Goal: Task Accomplishment & Management: Complete application form

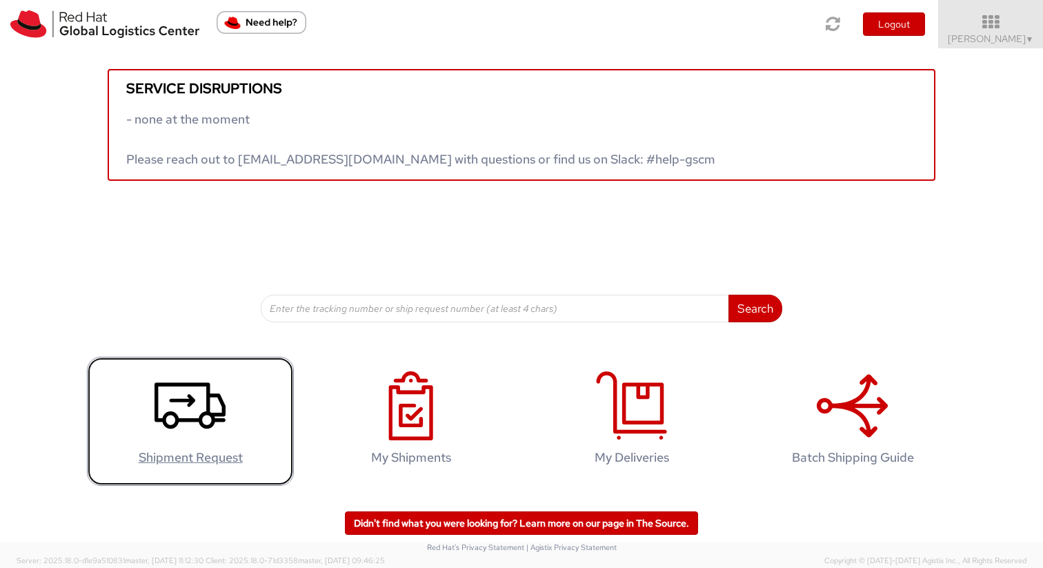
click at [202, 429] on icon at bounding box center [190, 405] width 71 height 69
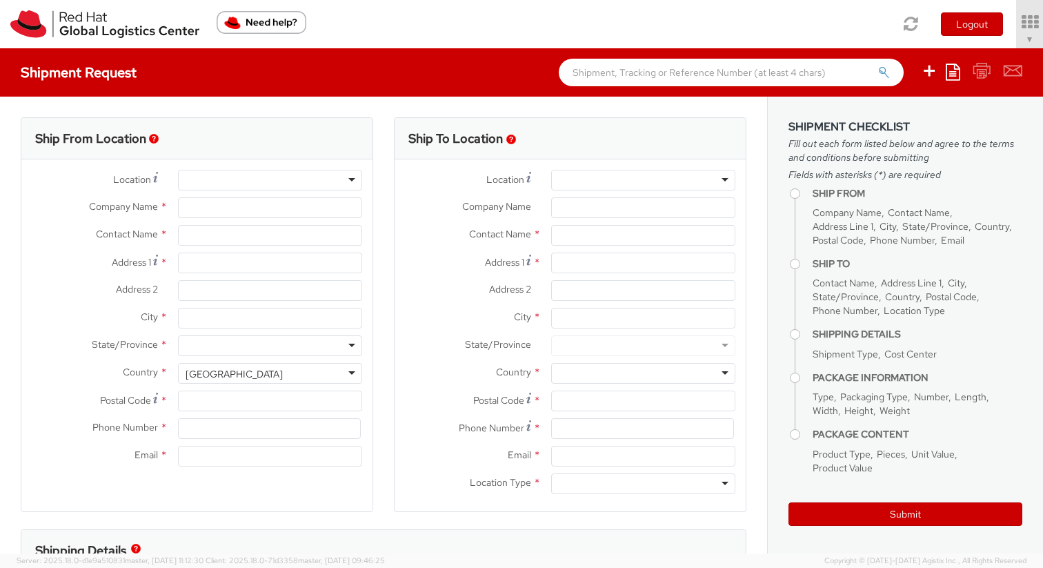
select select "505"
select select
type input "Red Hat, Inc."
type input "Callie Moore"
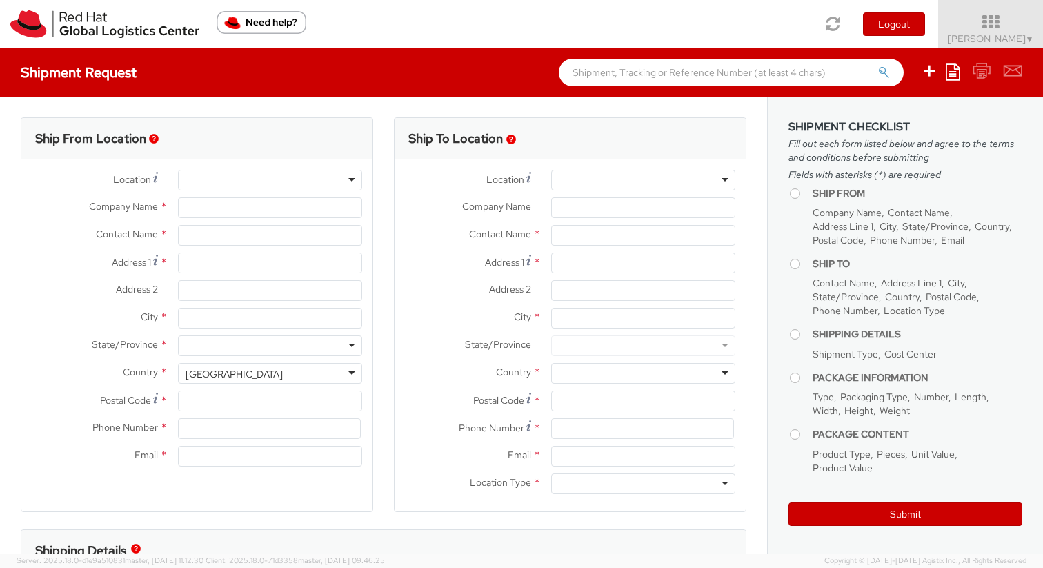
type input "100 East Davie Street"
type input "RALEIGH"
type input "27601"
type input "19198908011"
type input "calmarti@redhat.com"
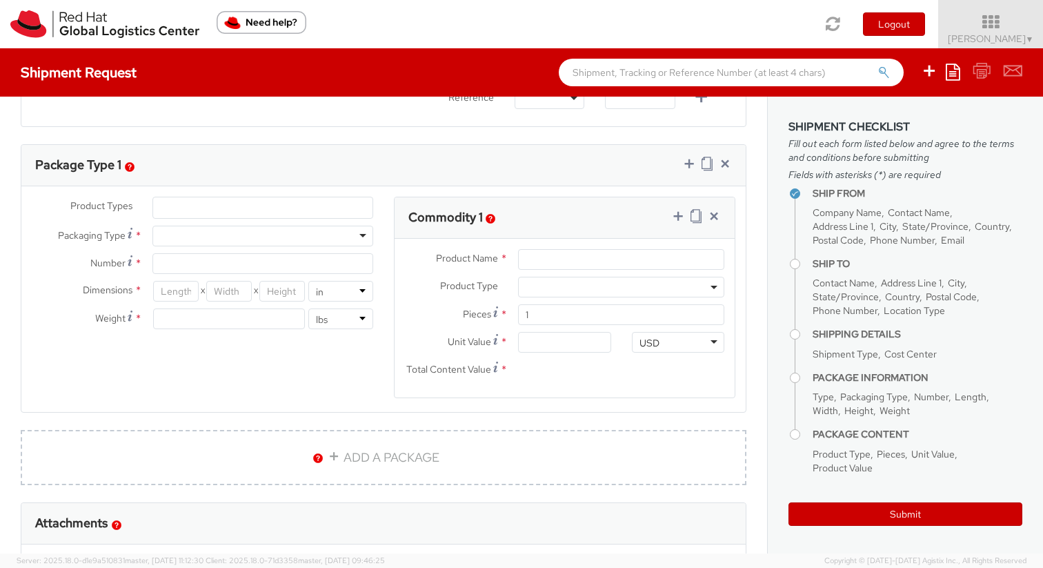
scroll to position [607, 0]
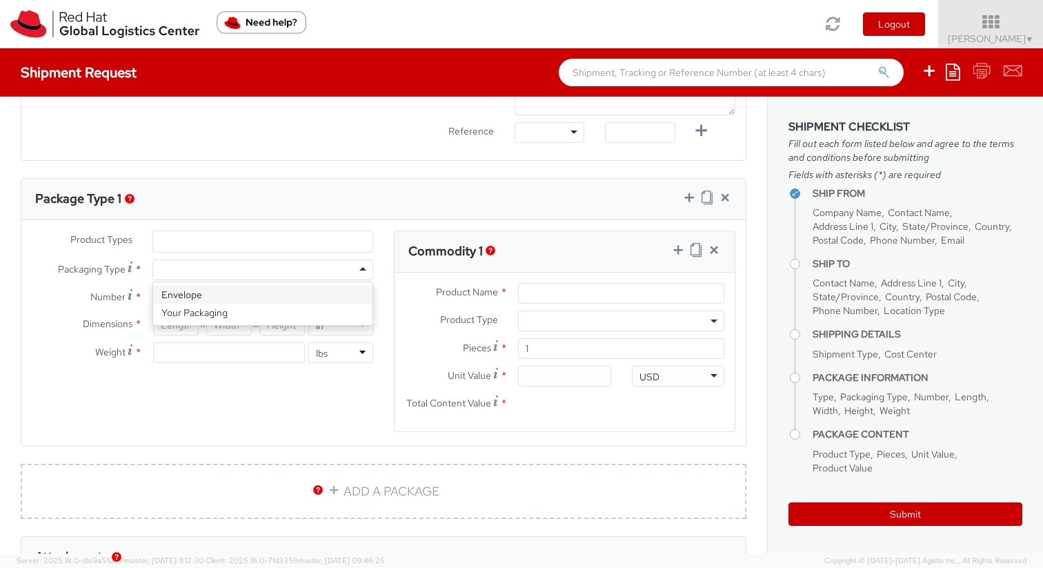
click at [357, 275] on div at bounding box center [263, 269] width 221 height 21
click at [386, 204] on div "Package Type 1" at bounding box center [383, 199] width 725 height 41
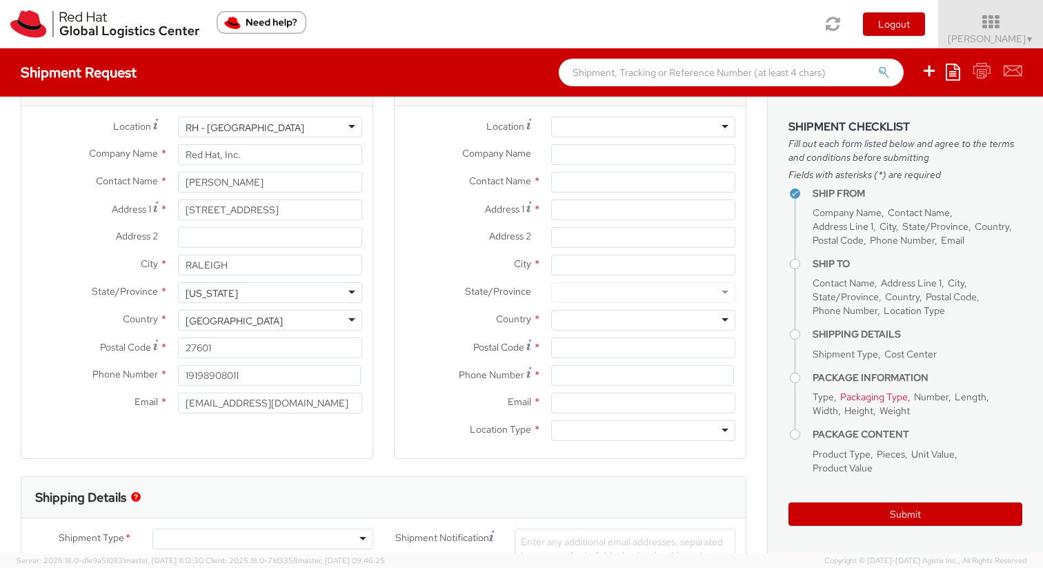
scroll to position [52, 0]
click at [591, 195] on div "Contact Name *" at bounding box center [570, 187] width 351 height 28
click at [594, 188] on input "text" at bounding box center [643, 183] width 184 height 21
paste input "Santosh Gurijala"
type input "Santosh Gurijala"
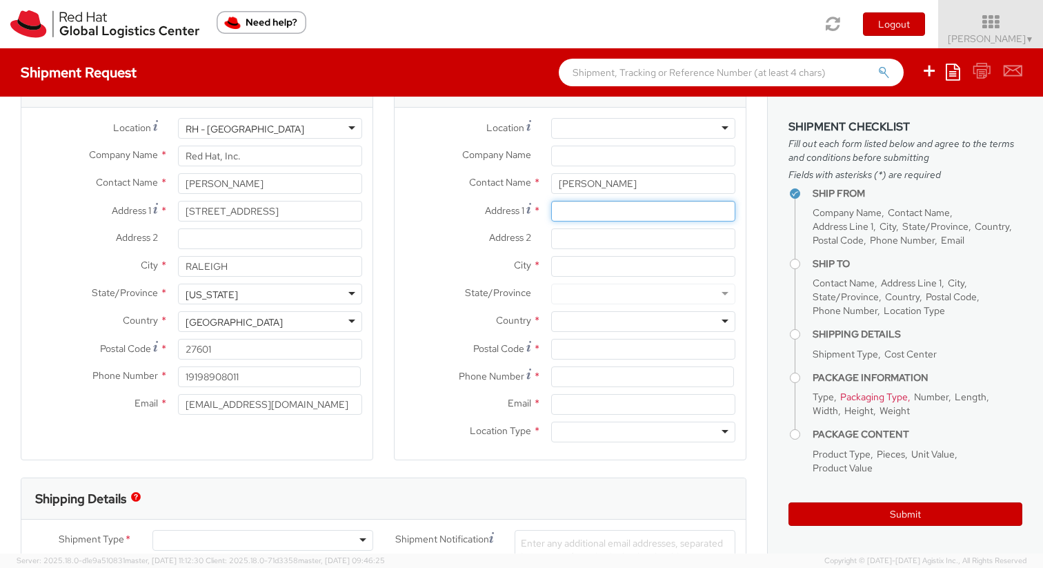
click at [594, 217] on input "Address 1 *" at bounding box center [643, 211] width 184 height 21
paste input "1077 Queensdale Dr"
type input "1077 Queensdale Dr"
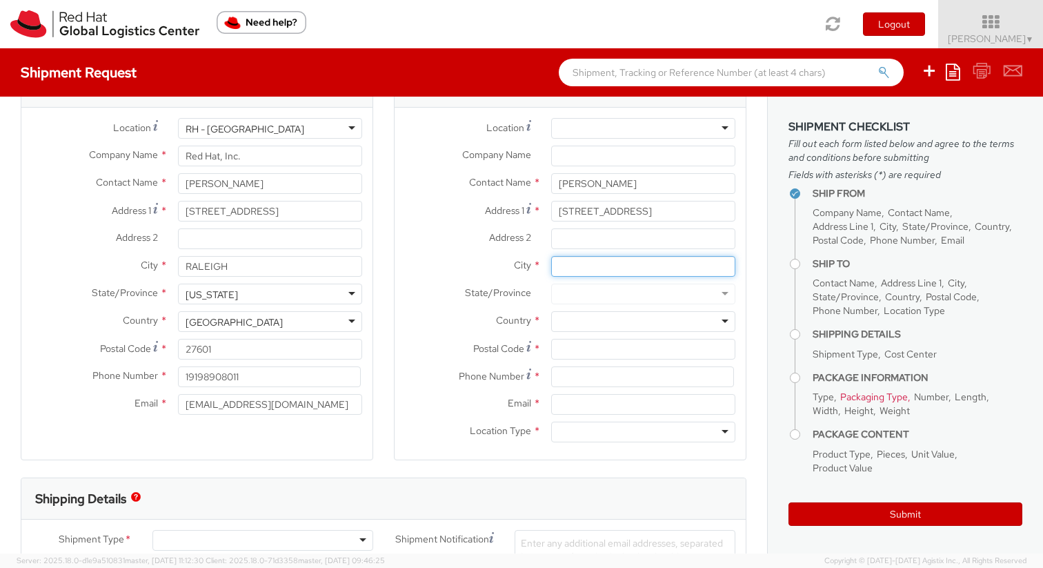
click at [602, 263] on input "City *" at bounding box center [643, 266] width 184 height 21
type input "Cary"
click at [602, 317] on div at bounding box center [643, 321] width 184 height 21
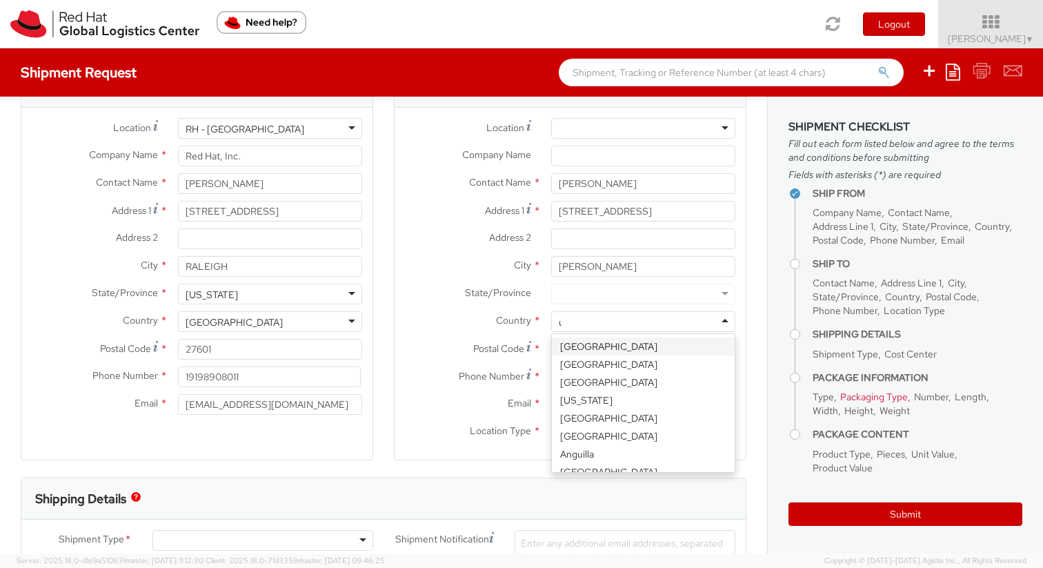
type input "un"
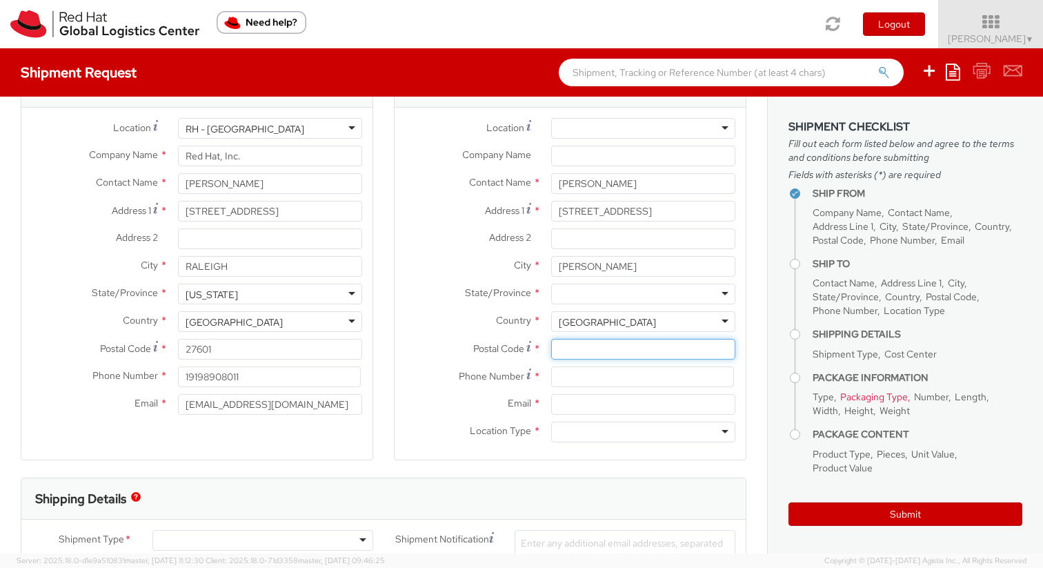
click at [620, 351] on input "Postal Code *" at bounding box center [643, 349] width 184 height 21
paste input "27519"
type input "27519"
click at [600, 308] on div "State/Province * Alabama Alaska Arizona Arkansas Armed Forces Americas Armed Fo…" at bounding box center [570, 298] width 351 height 28
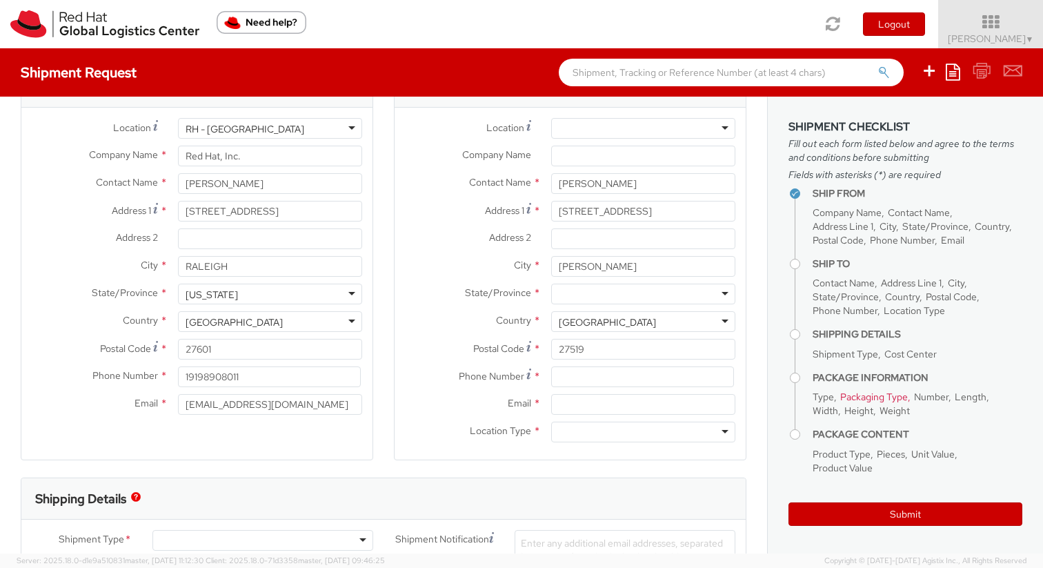
click at [600, 306] on div "State/Province * Alabama Alaska Arizona Arkansas Armed Forces Americas Armed Fo…" at bounding box center [570, 298] width 351 height 28
click at [603, 296] on div at bounding box center [643, 294] width 184 height 21
type input "nor"
click at [573, 382] on input at bounding box center [642, 376] width 183 height 21
paste input "9194136604"
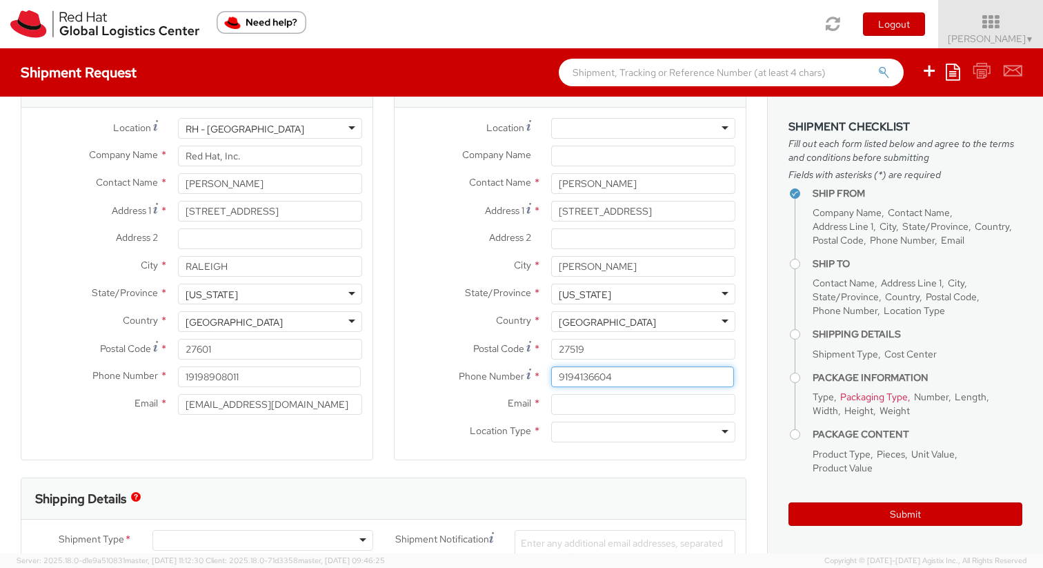
type input "9194136604"
click at [597, 404] on input "Email *" at bounding box center [643, 404] width 184 height 21
paste input "9194136604"
type input "9194136604"
click at [479, 426] on span "Location Type" at bounding box center [500, 430] width 61 height 12
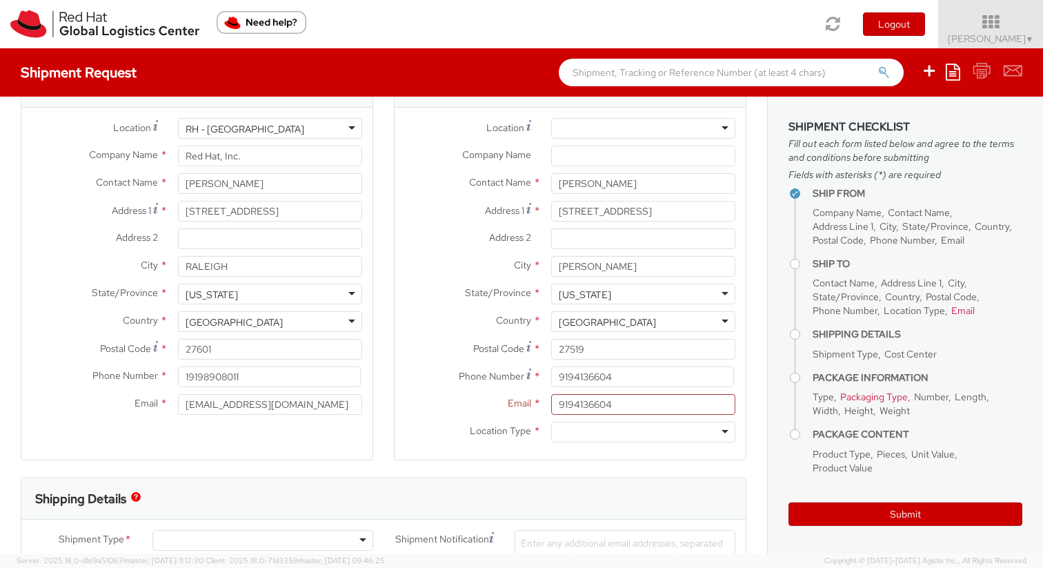
click at [556, 426] on div at bounding box center [643, 432] width 184 height 21
click at [490, 451] on div "Location * RH - Amsterdam - MSO RH - Amsterdam Data Center RH - Ashburn Data Ce…" at bounding box center [570, 284] width 351 height 352
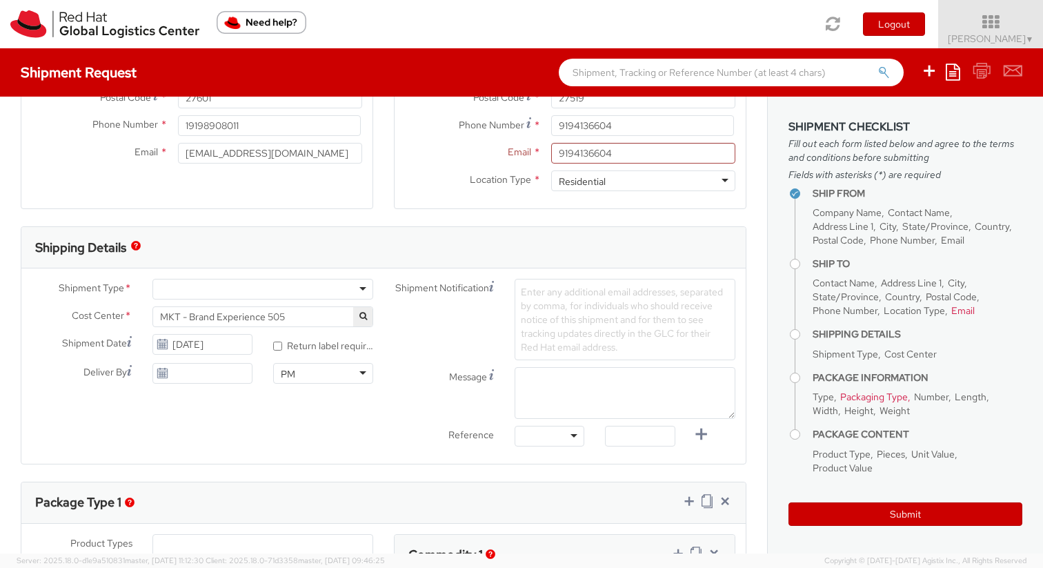
click at [352, 286] on div at bounding box center [263, 289] width 221 height 21
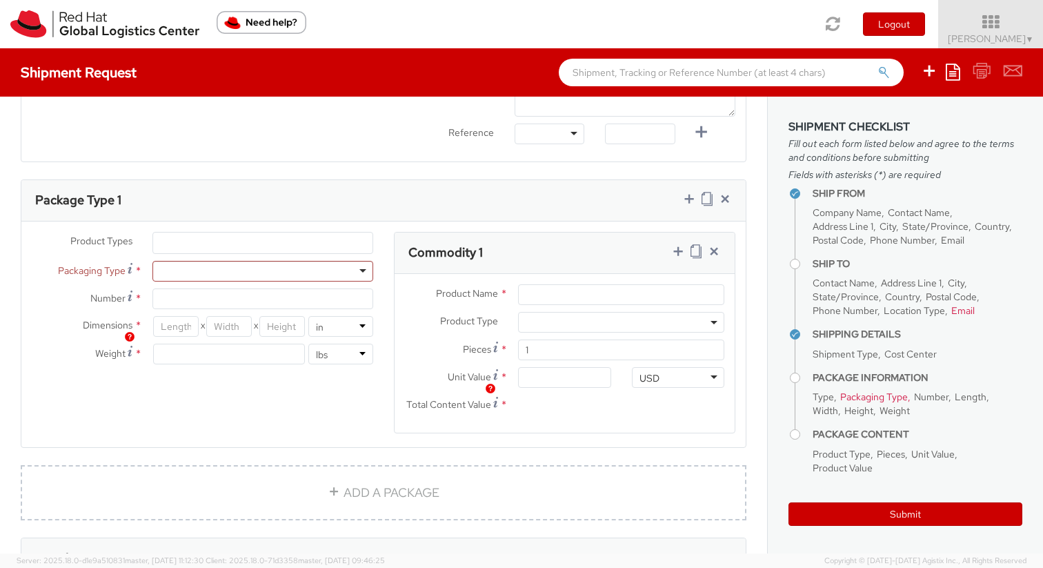
scroll to position [659, 0]
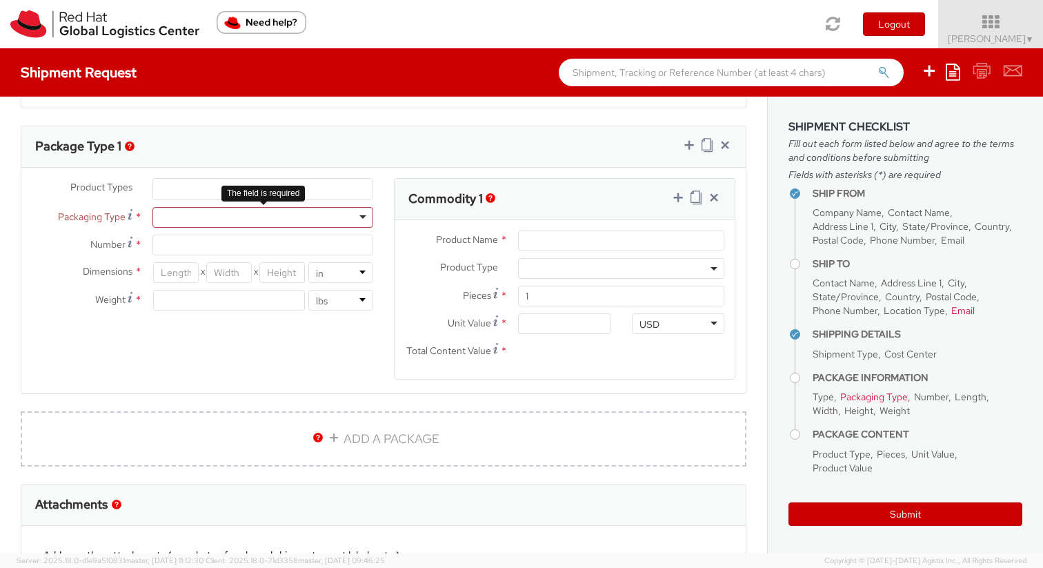
click at [337, 223] on div at bounding box center [263, 217] width 221 height 21
type input "1"
type input "9.5"
type input "12.5"
type input "0.25"
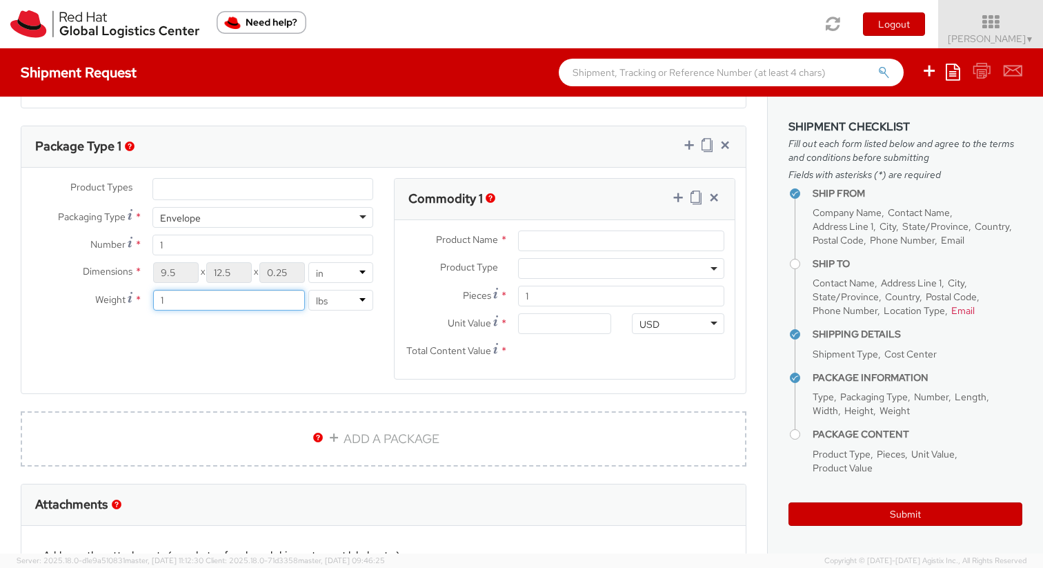
click at [251, 302] on input "1" at bounding box center [229, 300] width 152 height 21
type input "1.45"
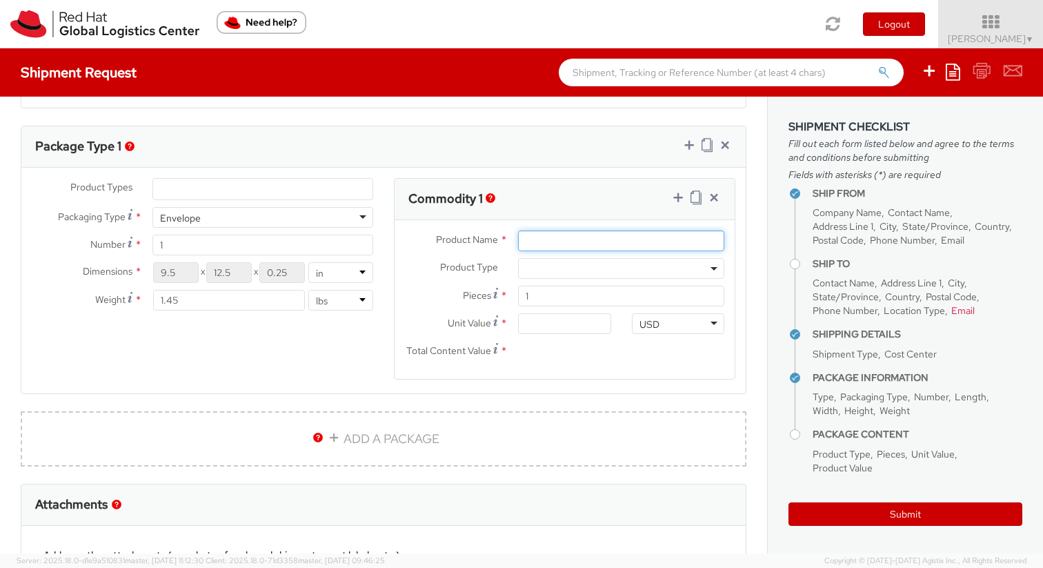
click at [647, 246] on input "Product Name *" at bounding box center [621, 240] width 206 height 21
type input "s"
click at [534, 239] on input "Stanley" at bounding box center [621, 240] width 206 height 21
click at [564, 241] on input "Stanley" at bounding box center [621, 240] width 206 height 21
type input "Stanley - swag"
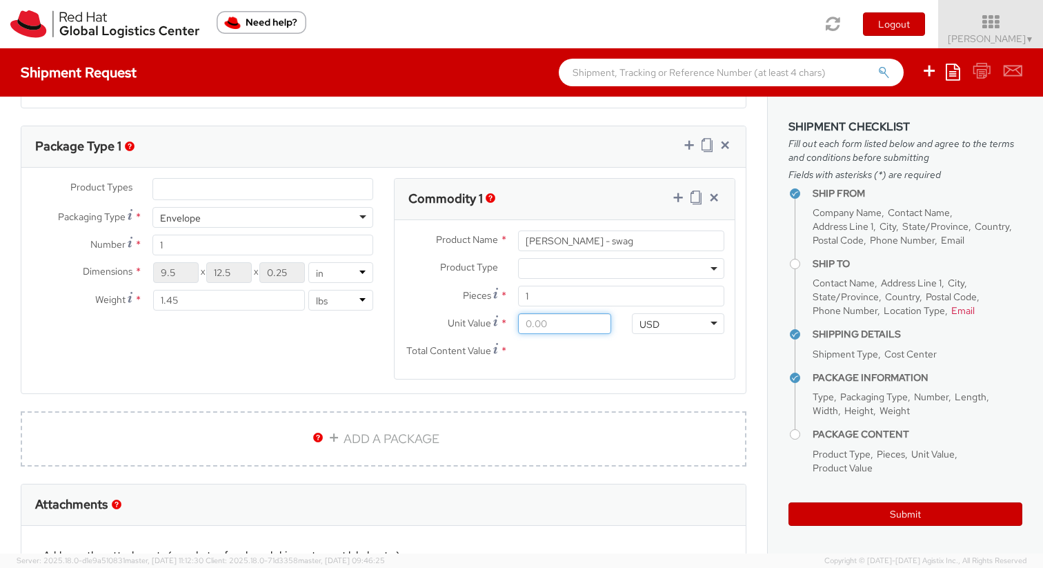
click at [577, 318] on input "Unit Value *" at bounding box center [564, 323] width 92 height 21
type input "5.00"
type input "50.00"
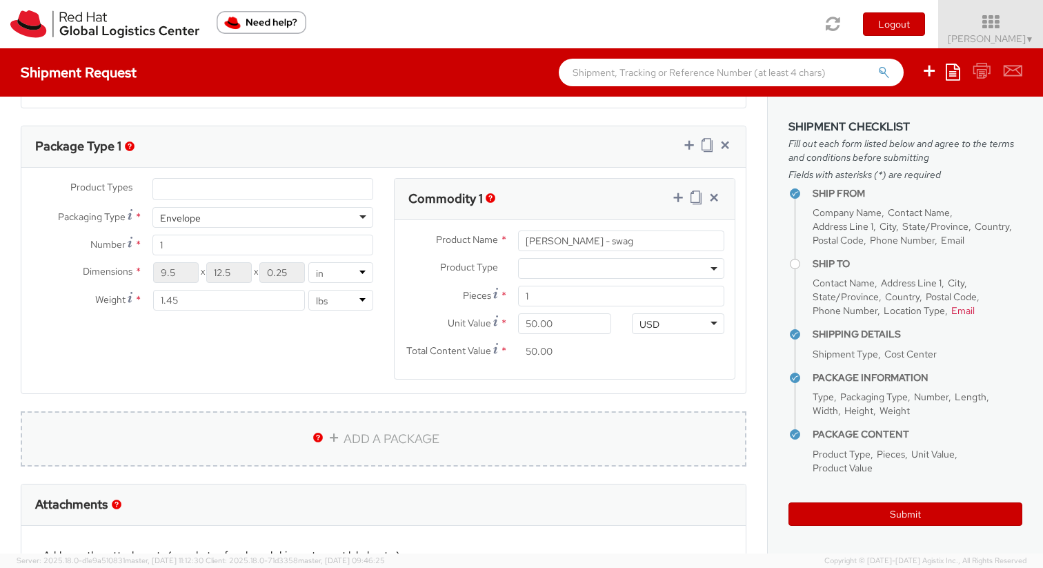
click at [579, 413] on link "ADD A PACKAGE" at bounding box center [384, 438] width 726 height 55
select select
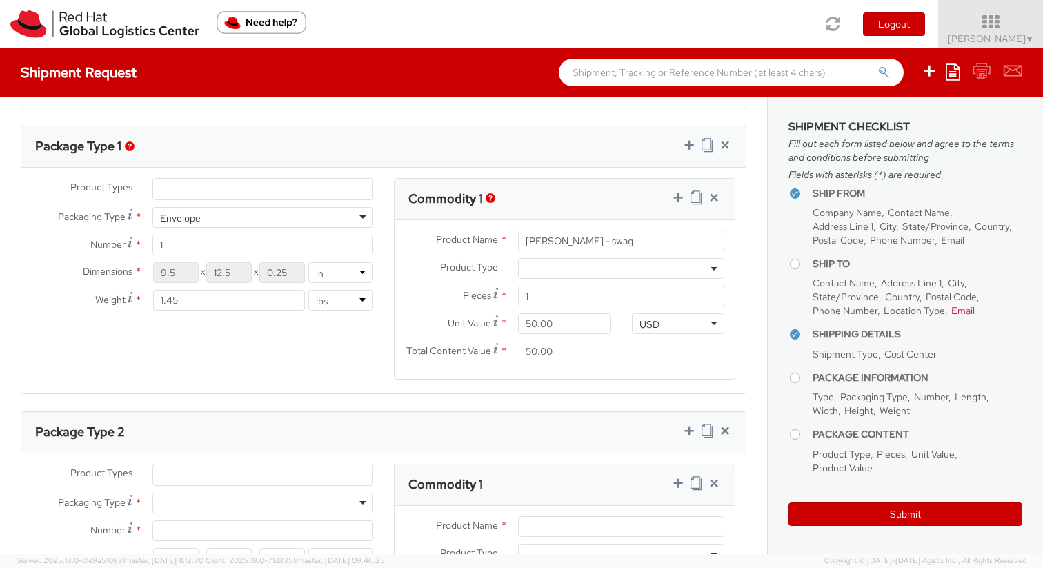
click at [600, 392] on agx-form-section "Commodity 1 Product Name * Stanley - swag Product Type * Documents Docking Stat…" at bounding box center [565, 287] width 362 height 219
click at [721, 430] on icon at bounding box center [725, 431] width 14 height 14
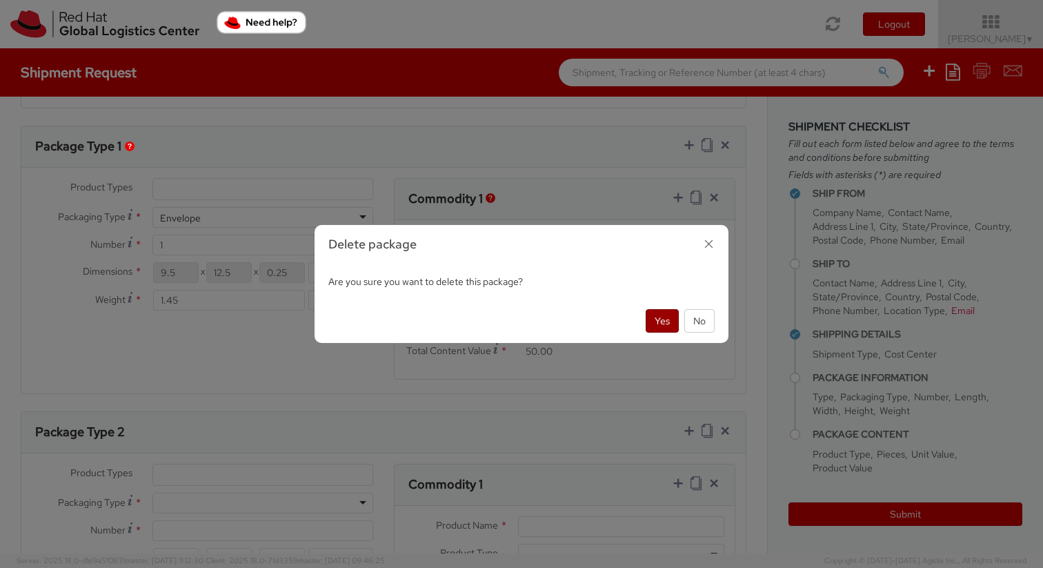
click at [654, 319] on button "Yes" at bounding box center [662, 320] width 33 height 23
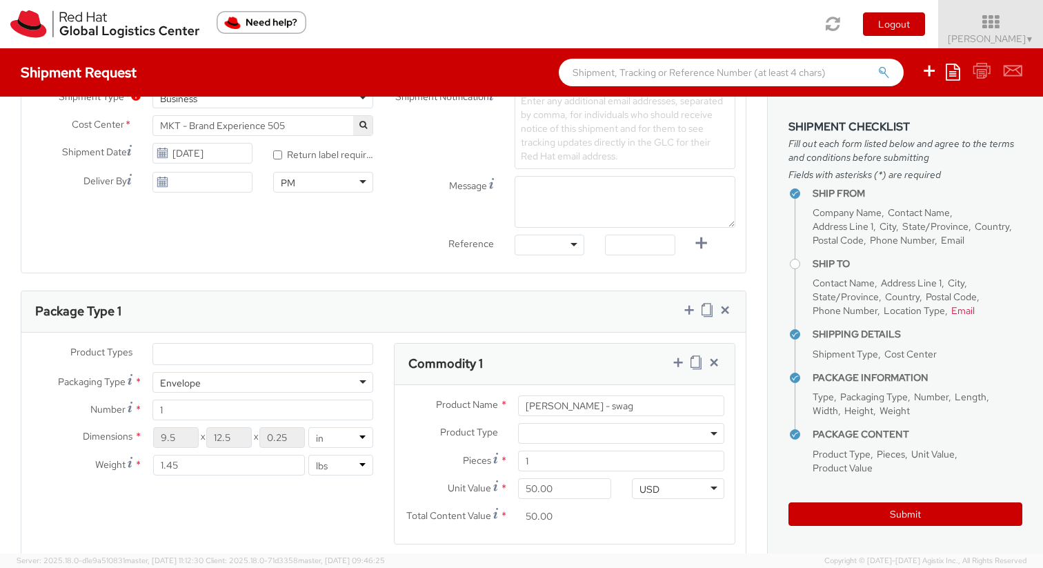
scroll to position [837, 0]
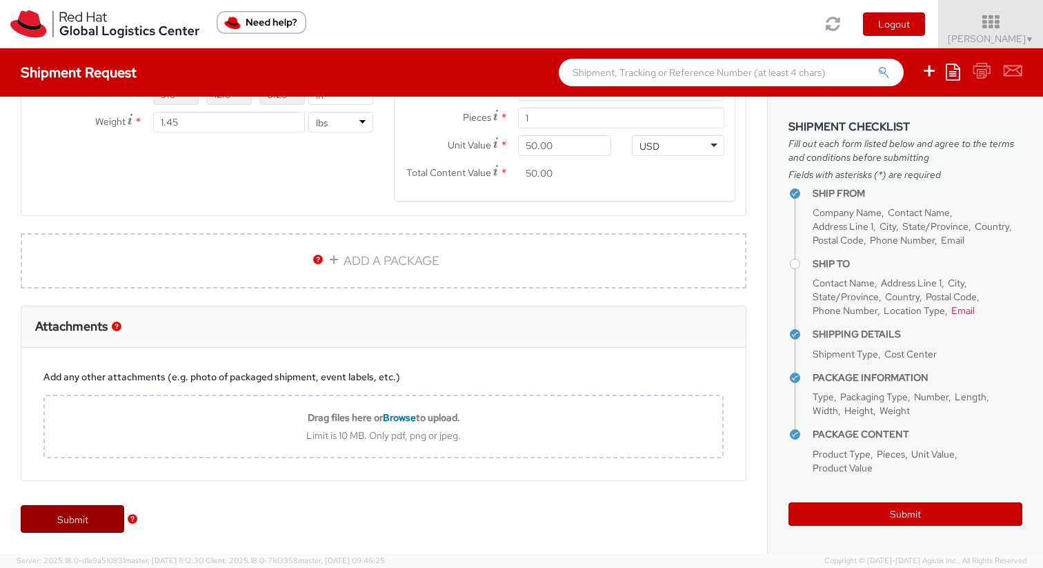
click at [73, 517] on link "Submit" at bounding box center [73, 519] width 104 height 28
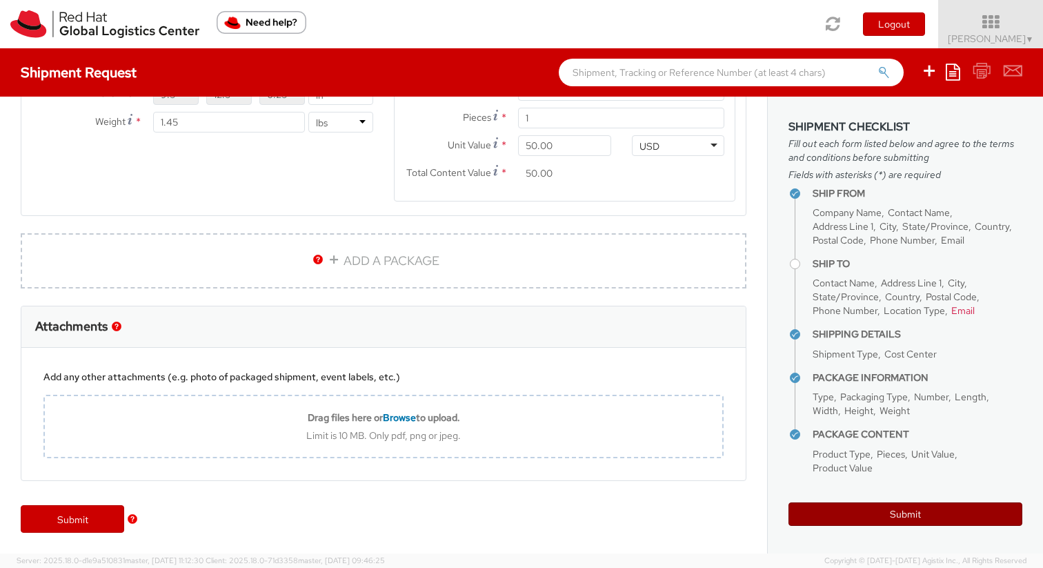
click at [908, 519] on button "Submit" at bounding box center [906, 513] width 234 height 23
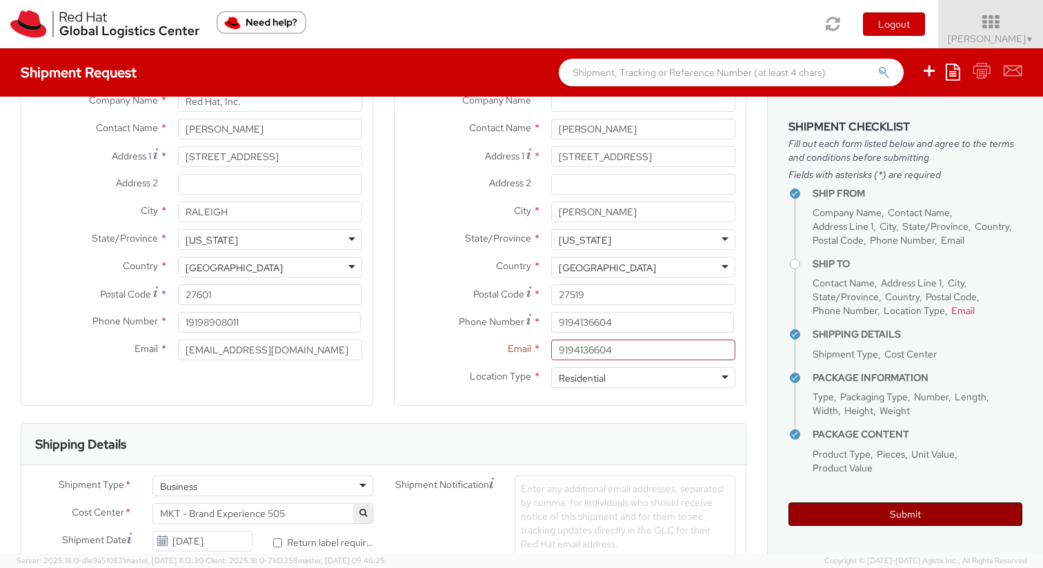
scroll to position [108, 0]
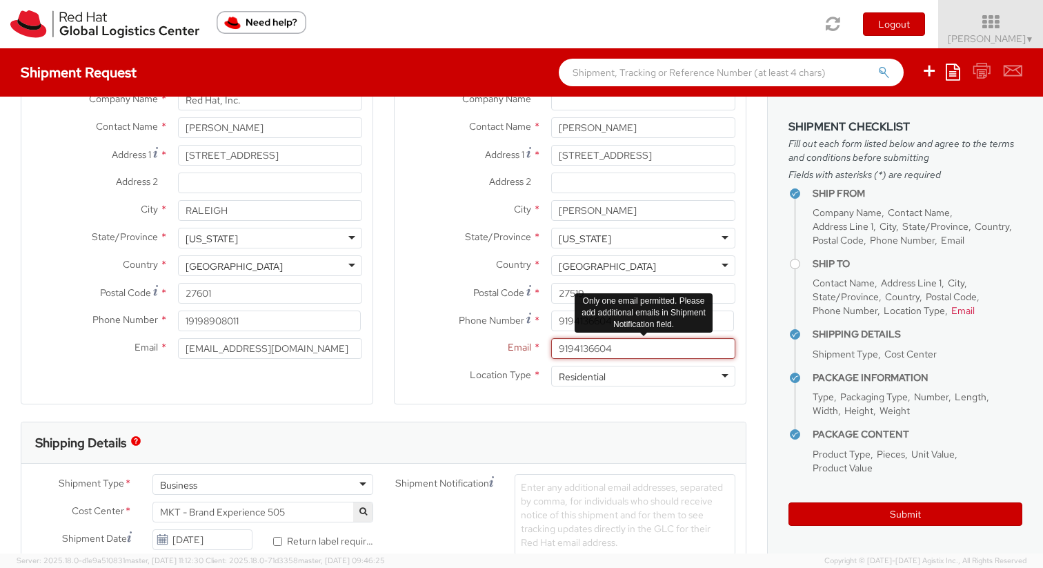
click at [642, 346] on input "9194136604" at bounding box center [643, 348] width 184 height 21
click at [604, 350] on input "Email *" at bounding box center [643, 348] width 184 height 21
paste input "sgurijal@redhat.com"
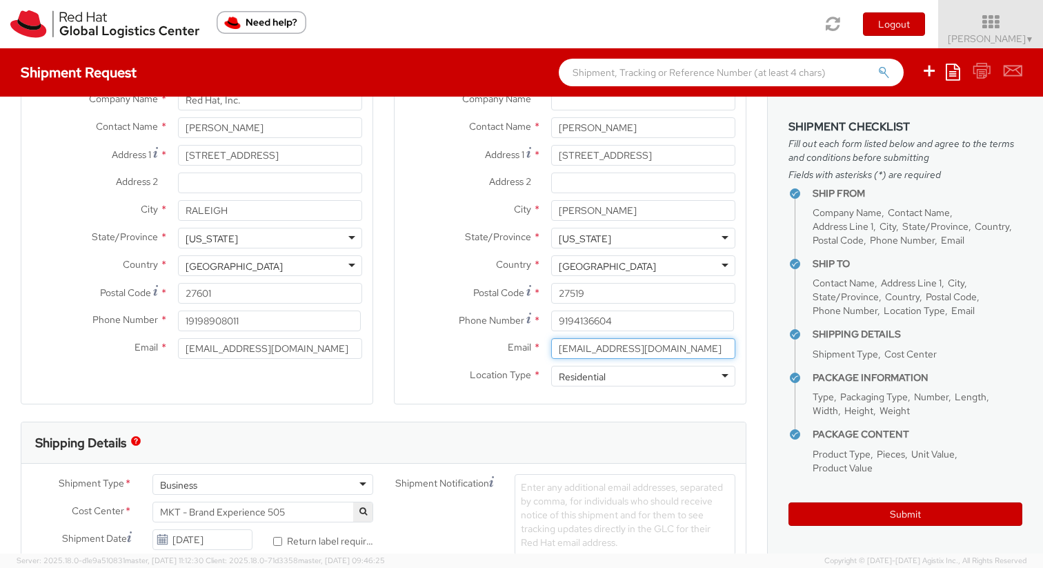
type input "sgurijal@redhat.com"
click at [447, 366] on label "Location Type *" at bounding box center [468, 375] width 146 height 18
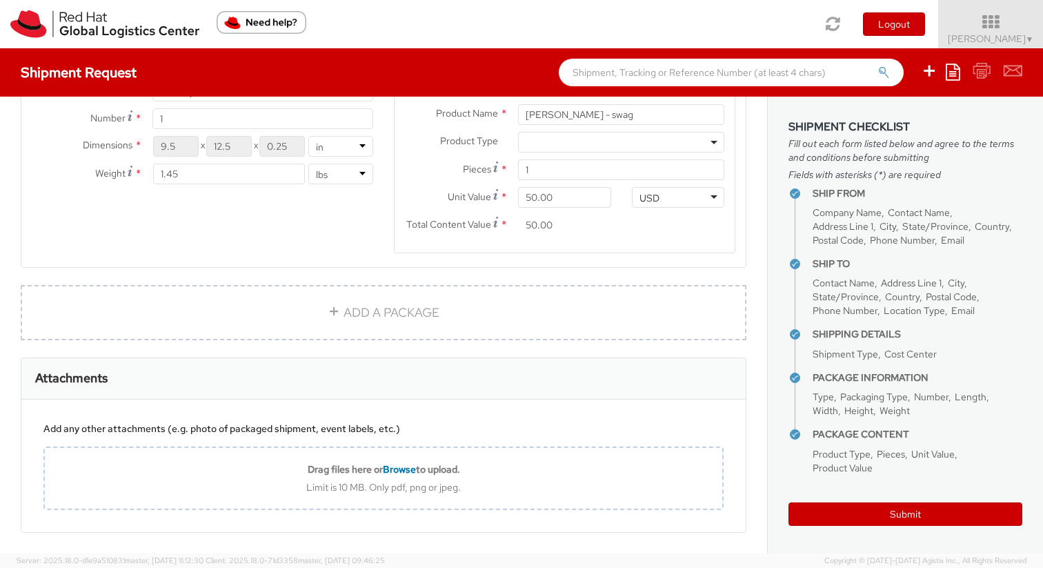
scroll to position [837, 0]
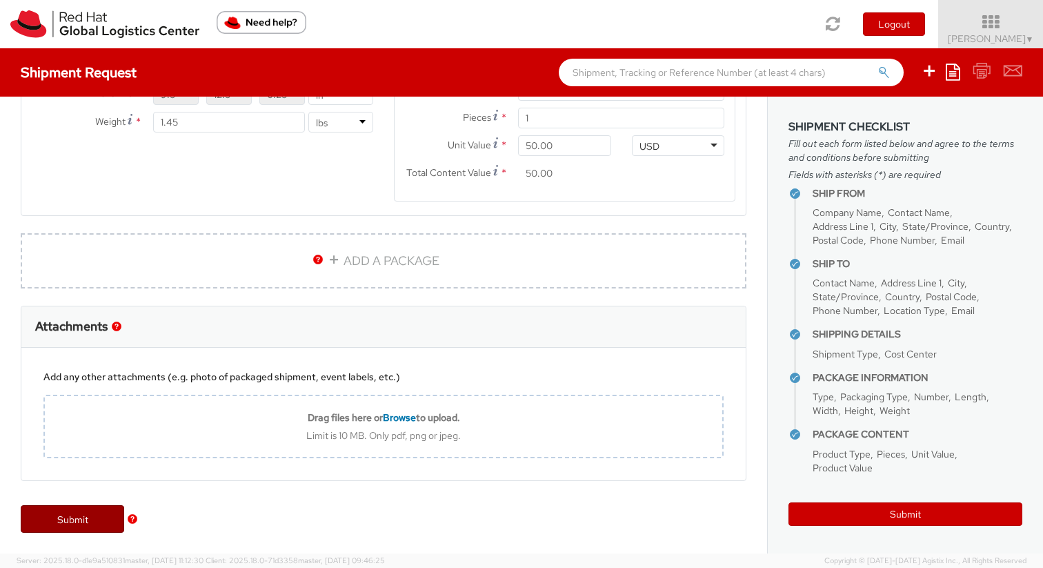
click at [81, 518] on link "Submit" at bounding box center [73, 519] width 104 height 28
type input "Santosh Gurijala"
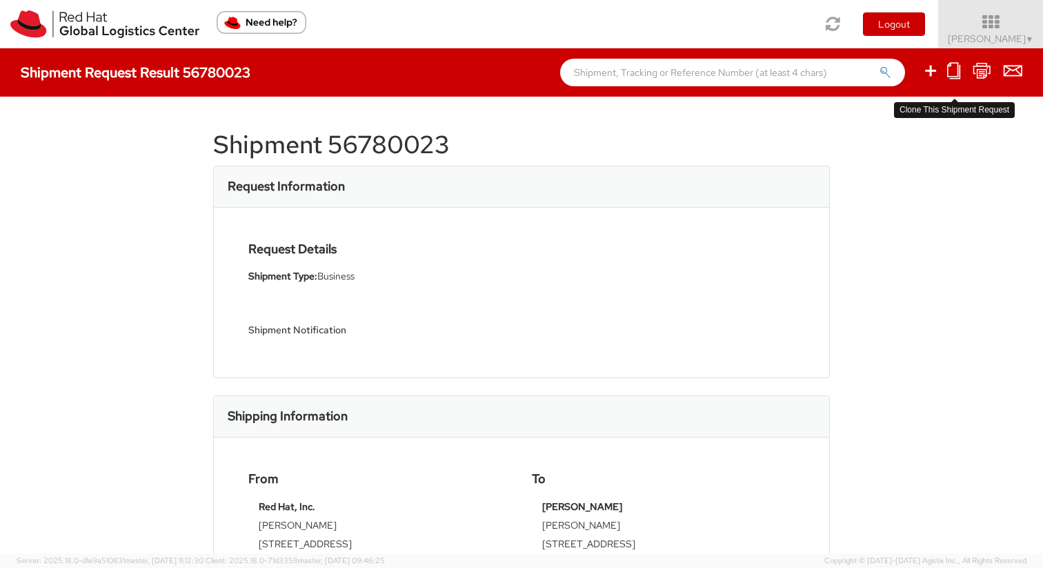
click at [959, 74] on icon at bounding box center [954, 70] width 13 height 17
select select
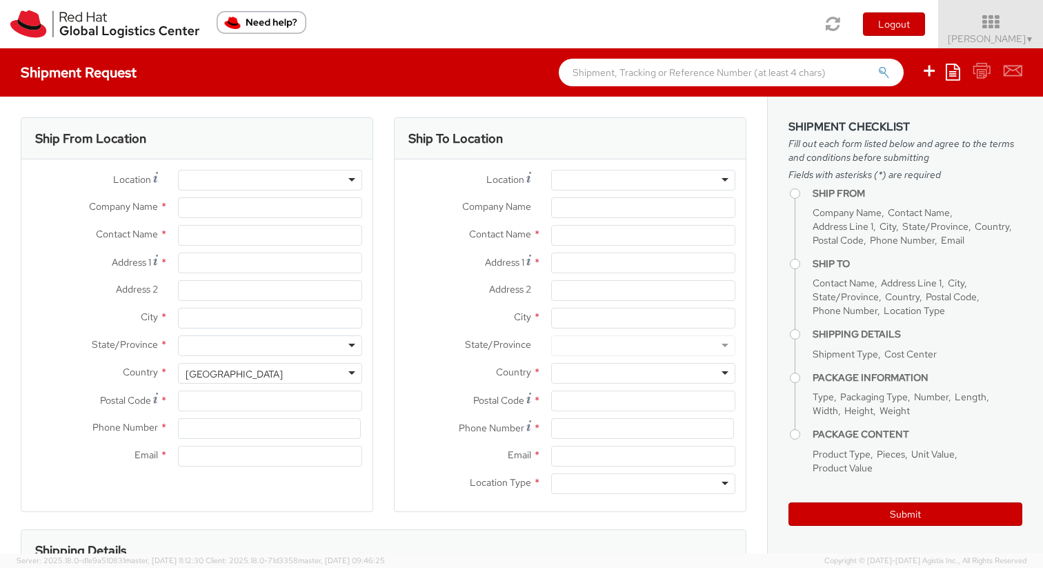
type input "Red Hat, Inc."
type input "Callie Moore"
type input "100 East Davie Street"
type input "RALEIGH"
type input "27601"
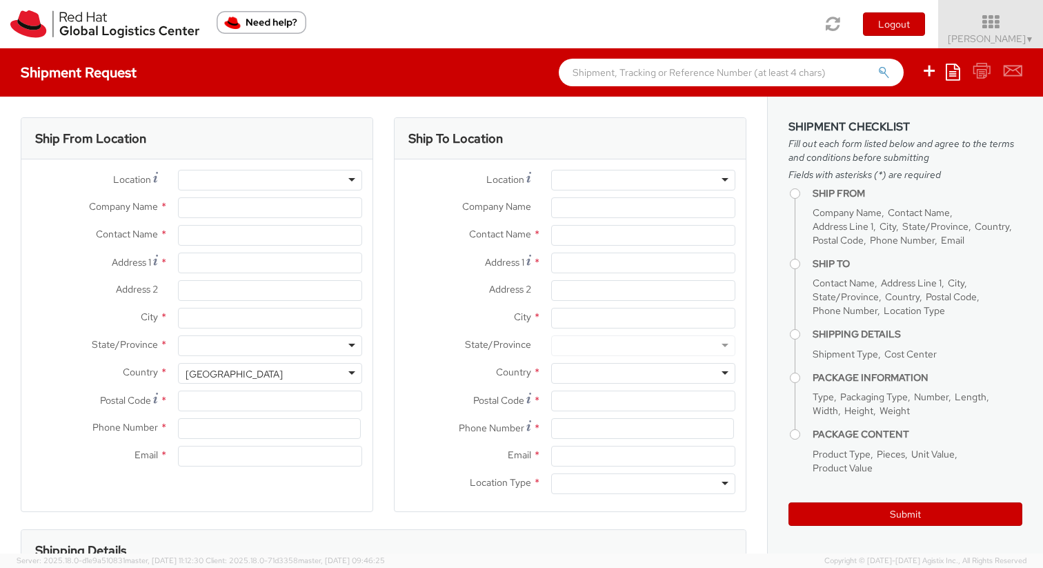
type input "19198908011"
type input "calmarti@redhat.com"
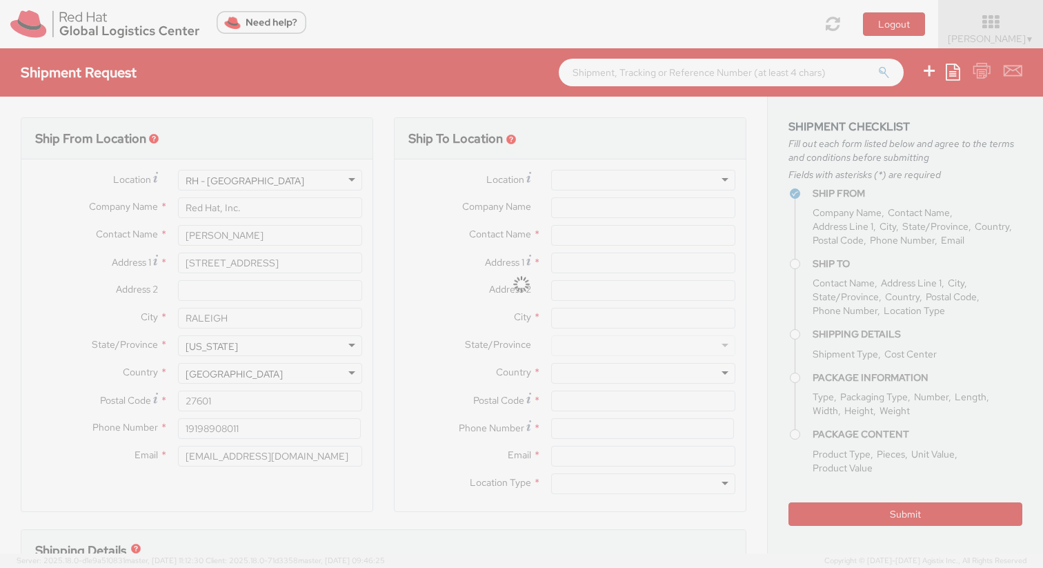
type input "Santosh Gurijala"
type input "1077 Queensdale Dr"
type input "Cary"
type input "27519"
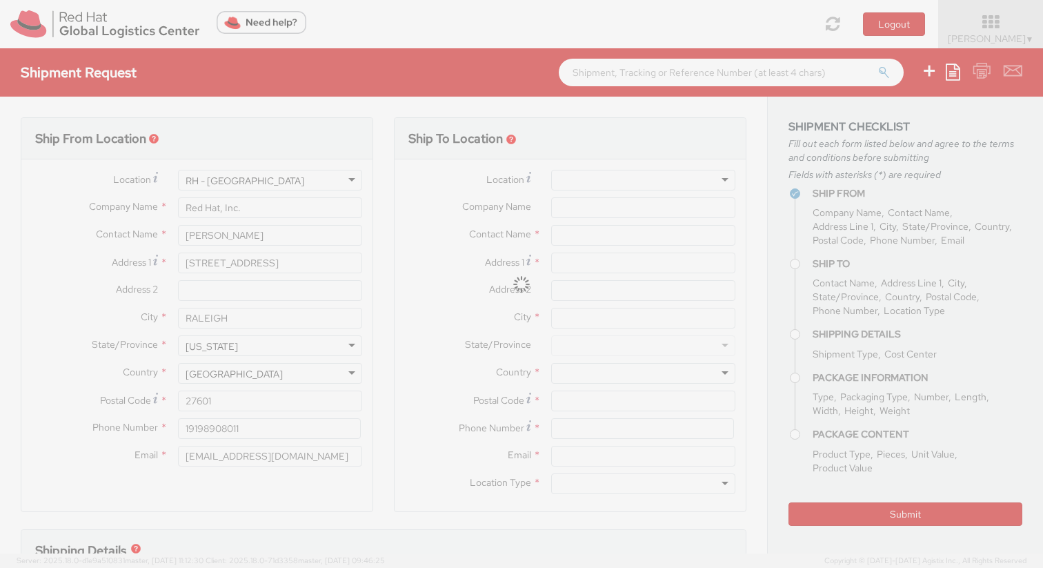
type input "9194136604"
type input "sgurijal@redhat.com"
select select "DOCUMENT"
type input "1"
type input "9.5"
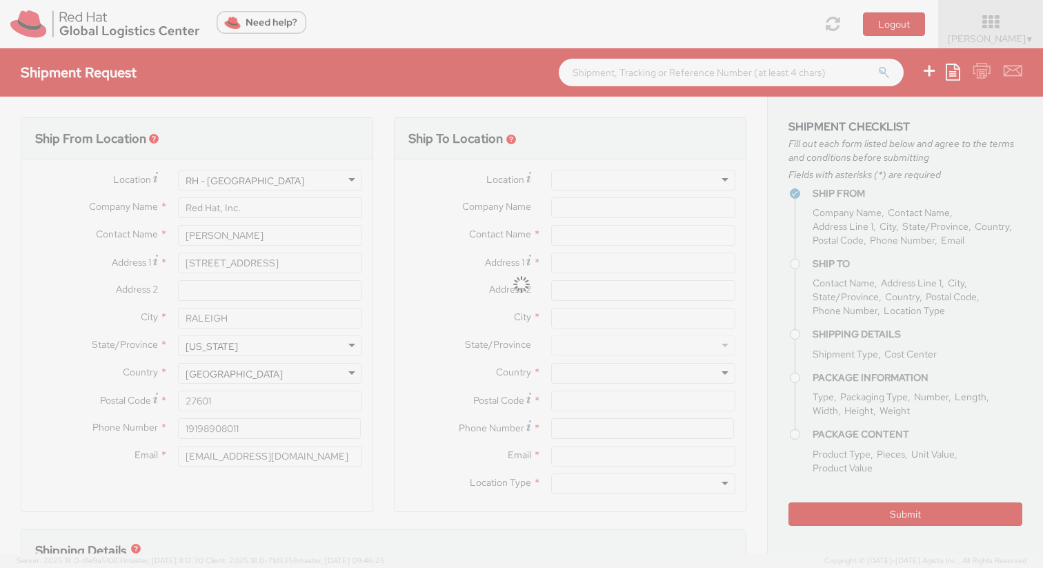
type input "12.5"
type input "0.25"
type input "1.45"
type input "Stanley - swag"
select select "DOCUMENT"
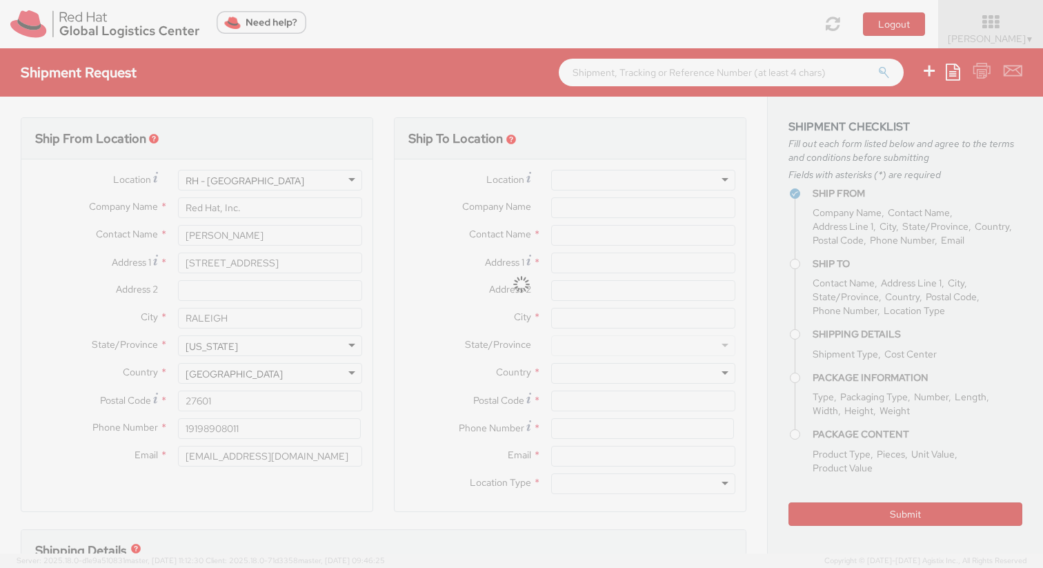
type input "50.00"
select select "505"
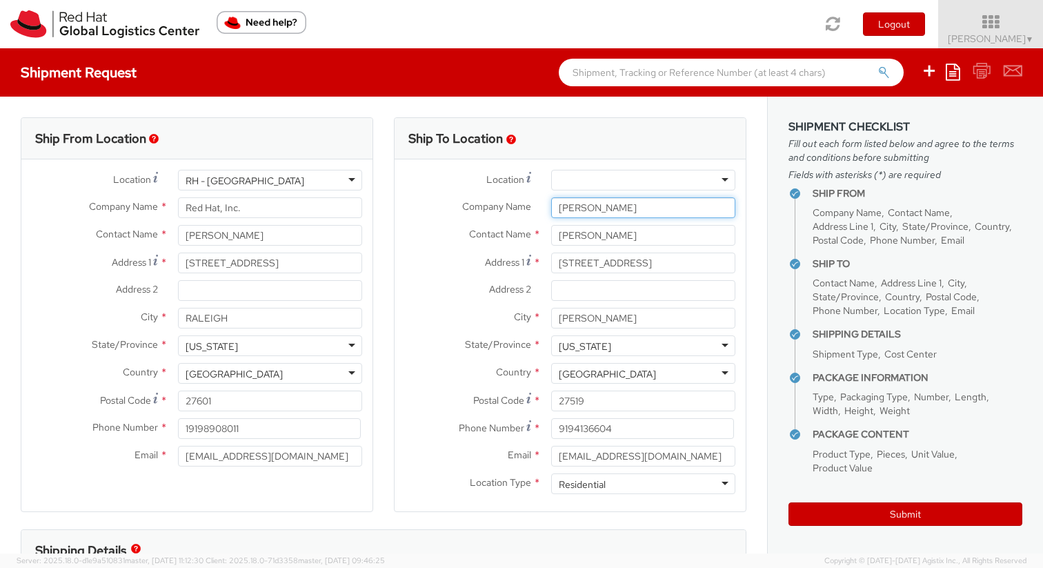
click at [660, 212] on input "Santosh Gurijala" at bounding box center [643, 207] width 184 height 21
click at [661, 233] on input "Santosh Gurijala" at bounding box center [643, 235] width 184 height 21
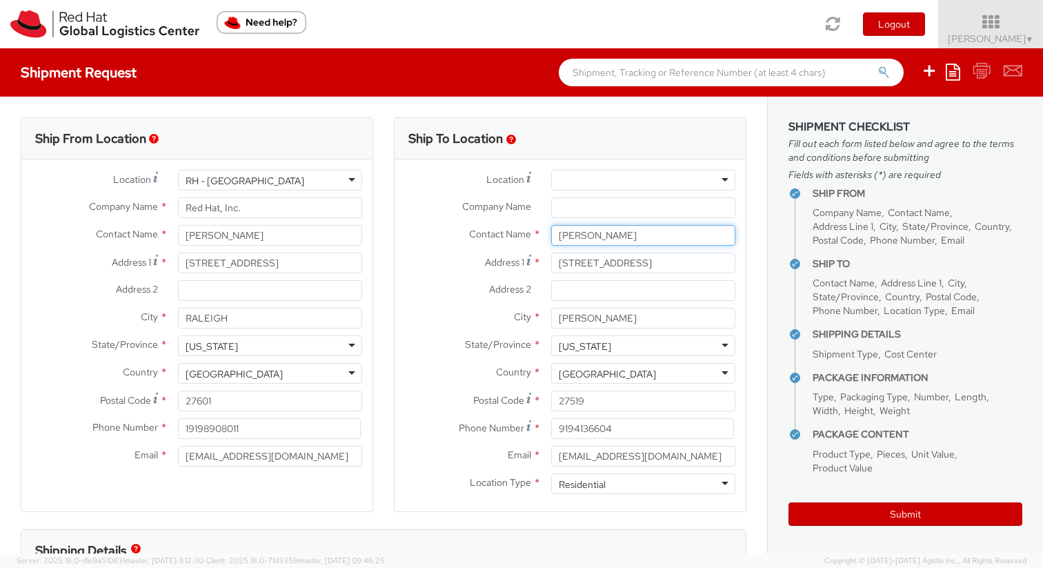
click at [661, 233] on input "Santosh Gurijala" at bounding box center [643, 235] width 184 height 21
paste input "Lauren Parrish"
type input "Lauren Parrish"
click at [661, 252] on div "Contact Name * Lauren Parrish Lauren Parrish Red Hat - ( Lauren Parrish )" at bounding box center [570, 239] width 351 height 28
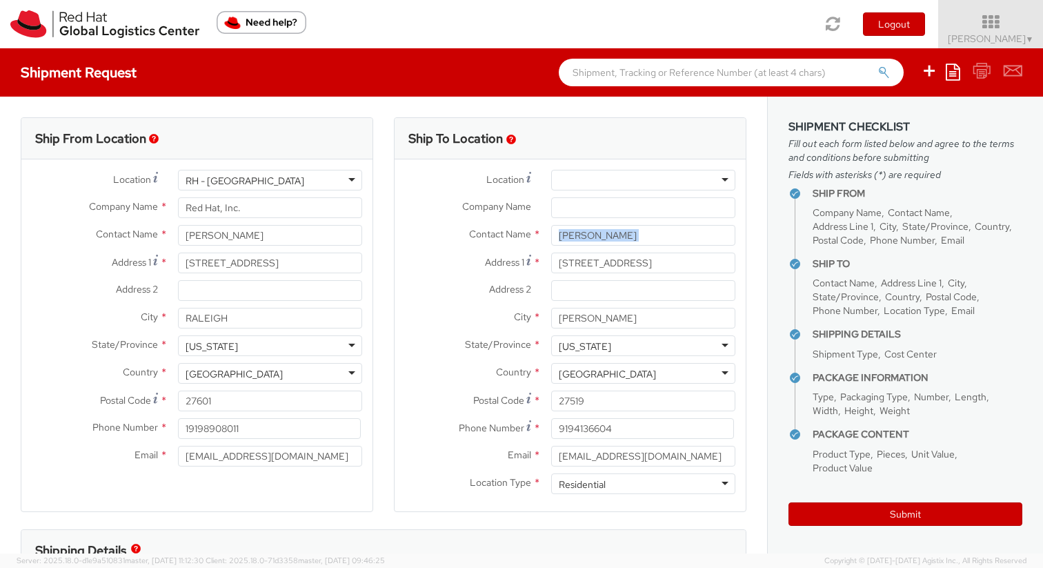
click at [661, 252] on div "Contact Name * Lauren Parrish Lauren Parrish Red Hat - ( Lauren Parrish )" at bounding box center [570, 239] width 351 height 28
click at [666, 258] on input "1077 Queensdale Dr" at bounding box center [643, 263] width 184 height 21
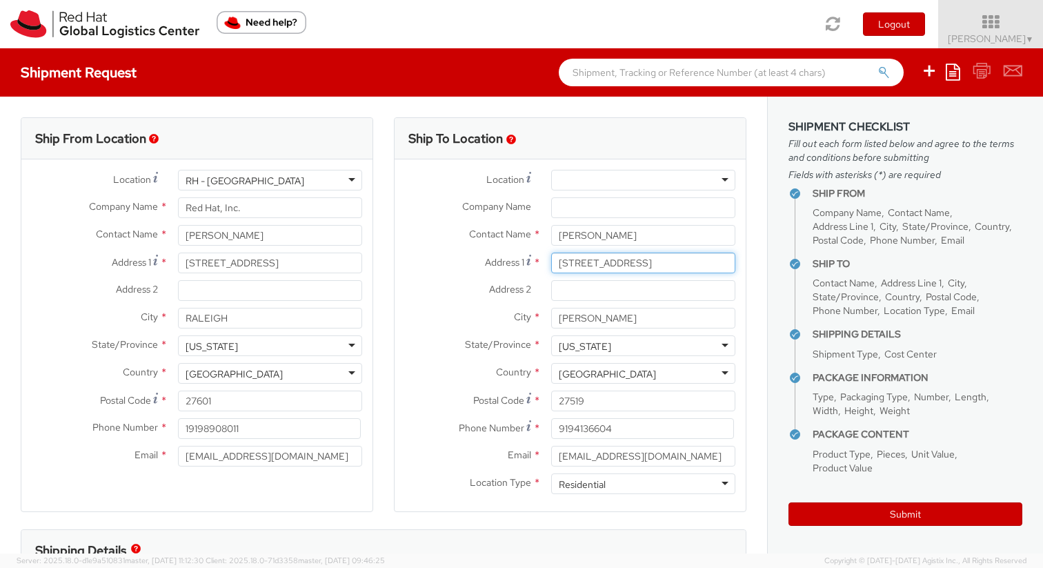
click at [666, 258] on input "1077 Queensdale Dr" at bounding box center [643, 263] width 184 height 21
paste input "336 20th ST NW"
type input "1336 20th ST NW"
click at [667, 352] on div "North Carolina" at bounding box center [643, 345] width 184 height 21
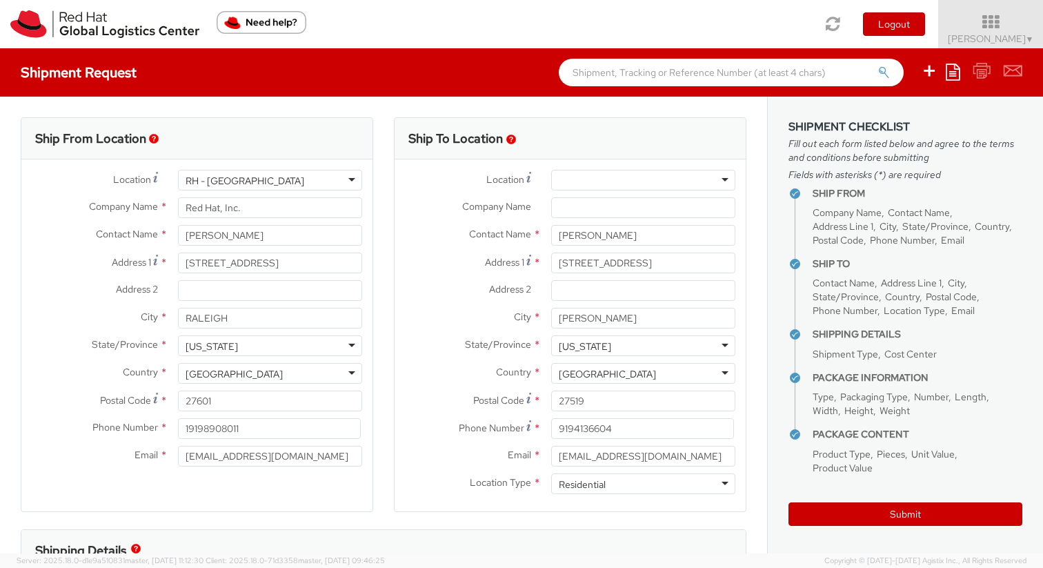
click at [656, 354] on div "North Carolina" at bounding box center [643, 345] width 184 height 21
drag, startPoint x: 650, startPoint y: 345, endPoint x: 567, endPoint y: 340, distance: 83.7
click at [567, 340] on div "North Carolina" at bounding box center [643, 345] width 184 height 21
click at [567, 340] on div "North Carolina" at bounding box center [585, 347] width 52 height 14
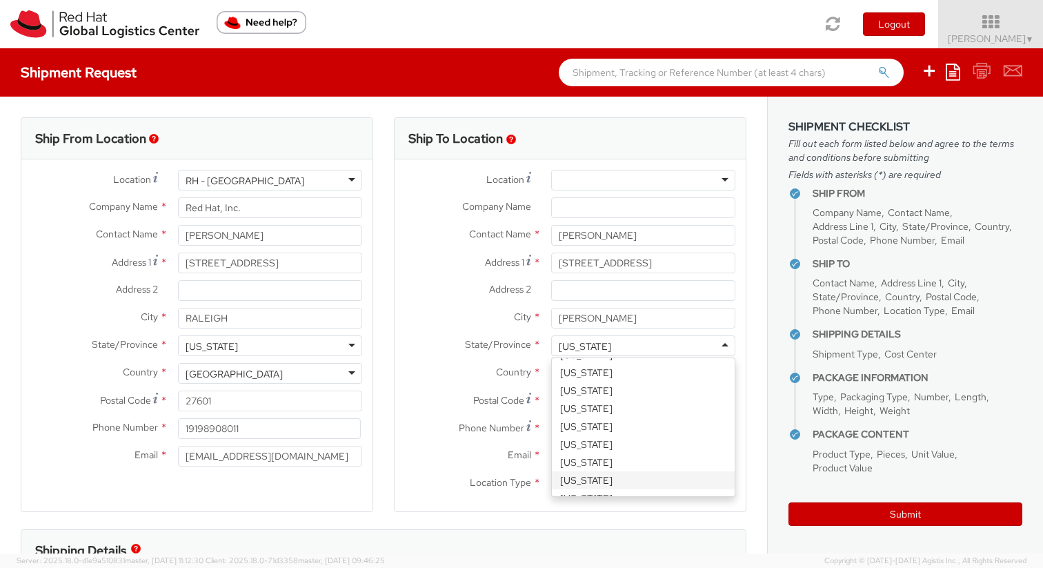
click at [662, 346] on div "North Carolina" at bounding box center [643, 345] width 184 height 21
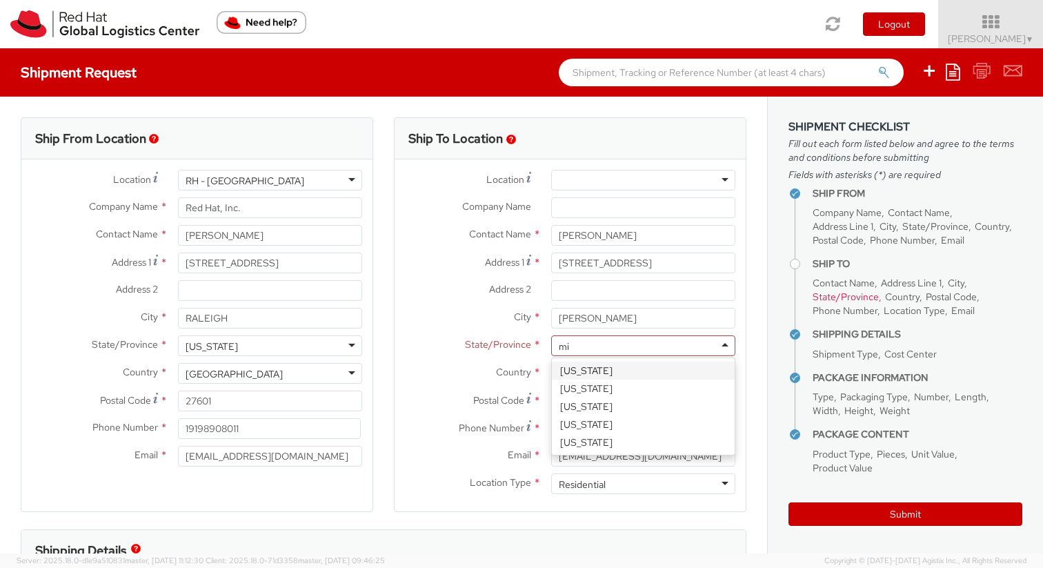
scroll to position [0, 0]
type input "minn"
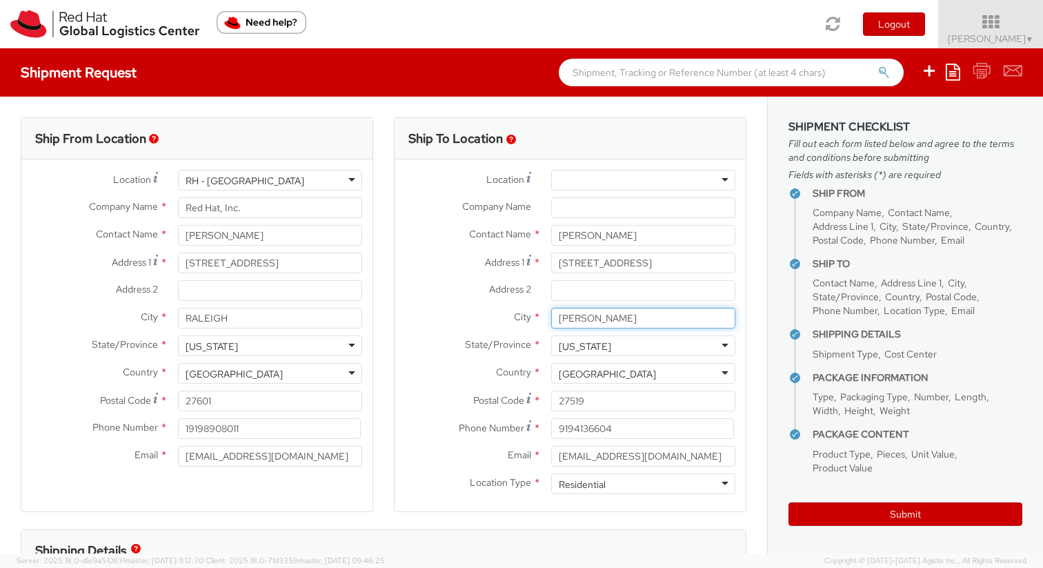
click at [613, 316] on input "Cary" at bounding box center [643, 318] width 184 height 21
type input "Rochester"
click at [614, 403] on input "27519" at bounding box center [643, 401] width 184 height 21
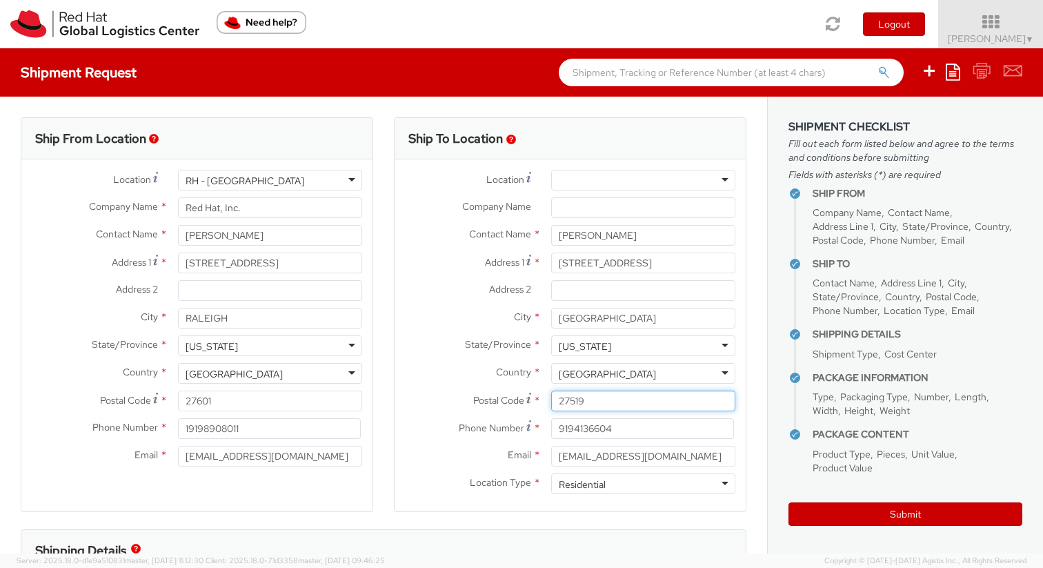
click at [614, 403] on input "27519" at bounding box center [643, 401] width 184 height 21
paste input "55901"
type input "55901"
click at [596, 437] on input "9194136604" at bounding box center [642, 428] width 183 height 21
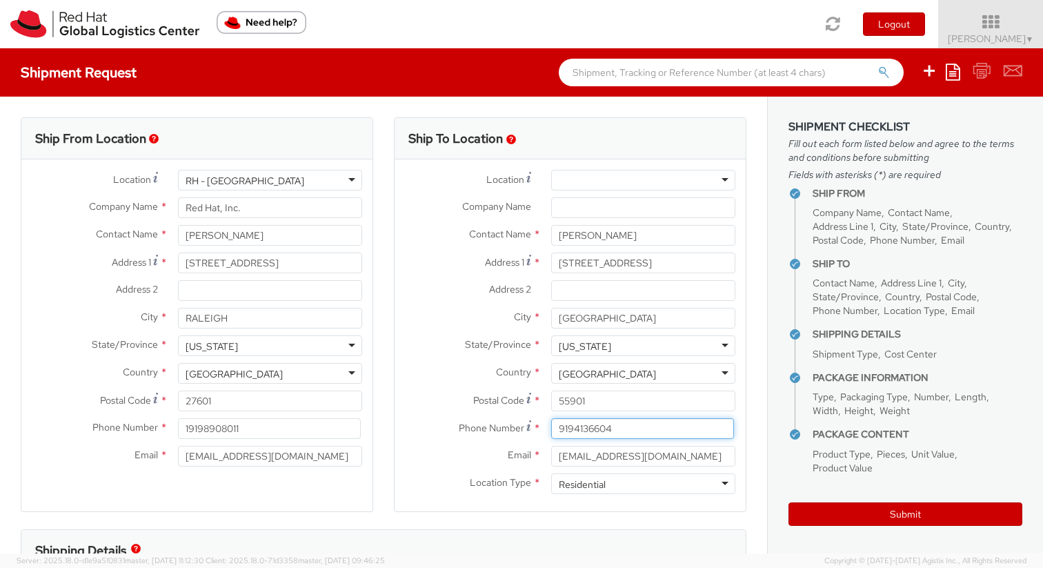
click at [596, 437] on input "9194136604" at bounding box center [642, 428] width 183 height 21
paste input "7918661"
type input "9197918661"
click at [637, 462] on input "sgurijal@redhat.com" at bounding box center [643, 456] width 184 height 21
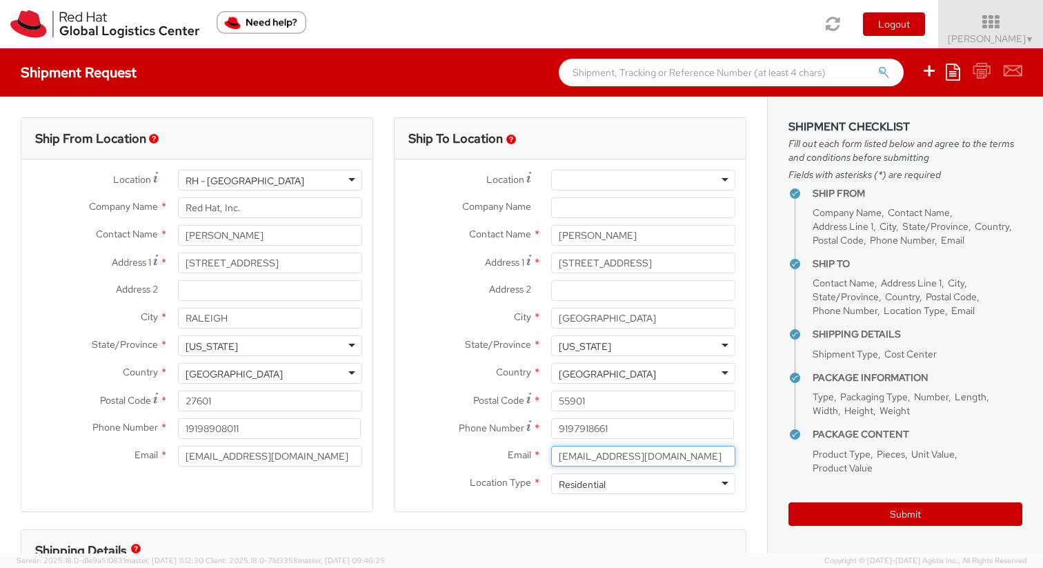
click at [637, 462] on input "sgurijal@redhat.com" at bounding box center [643, 456] width 184 height 21
paste input "lpower"
type input "lpower@redhat.com"
click at [418, 455] on label "Email *" at bounding box center [468, 455] width 146 height 18
click at [551, 455] on input "lpower@redhat.com" at bounding box center [643, 456] width 184 height 21
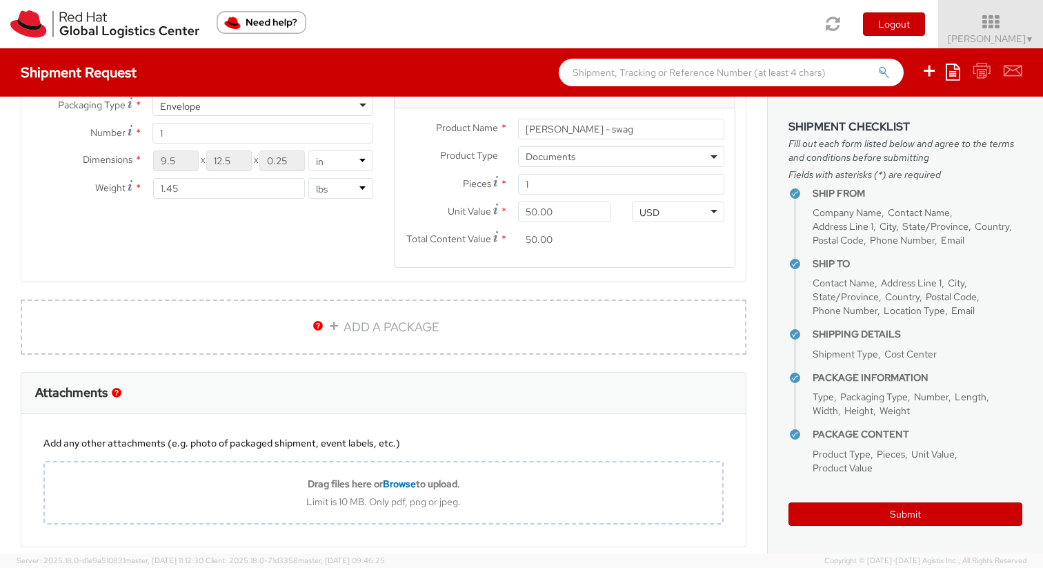
scroll to position [837, 0]
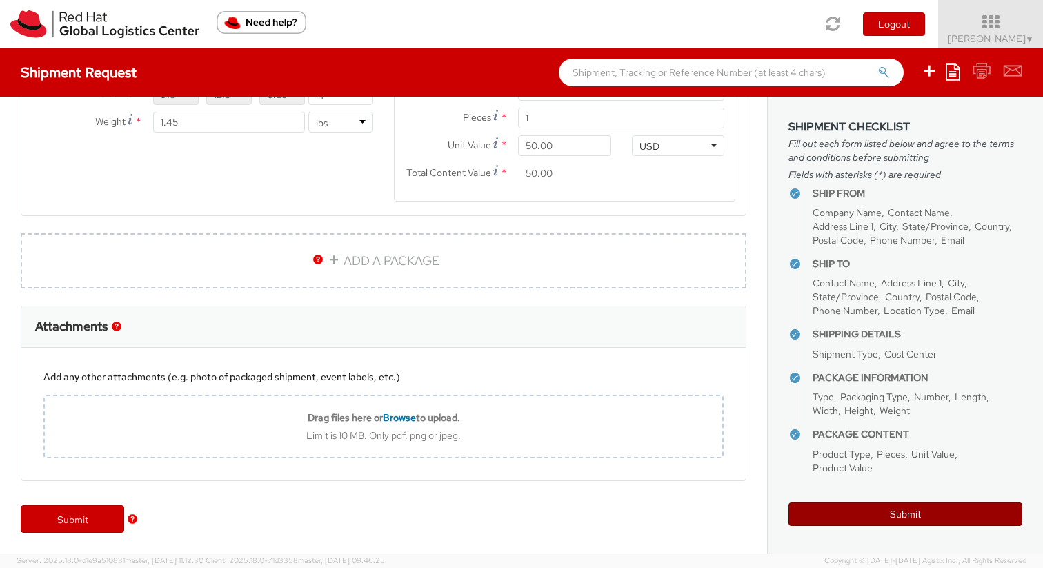
click at [860, 513] on button "Submit" at bounding box center [906, 513] width 234 height 23
type input "Lauren Parrish"
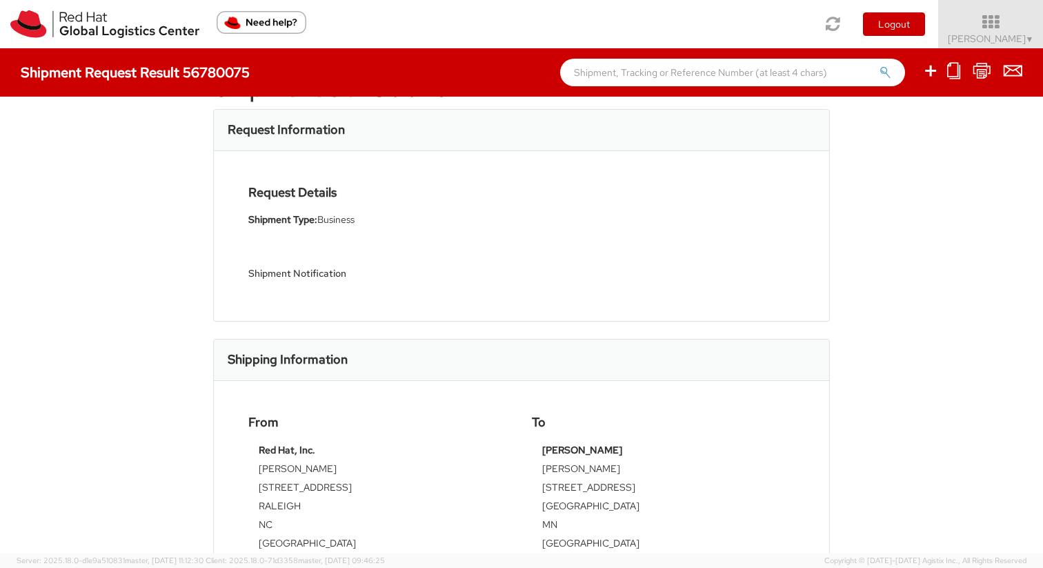
scroll to position [69, 0]
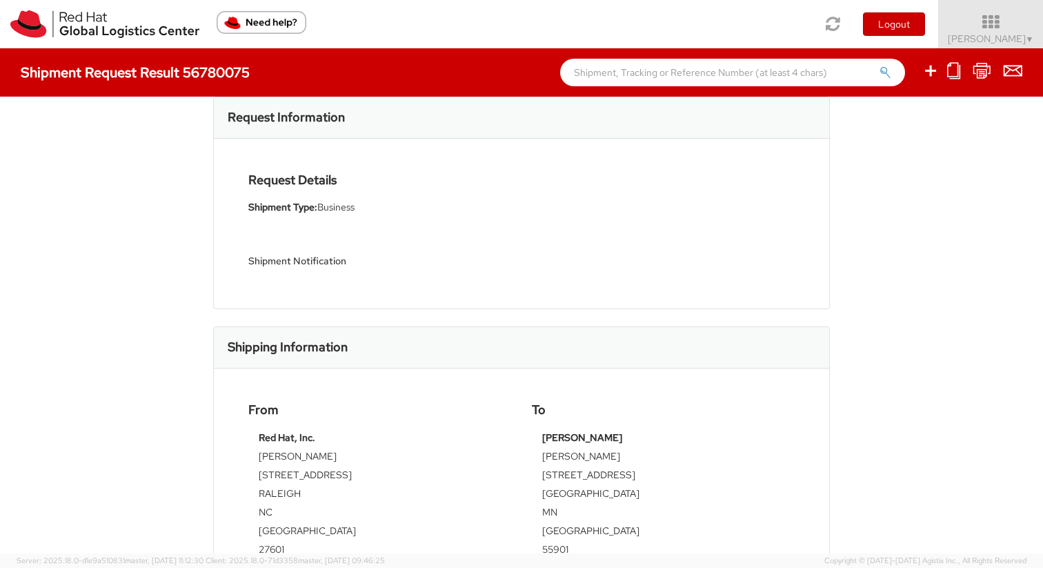
click at [959, 68] on icon at bounding box center [954, 70] width 13 height 17
select select
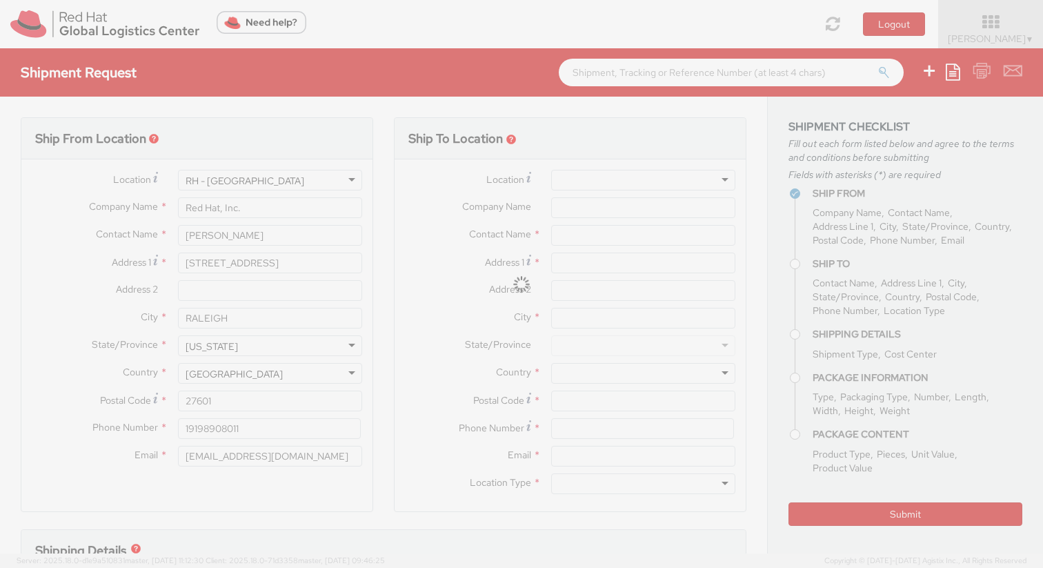
type input "Lauren Parrish"
type input "1336 20th ST NW"
type input "Rochester"
type input "55901"
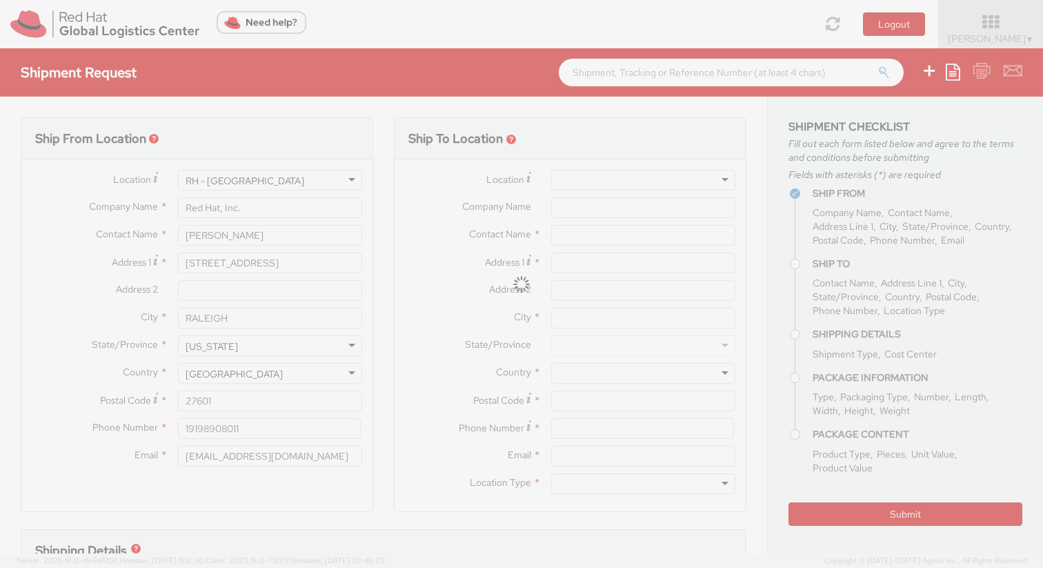
type input "9197918661"
type input "lpower@redhat.com"
select select "DOCUMENT"
type input "1"
type input "9.5"
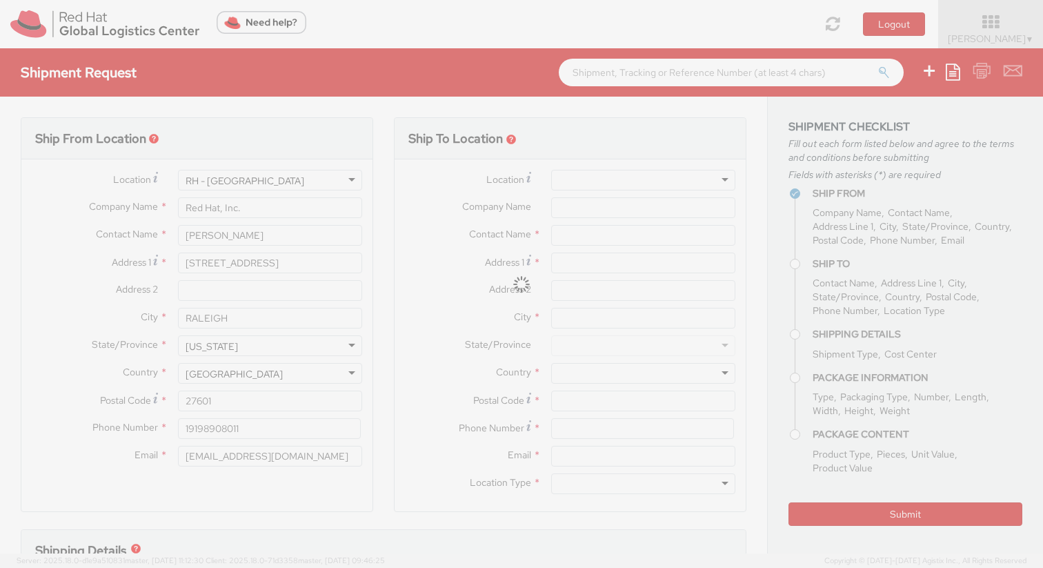
type input "12.5"
type input "0.25"
type input "1.45"
type input "Stanley - swag"
select select "DOCUMENT"
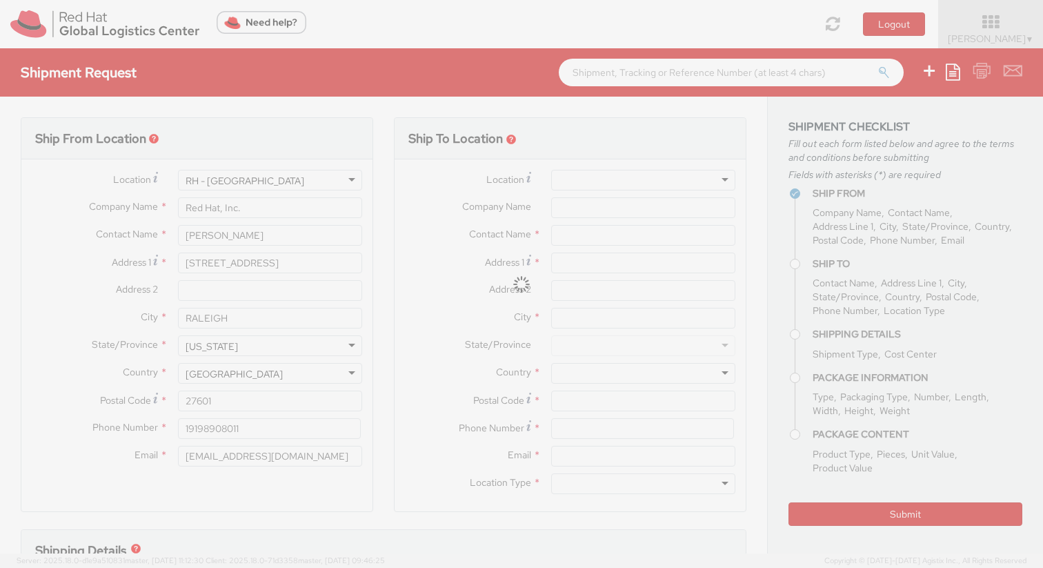
type input "50.00"
select select "505"
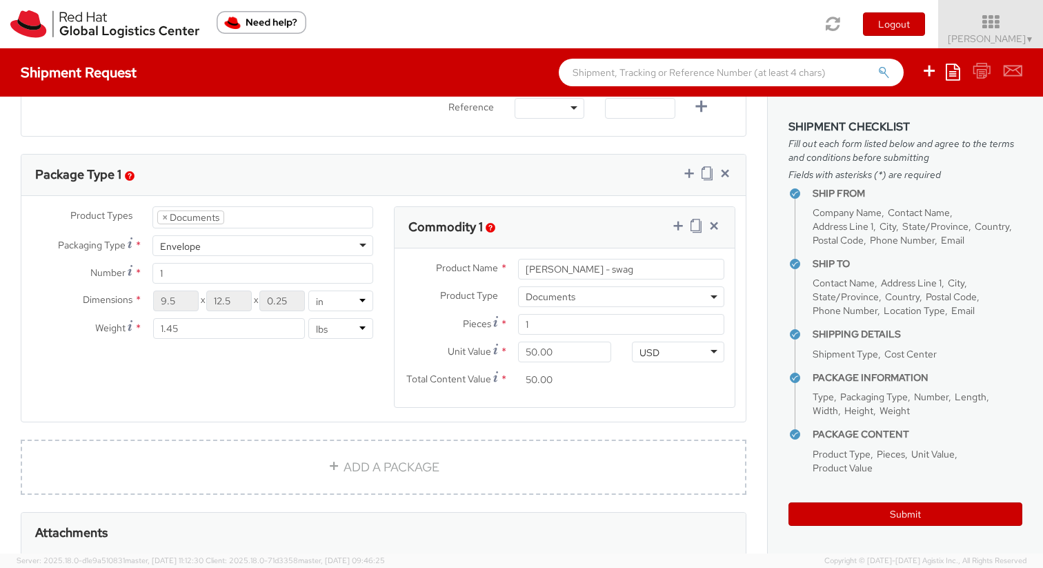
scroll to position [629, 0]
click at [691, 300] on span "Documents" at bounding box center [621, 298] width 191 height 12
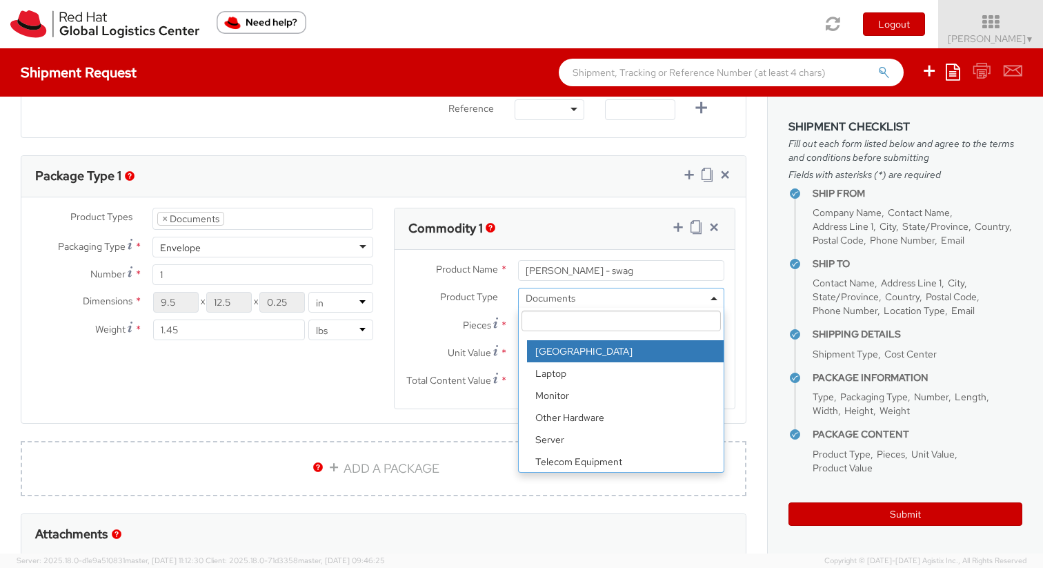
scroll to position [61, 0]
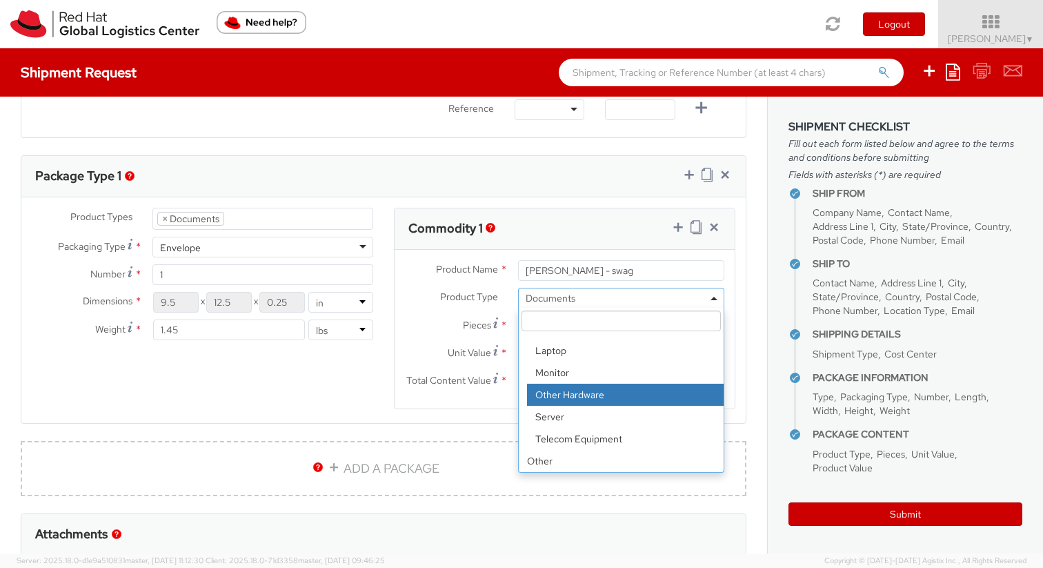
click at [170, 220] on li "× Documents" at bounding box center [190, 219] width 67 height 14
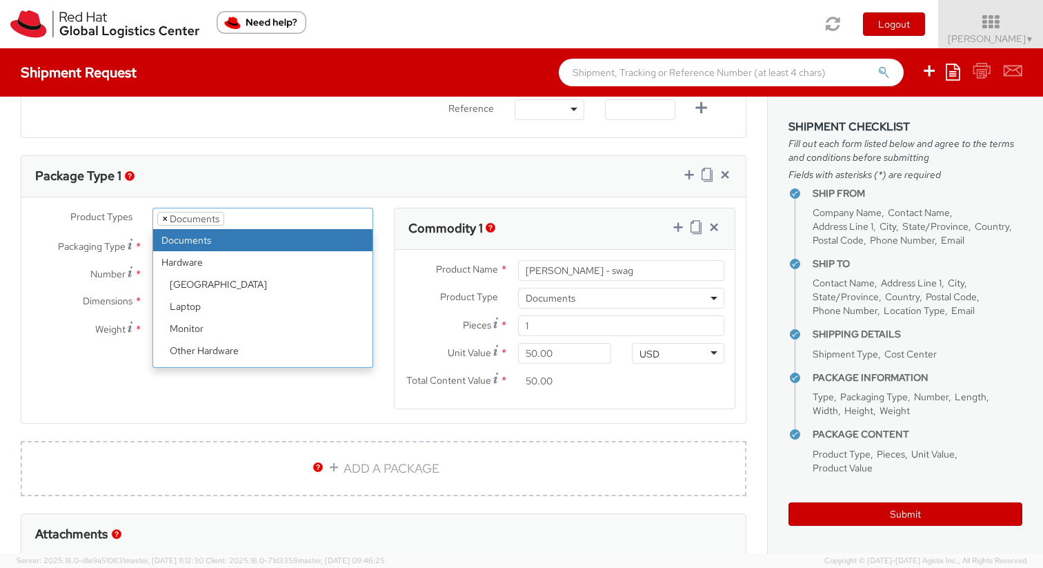
click at [162, 219] on span "×" at bounding box center [165, 219] width 6 height 12
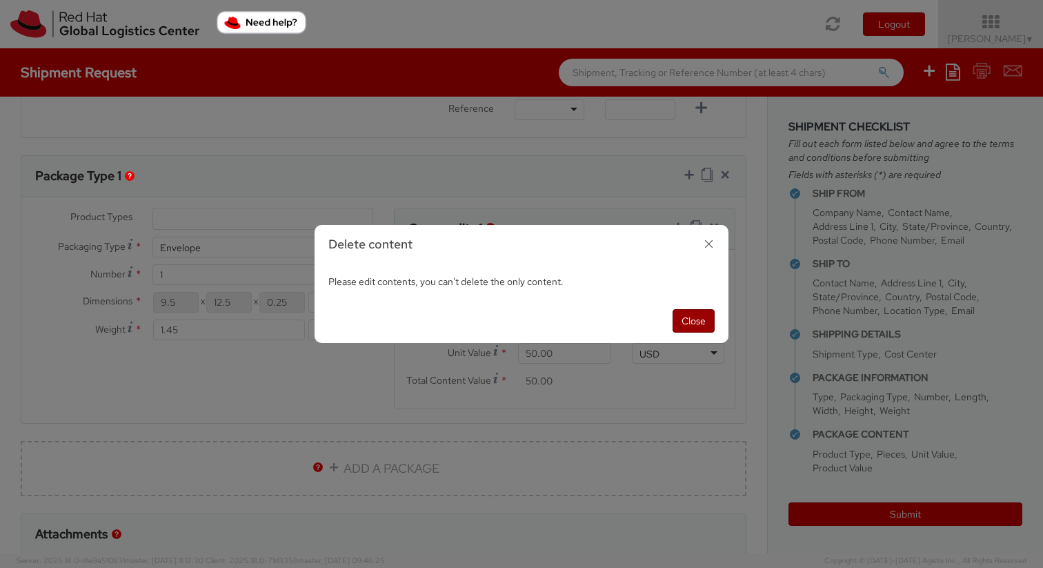
click at [703, 322] on button "Close" at bounding box center [694, 320] width 42 height 23
select select "DOCUMENT"
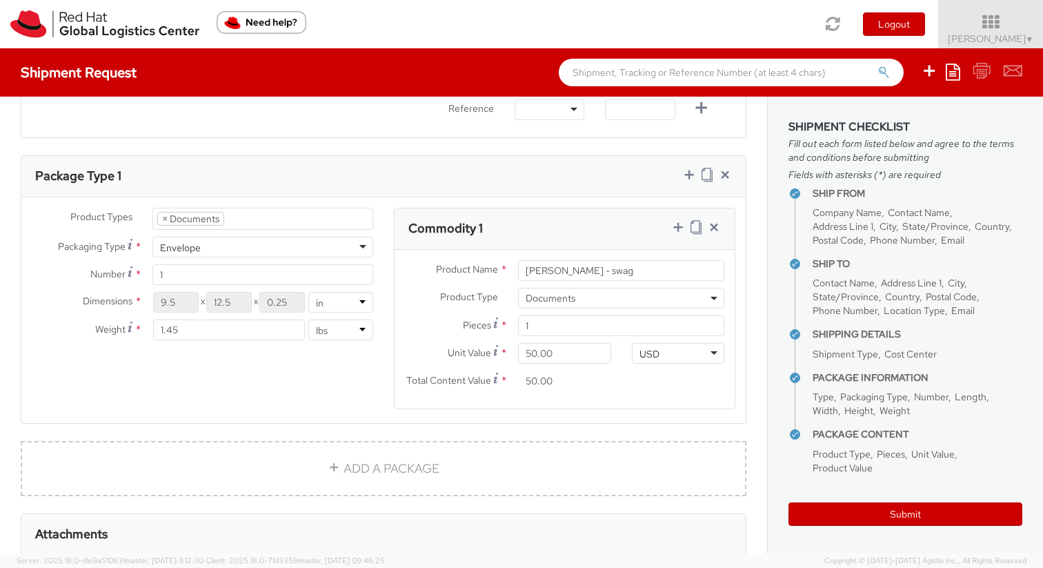
scroll to position [0, 0]
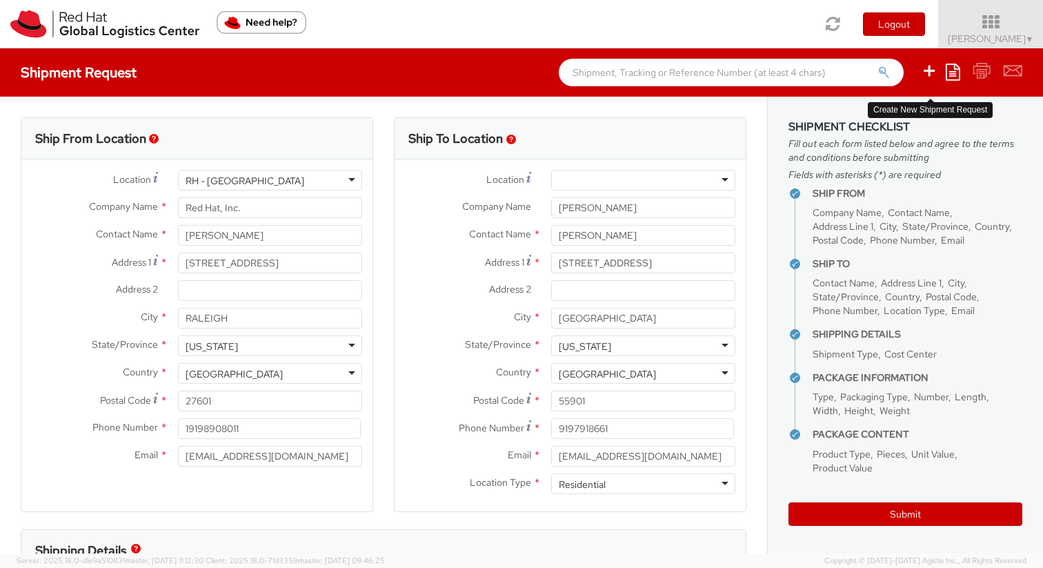
click at [932, 78] on icon at bounding box center [929, 70] width 17 height 17
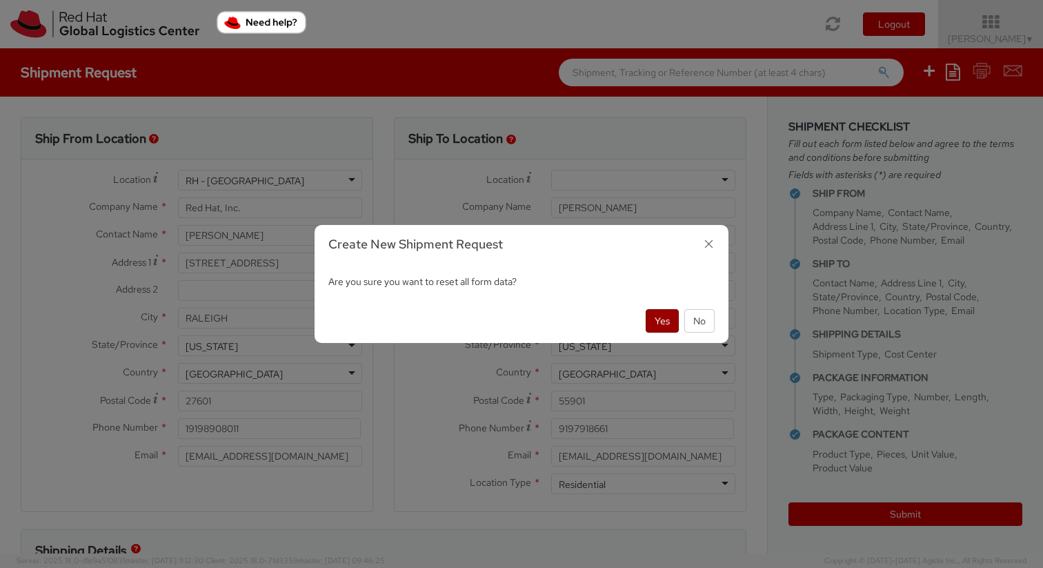
click at [666, 326] on button "Yes" at bounding box center [662, 320] width 33 height 23
select select
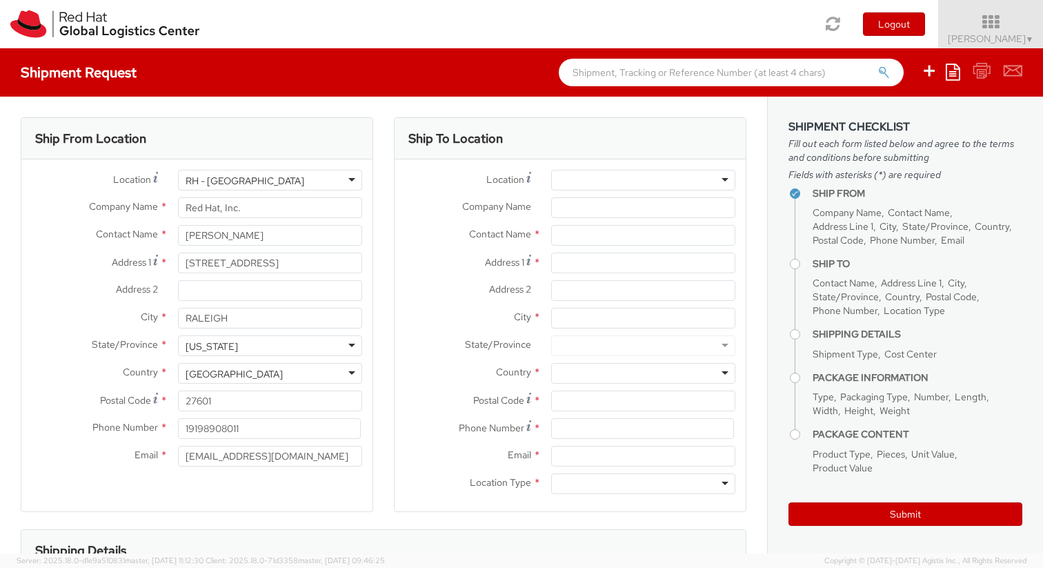
select select "505"
click at [614, 239] on input "text" at bounding box center [643, 235] width 184 height 21
paste input "Eduardo Carneiro de Assis"
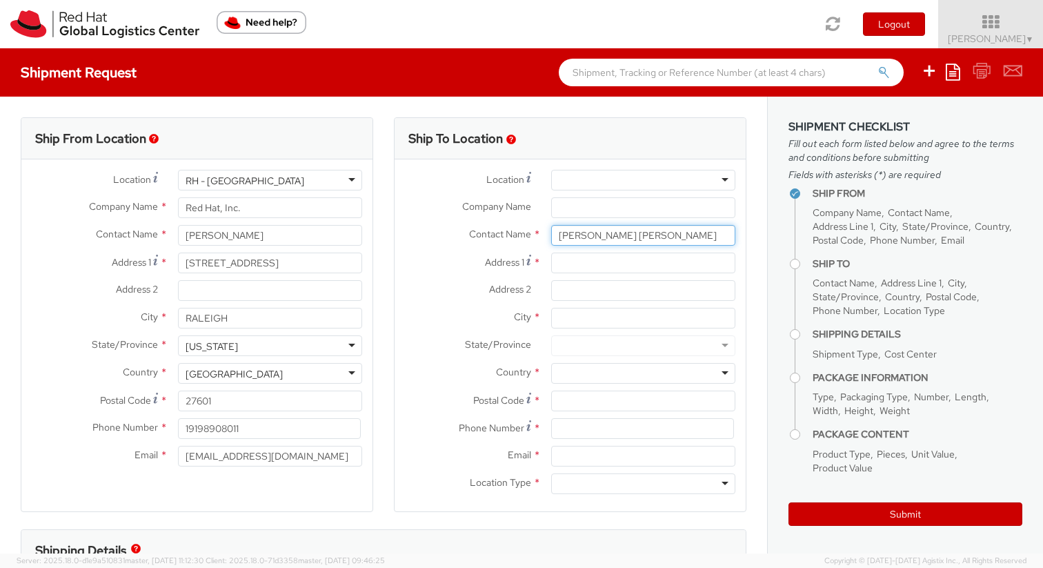
type input "Eduardo Carneiro de Assis"
click at [588, 267] on input "Address 1 *" at bounding box center [643, 263] width 184 height 21
paste input "Rua Conde de Iraja 220"
type input "Rua Conde de Iraja 220"
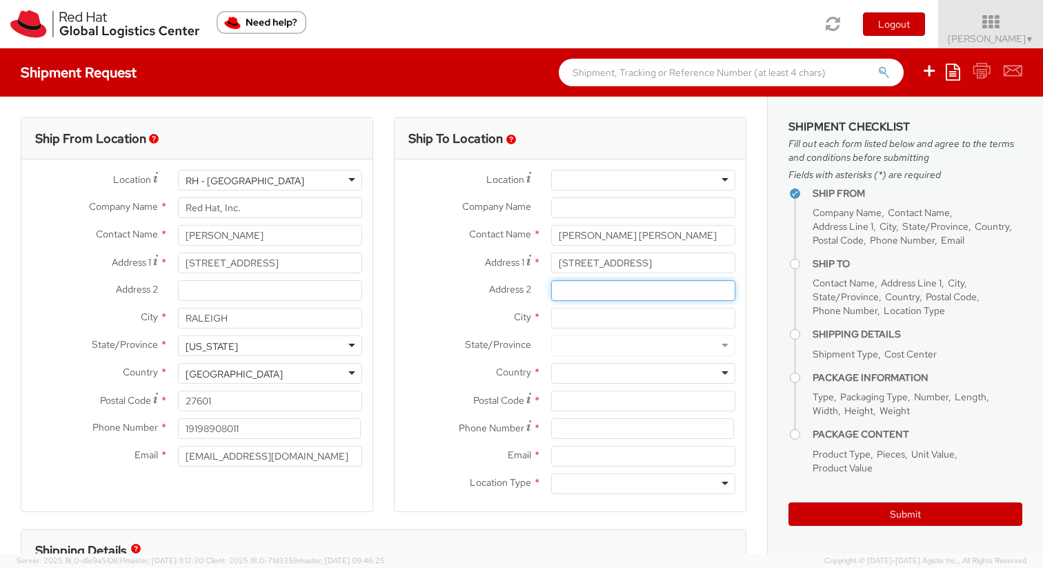
click at [592, 295] on input "Address 2 *" at bounding box center [643, 290] width 184 height 21
type input "Casa 4"
click at [615, 317] on input "City *" at bounding box center [643, 318] width 184 height 21
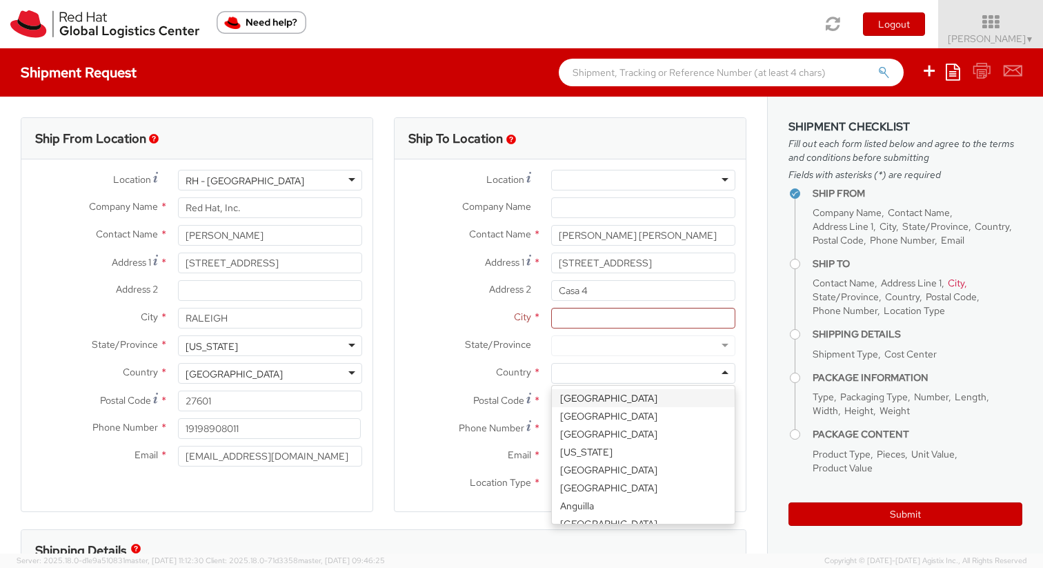
click at [656, 370] on div at bounding box center [643, 373] width 184 height 21
type input "ra"
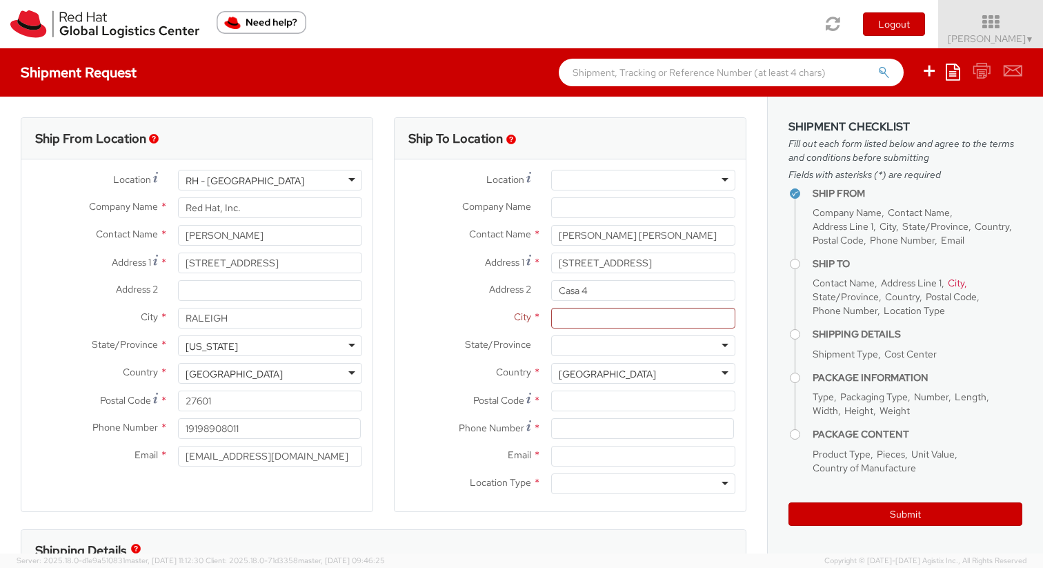
click at [606, 347] on div at bounding box center [643, 345] width 184 height 21
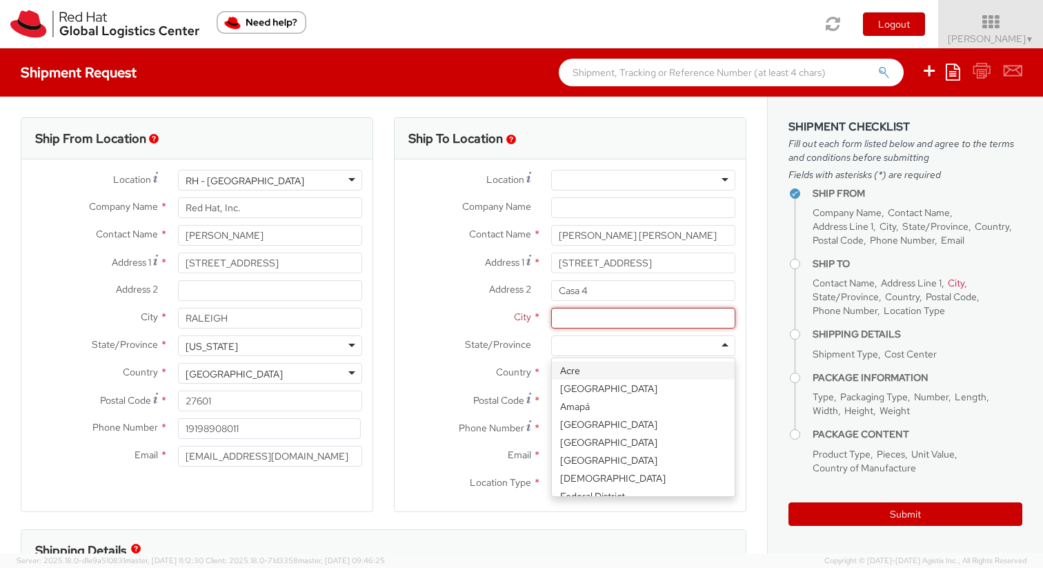
click at [601, 320] on input "City *" at bounding box center [643, 318] width 184 height 21
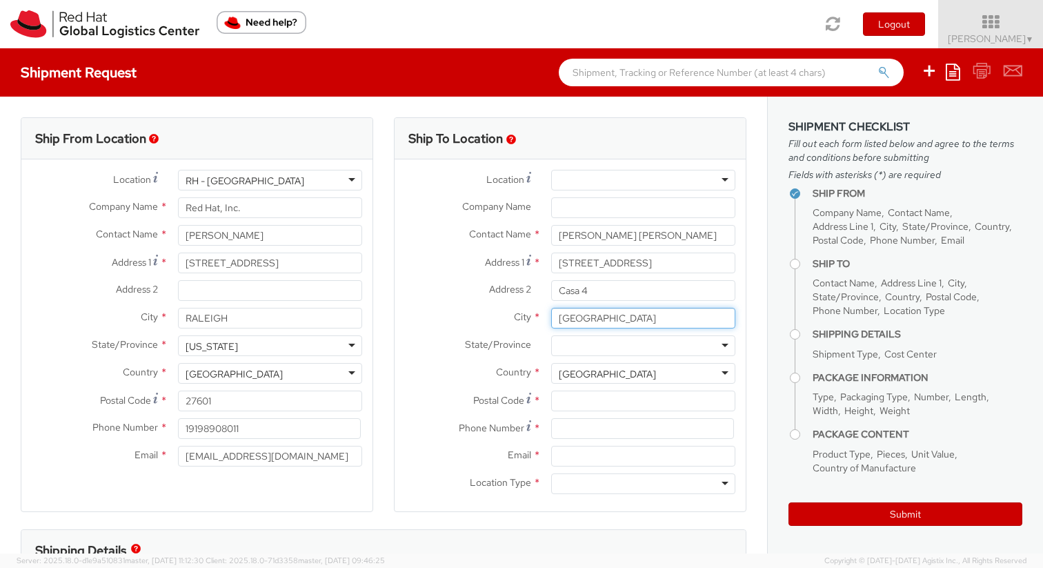
type input "Sao Paulo"
click at [616, 342] on div at bounding box center [643, 345] width 184 height 21
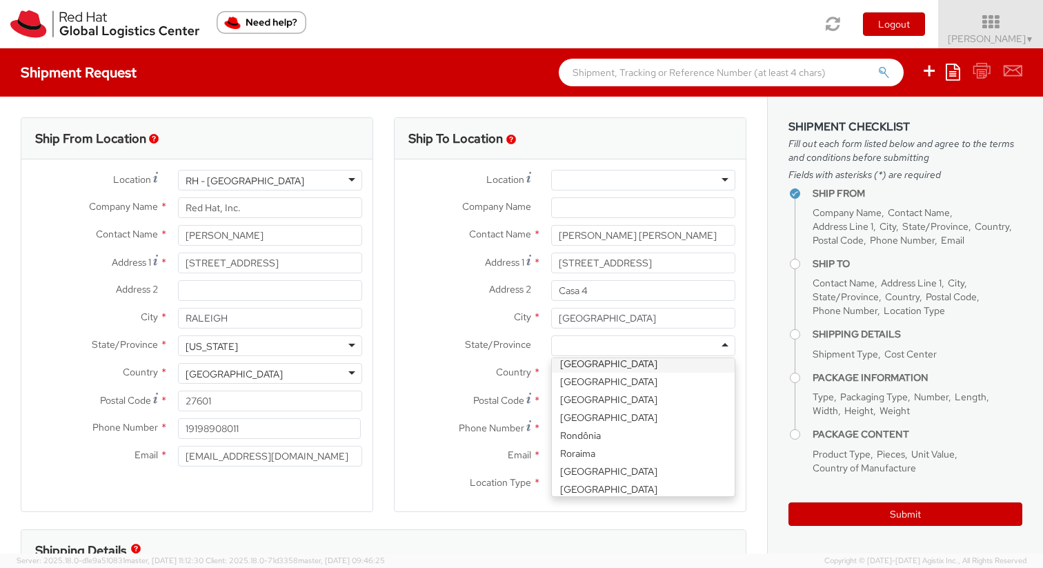
scroll to position [353, 0]
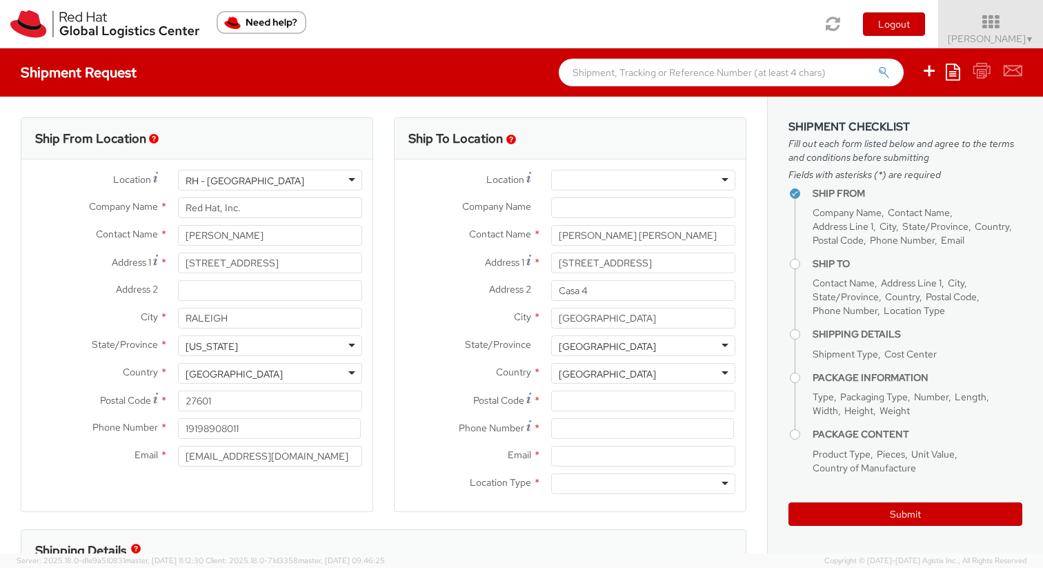
click at [478, 344] on span "State/Province" at bounding box center [498, 344] width 66 height 12
click at [583, 405] on input "Postal Code *" at bounding box center [643, 401] width 184 height 21
paste input "04119-010"
type input "04119-010"
click at [627, 433] on input at bounding box center [642, 428] width 183 height 21
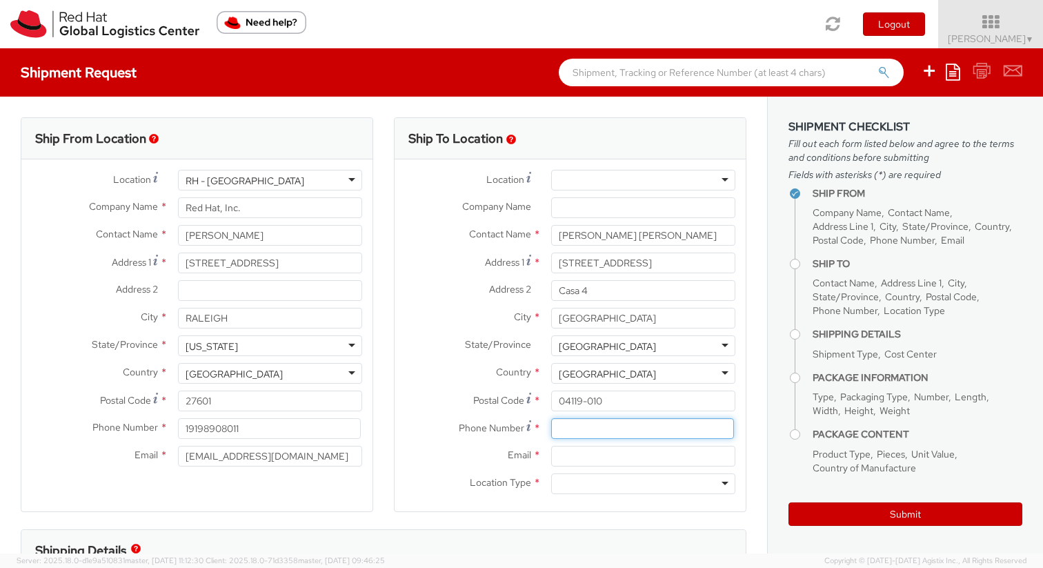
paste input "+55 11 984456445"
type input "+55 11 984456445"
click at [633, 450] on input "Email *" at bounding box center [643, 456] width 184 height 21
paste input "edeassis@redhat.com"
type input "edeassis@redhat.com"
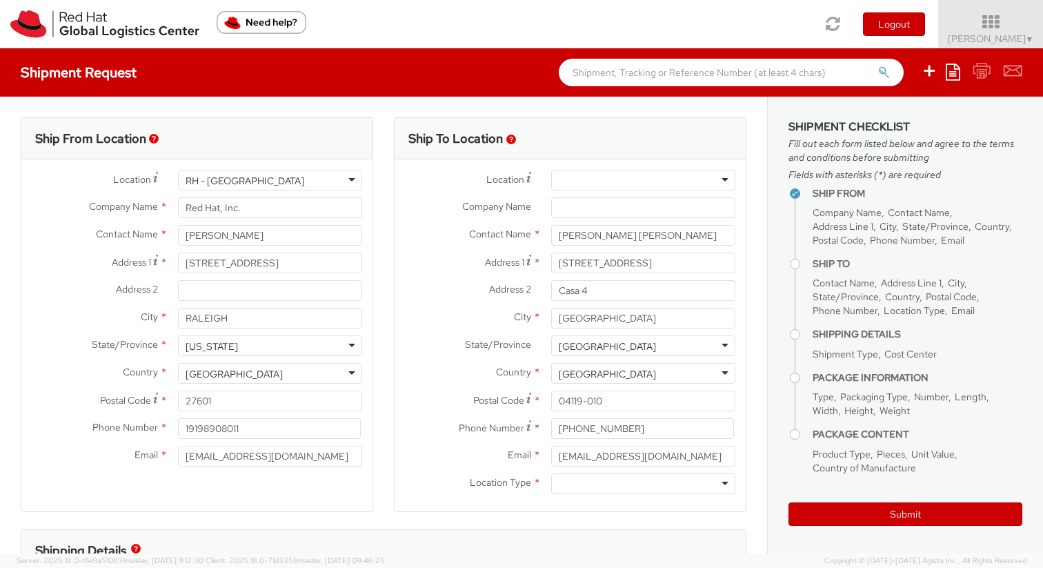
click at [645, 482] on div at bounding box center [643, 483] width 184 height 21
click at [636, 491] on div "Business" at bounding box center [643, 483] width 184 height 21
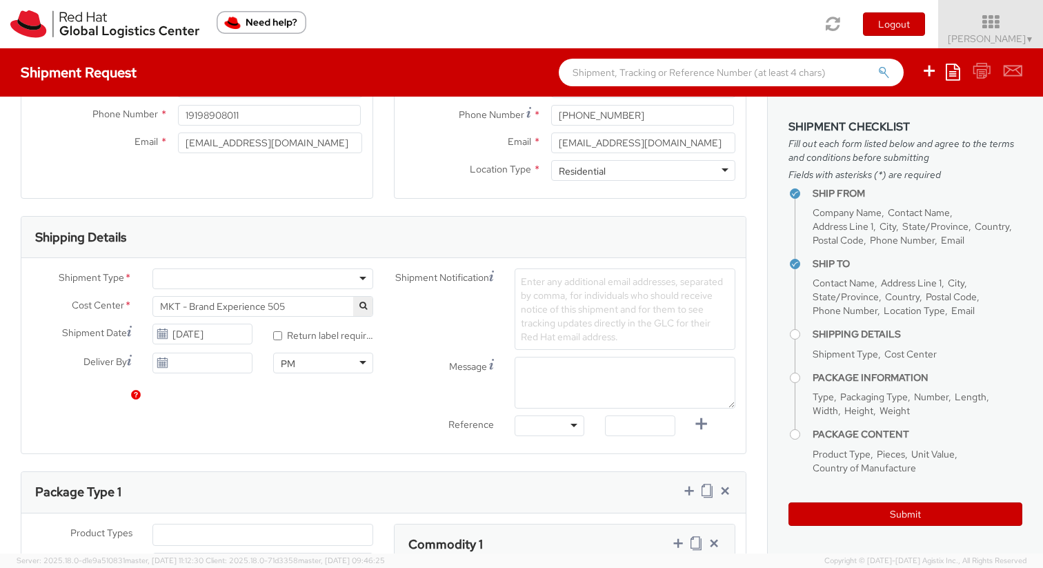
scroll to position [337, 0]
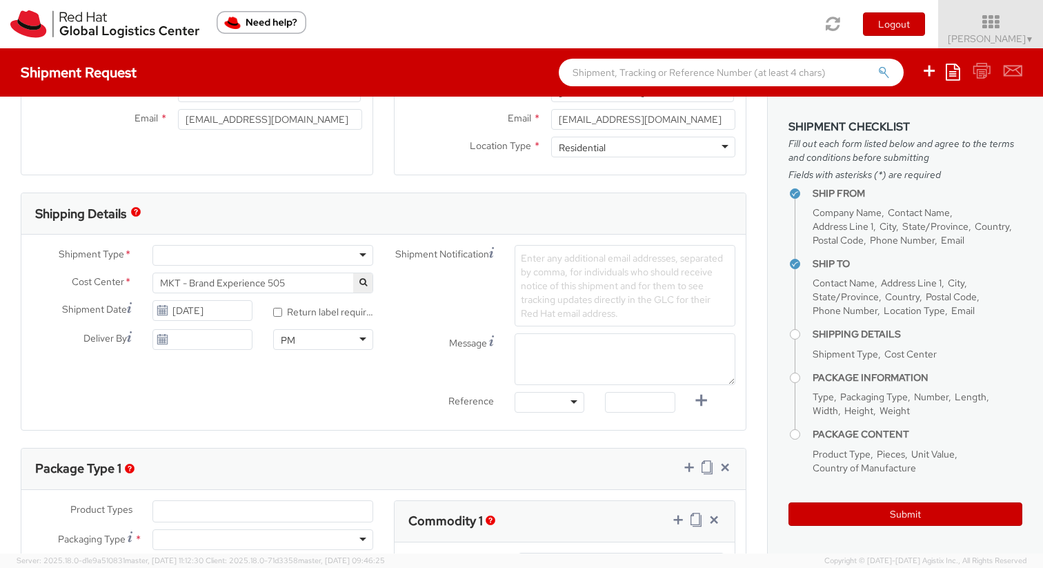
click at [335, 262] on div at bounding box center [263, 255] width 221 height 21
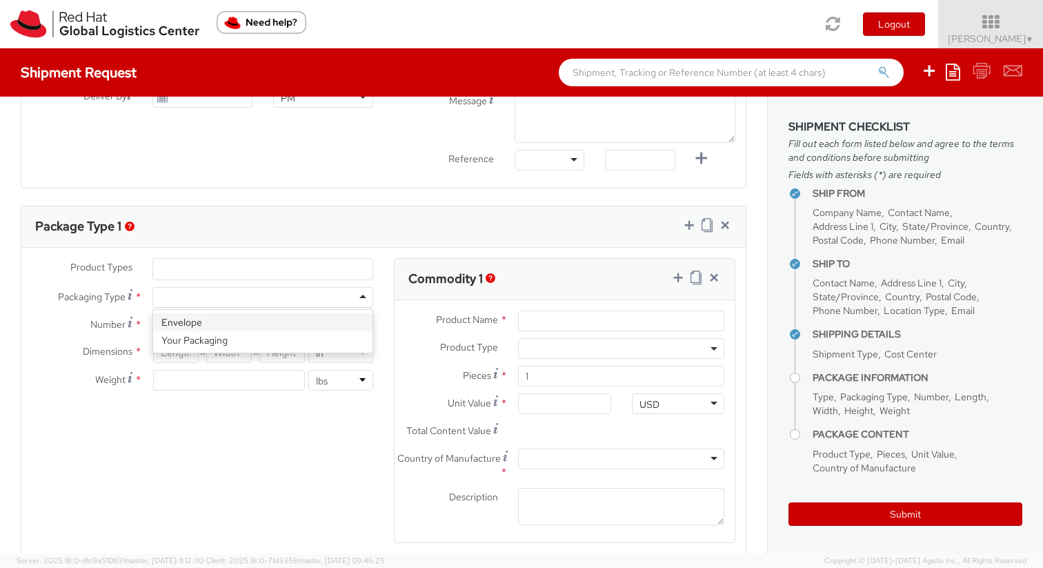
click at [353, 300] on div at bounding box center [263, 297] width 221 height 21
type input "1"
type input "9.5"
type input "12.5"
type input "0.25"
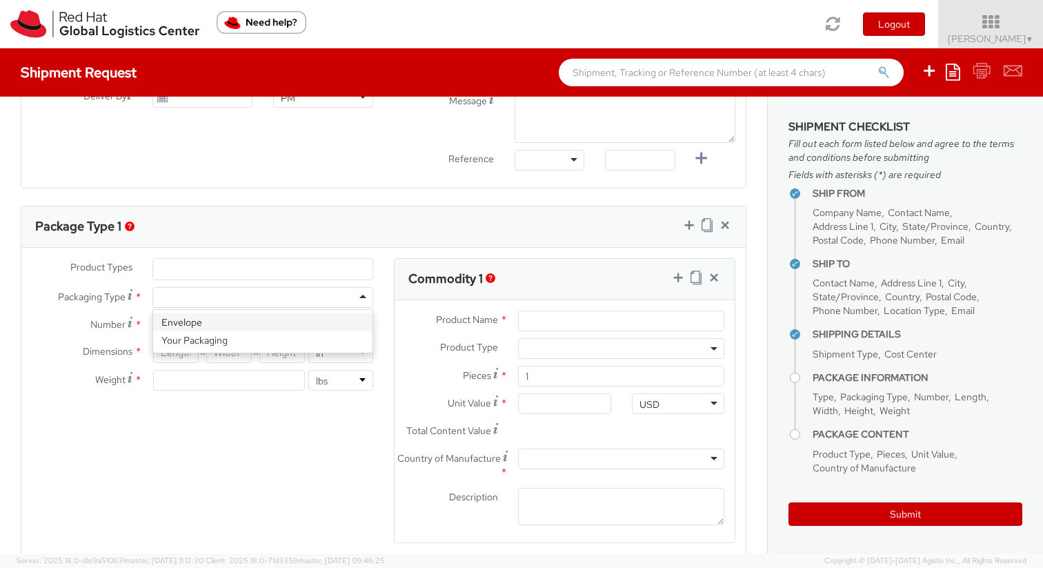
type input "1"
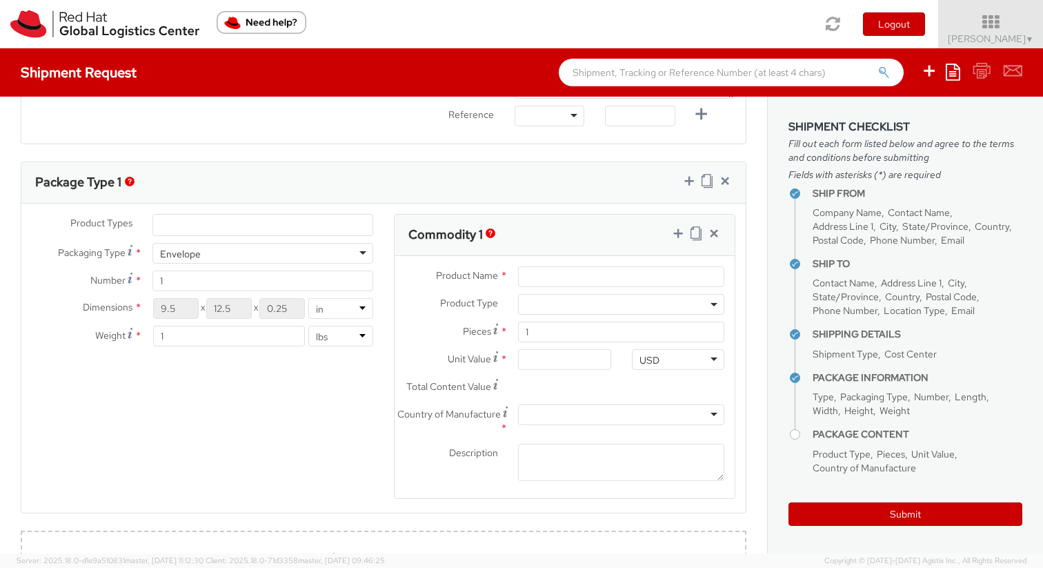
scroll to position [624, 0]
click at [713, 417] on div at bounding box center [621, 414] width 206 height 21
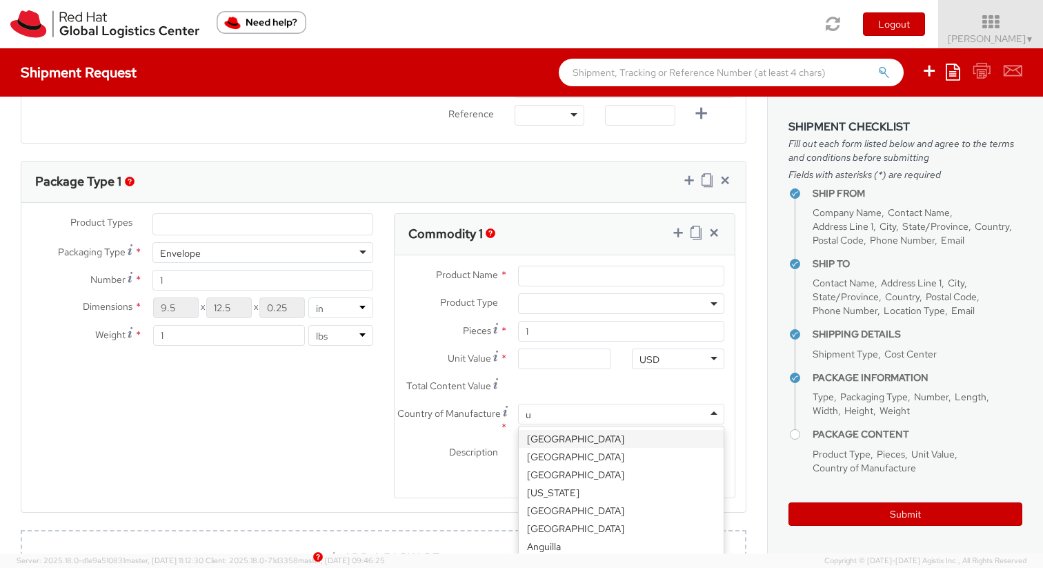
type input "un"
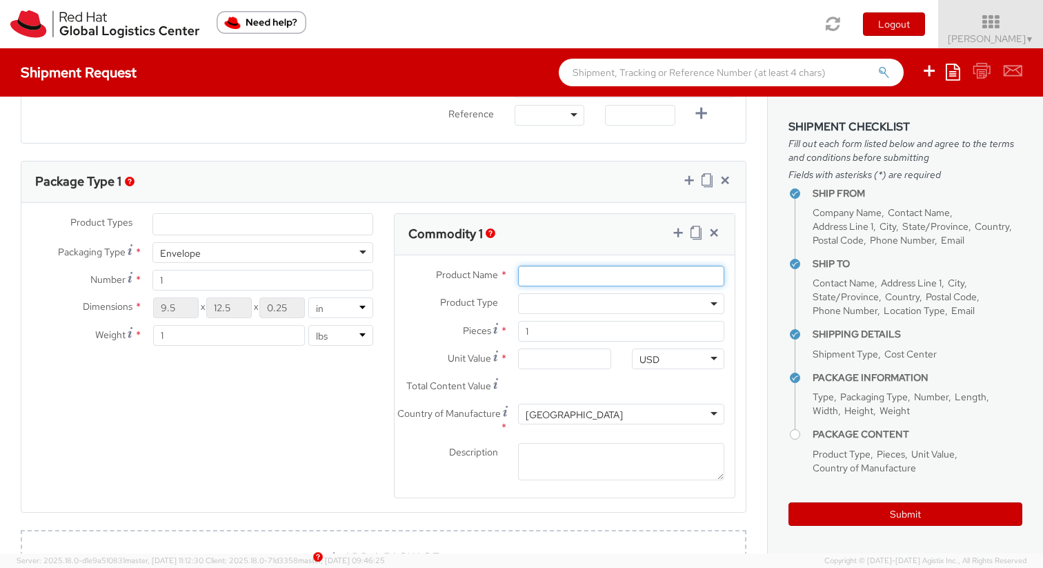
click at [593, 273] on input "Product Name *" at bounding box center [621, 276] width 206 height 21
type input "JBL headphones - Swag"
click at [558, 365] on input "Unit Value *" at bounding box center [564, 359] width 92 height 21
type input "5.00"
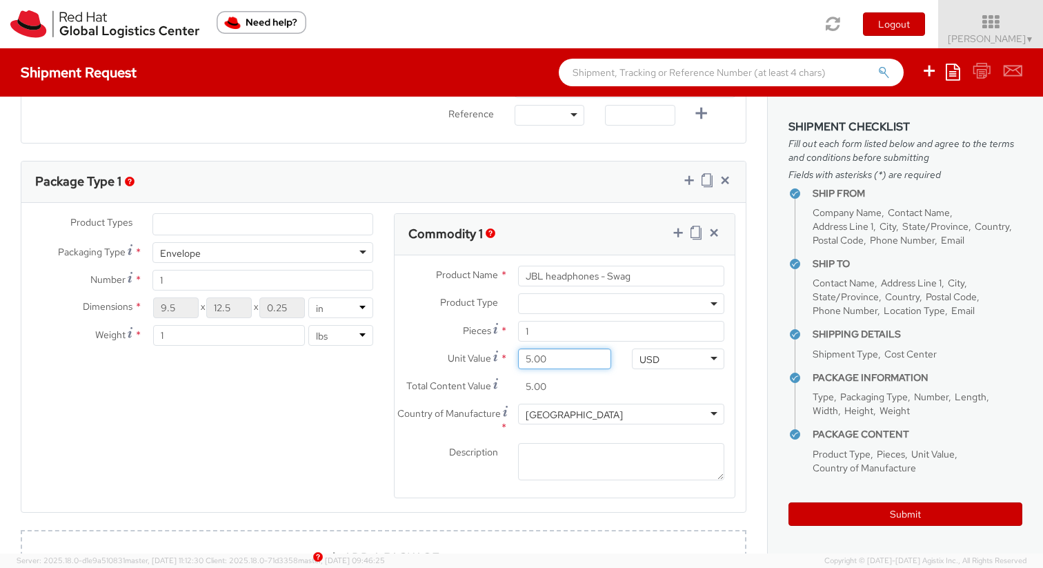
type input "55.00"
click at [435, 435] on label "Country of Manufacture *" at bounding box center [451, 420] width 113 height 32
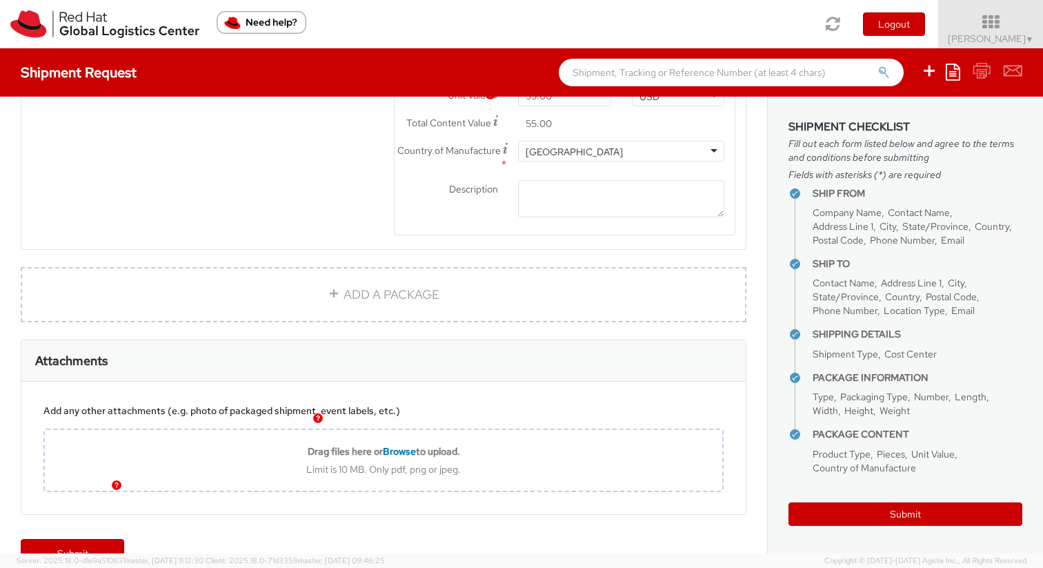
scroll to position [892, 0]
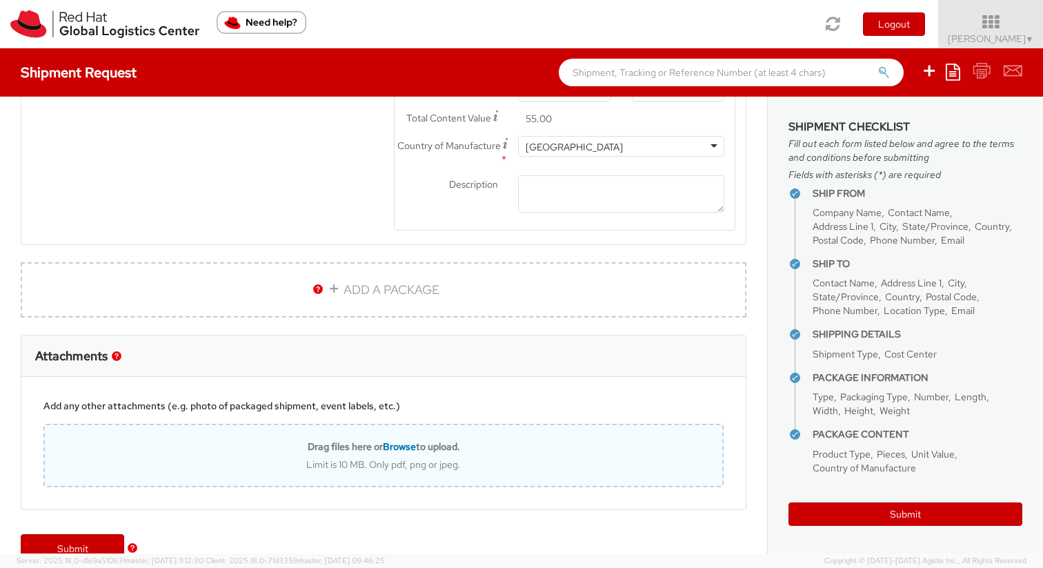
click at [478, 460] on div "Limit is 10 MB. Only pdf, png or jpeg." at bounding box center [384, 464] width 678 height 12
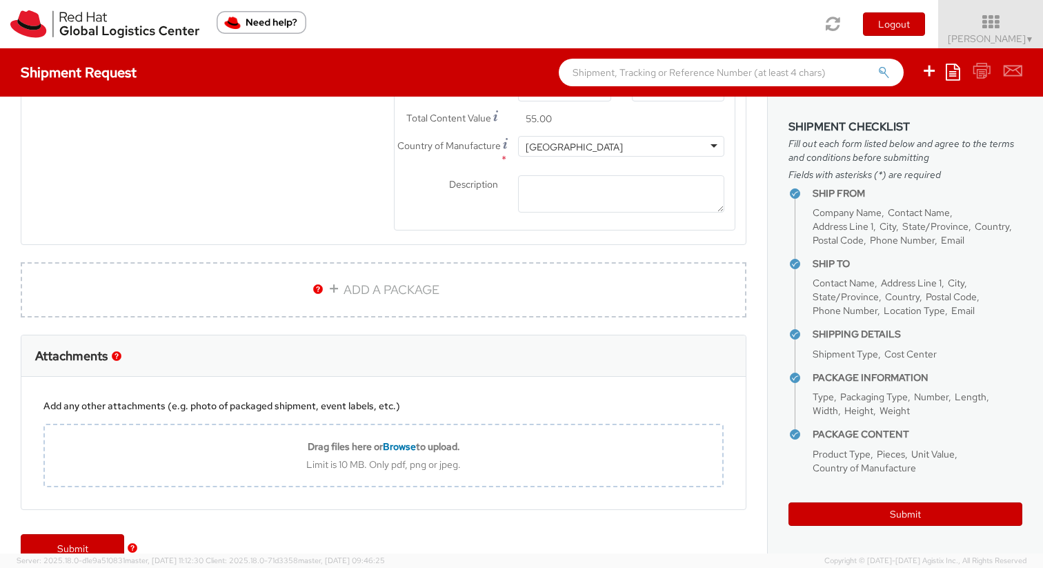
type input "C:\fakepath\Conf-40159215 (1).pdf"
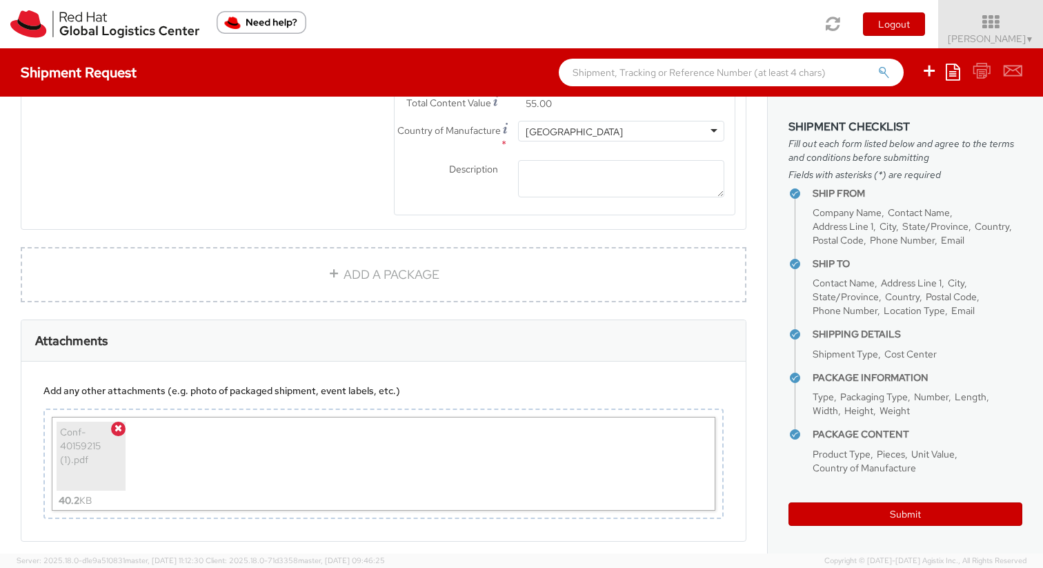
scroll to position [968, 0]
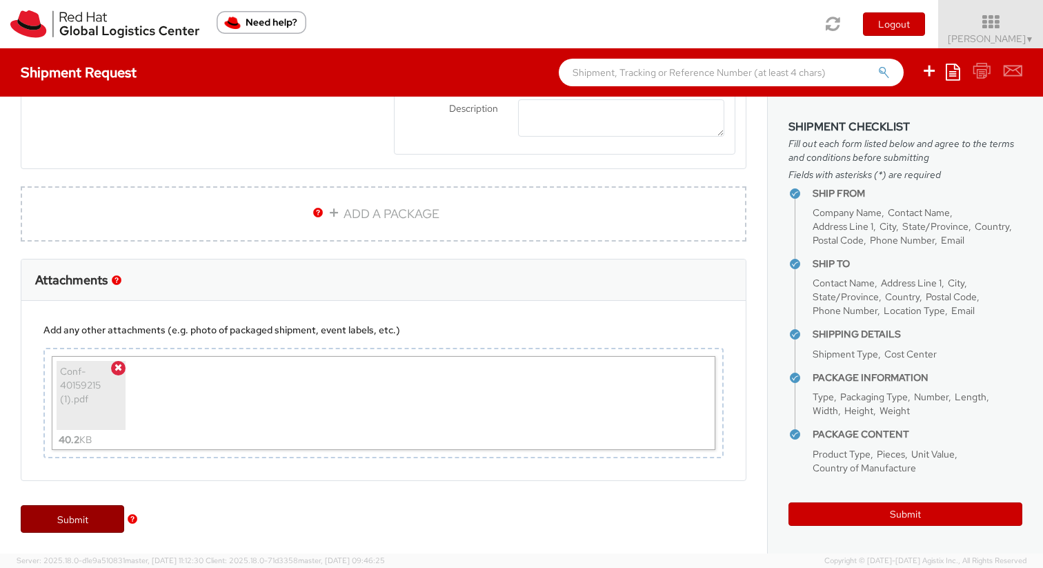
click at [69, 521] on link "Submit" at bounding box center [73, 519] width 104 height 28
type input "Eduardo Carneiro de Assis"
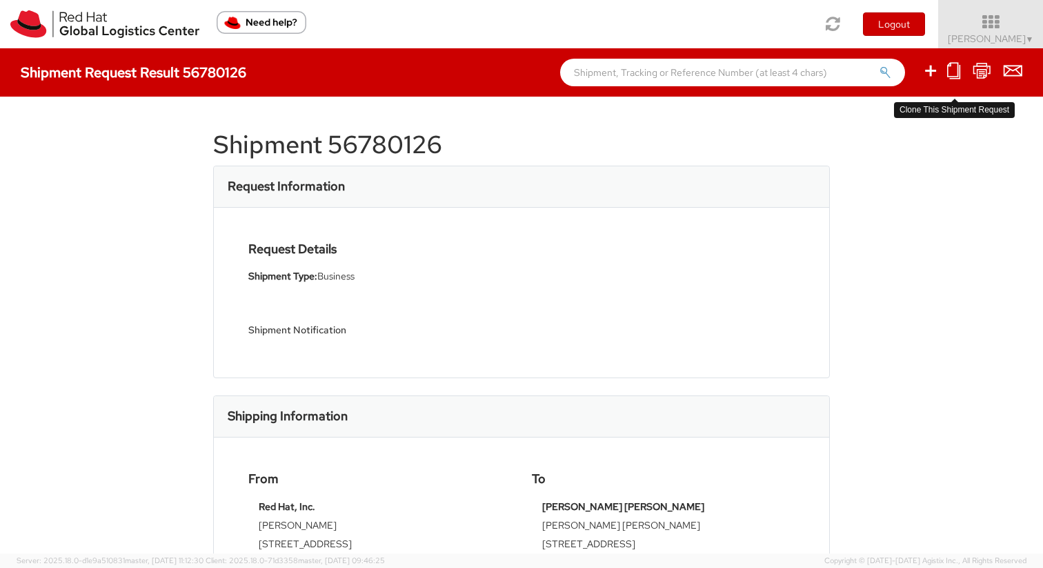
click at [957, 73] on icon at bounding box center [954, 70] width 13 height 17
select select
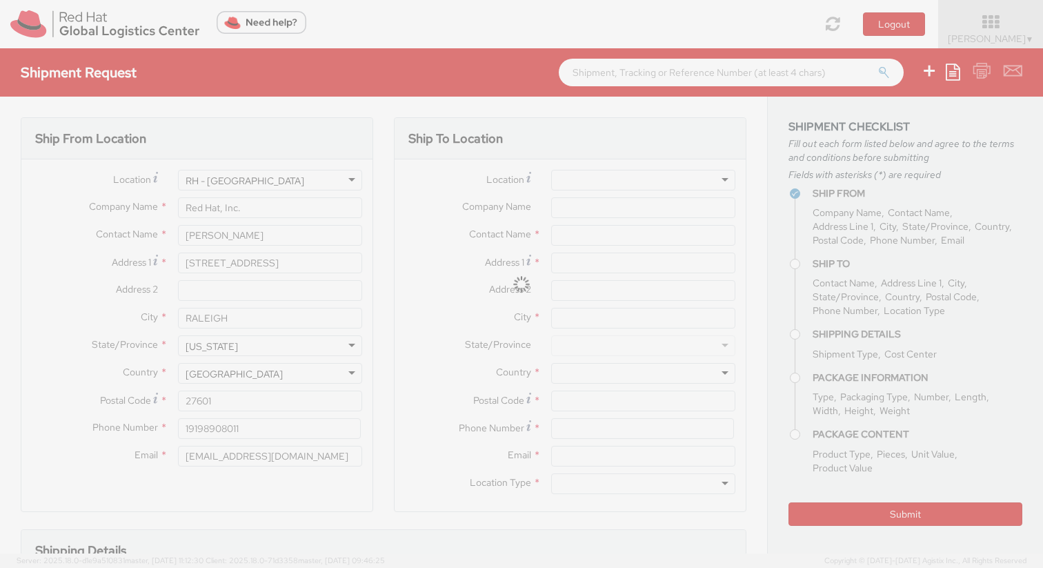
select select "505"
type input "Eduardo Carneiro de Assis"
type input "Rua Conde de Iraja 220"
type input "Casa 4"
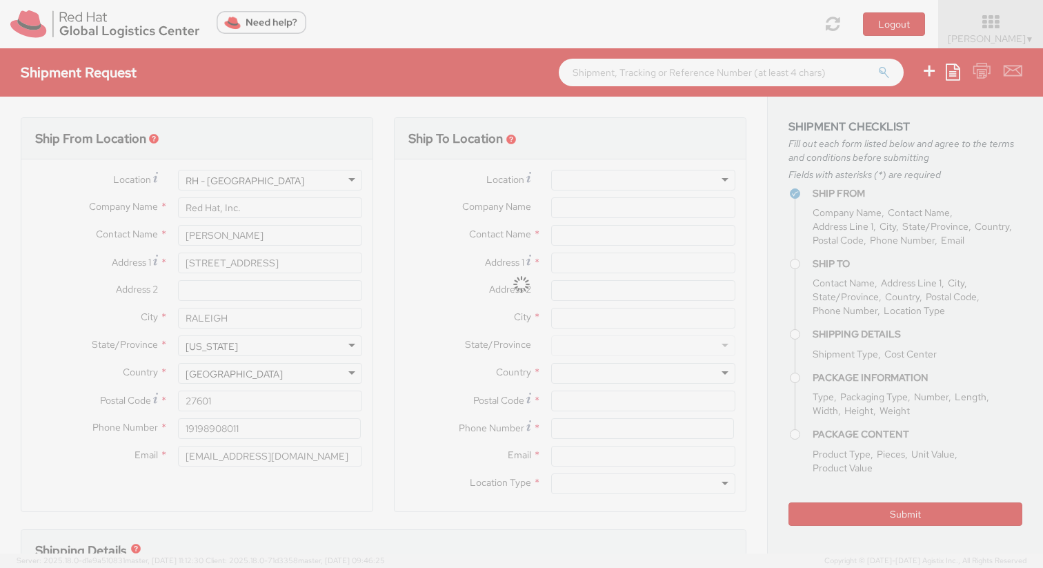
type input "Sao Paulo"
type input "04119-010"
type input "+55 11 984456445"
type input "edeassis@redhat.com"
select select "DOCUMENT"
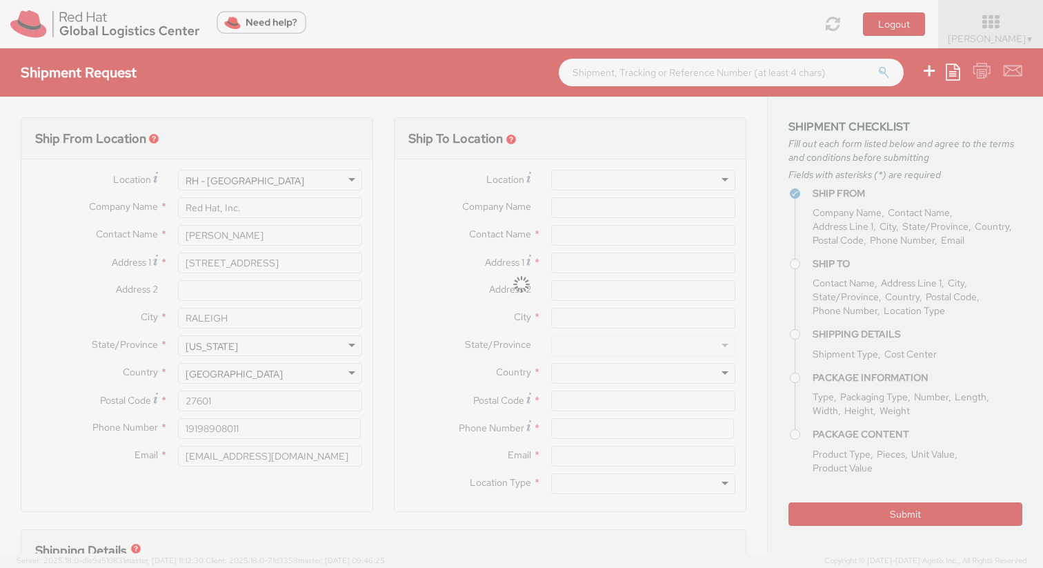
type input "1"
type input "9.5"
type input "12.5"
type input "0.25"
type input "1"
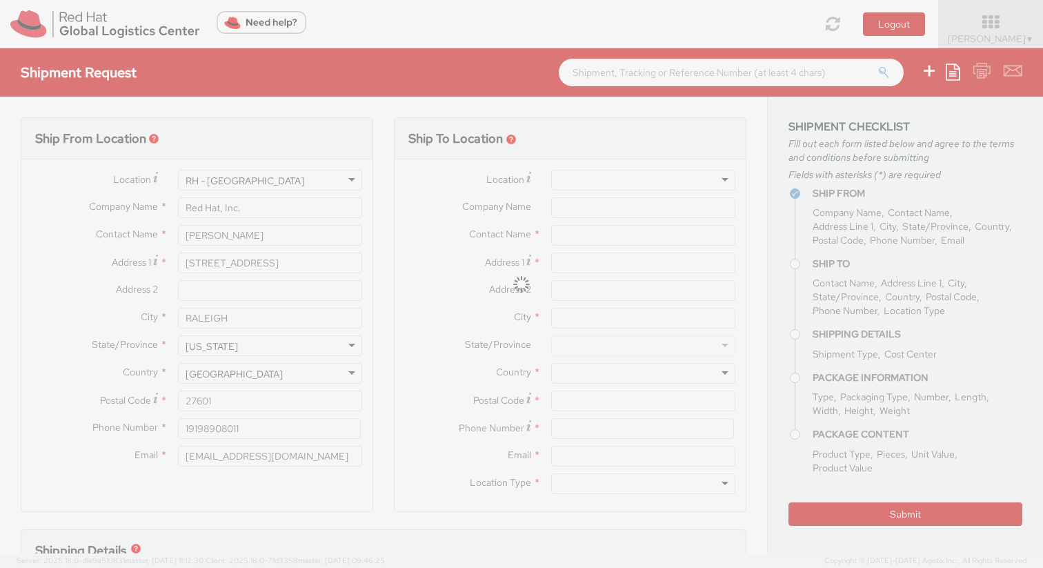
type input "JBL headphones - Swag"
select select "DOCUMENT"
type input "55.00"
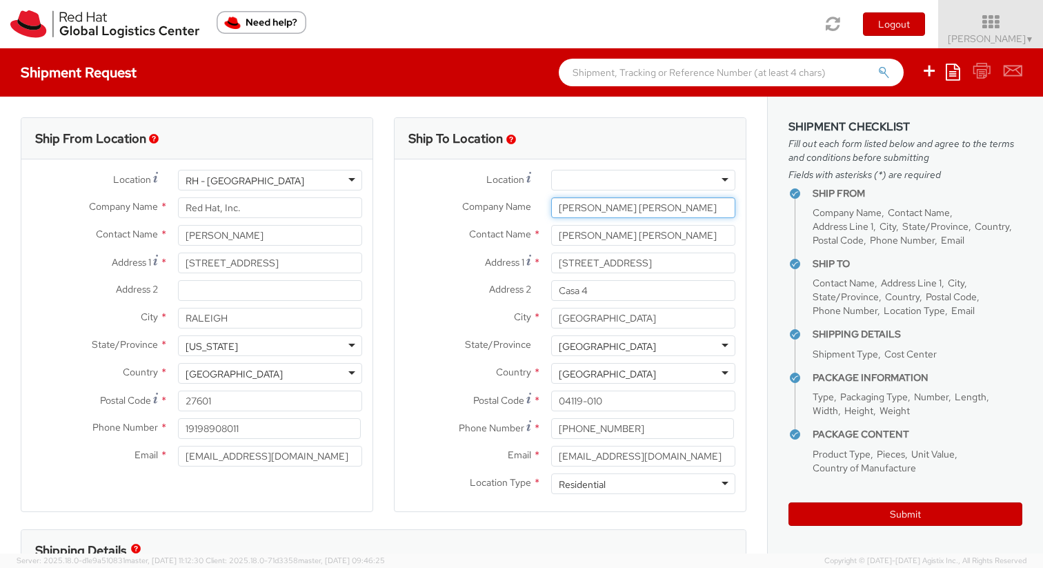
click at [645, 208] on input "Eduardo Carneiro de Assis" at bounding box center [643, 207] width 184 height 21
click at [655, 238] on input "Eduardo Carneiro de Assis" at bounding box center [643, 235] width 184 height 21
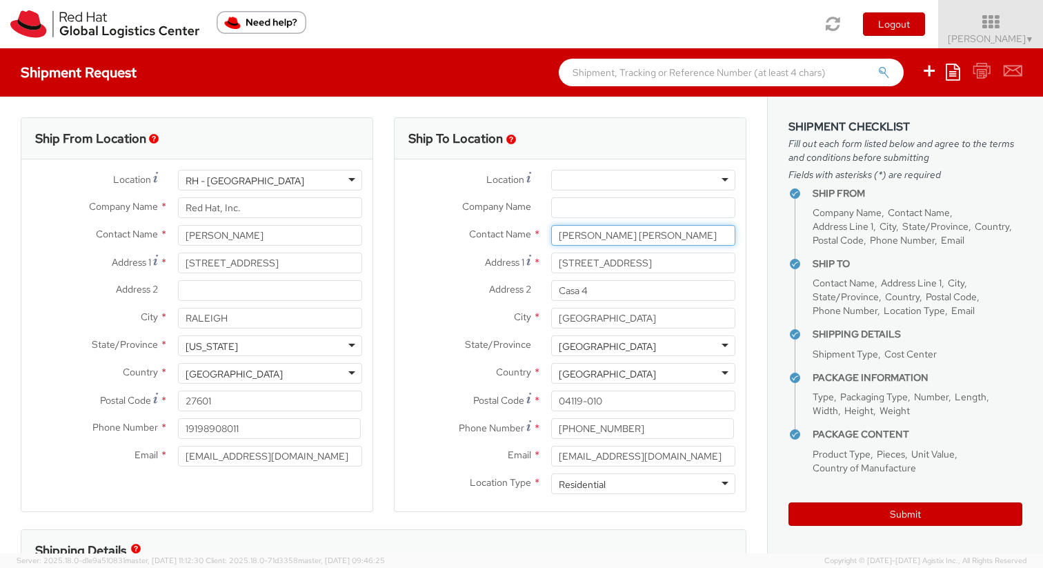
click at [655, 238] on input "Eduardo Carneiro de Assis" at bounding box center [643, 235] width 184 height 21
paste input "Diego Mateu"
type input "Diego Mateus"
click at [618, 259] on input "Rua Conde de Iraja 220" at bounding box center [643, 263] width 184 height 21
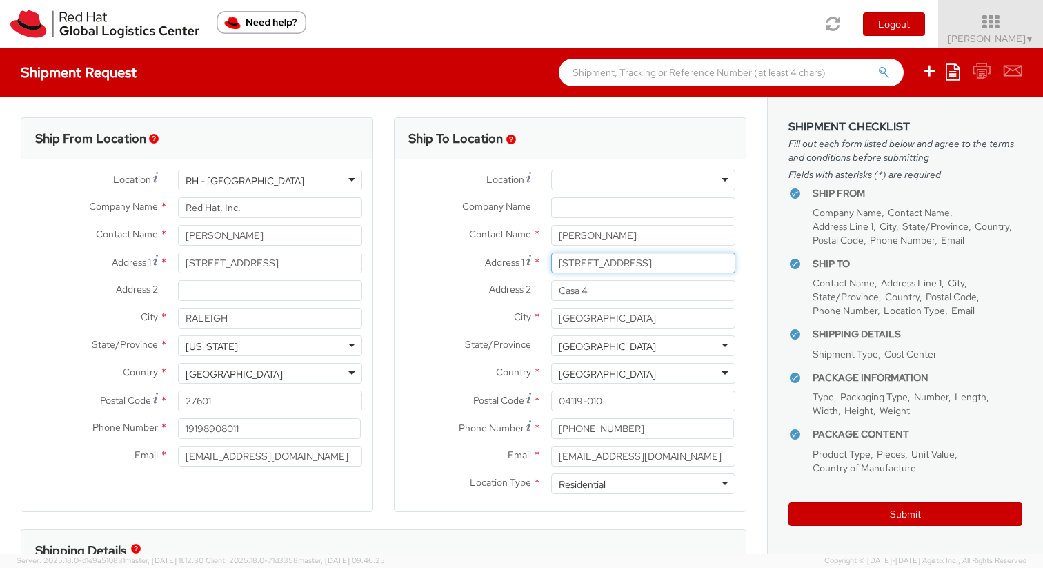
click at [618, 259] on input "Rua Conde de Iraja 220" at bounding box center [643, 263] width 184 height 21
paste input "Tenente PM Antonio S de A Fl, 21"
type input "Rua Tenente PM Antonio S de A Fl, 210"
click at [620, 300] on input "Casa 4" at bounding box center [643, 290] width 184 height 21
click at [620, 299] on input "Casa 4" at bounding box center [643, 290] width 184 height 21
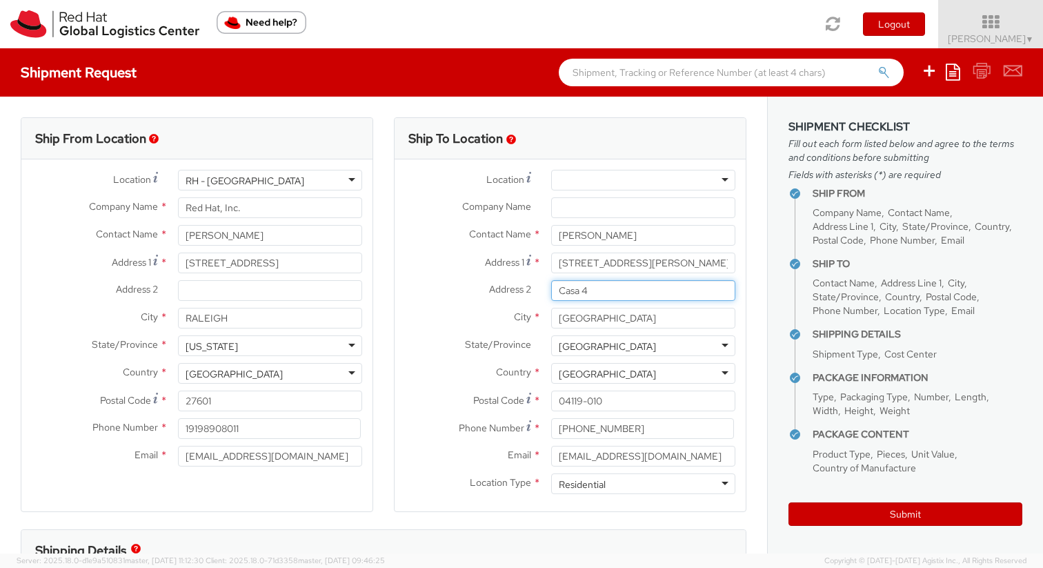
click at [620, 299] on input "Casa 4" at bounding box center [643, 290] width 184 height 21
click at [611, 318] on input "Sao Paulo" at bounding box center [643, 318] width 184 height 21
paste input "Piracicaba"
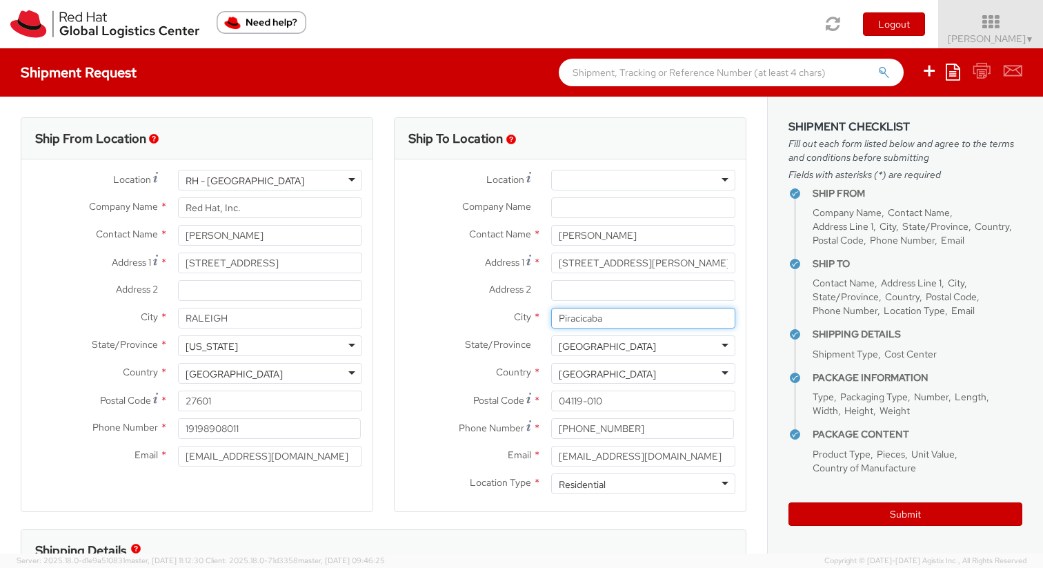
type input "Piracicaba"
click at [445, 327] on div "City * Piracicaba" at bounding box center [570, 318] width 351 height 21
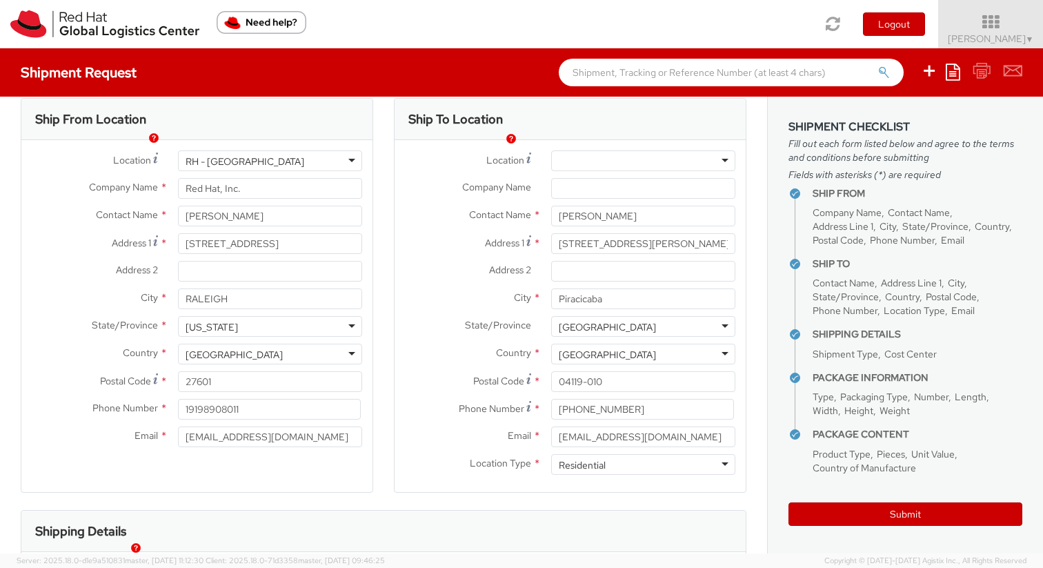
scroll to position [42, 0]
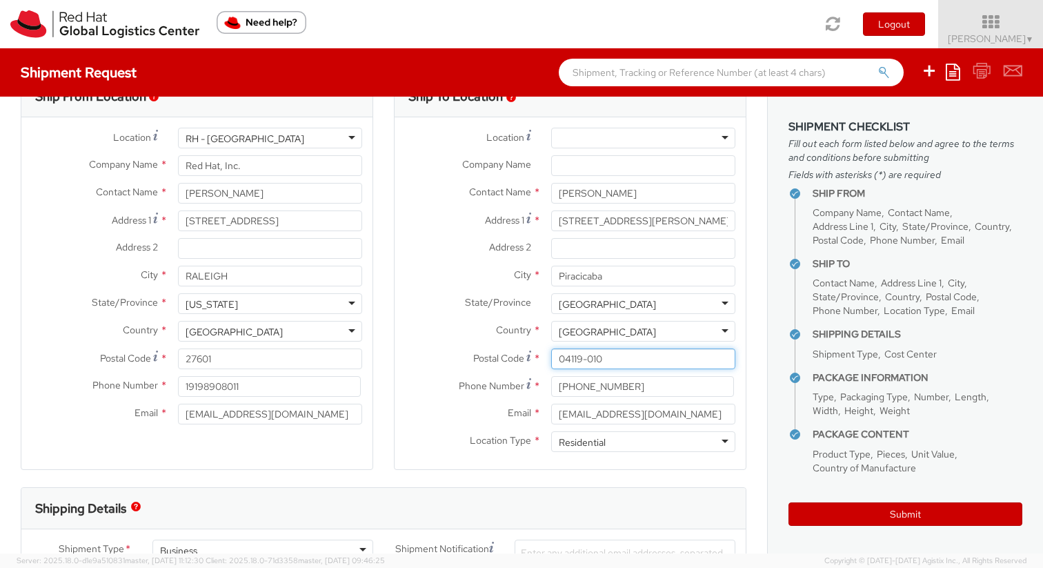
click at [641, 357] on input "04119-010" at bounding box center [643, 359] width 184 height 21
paste input "13422588"
type input "13422588"
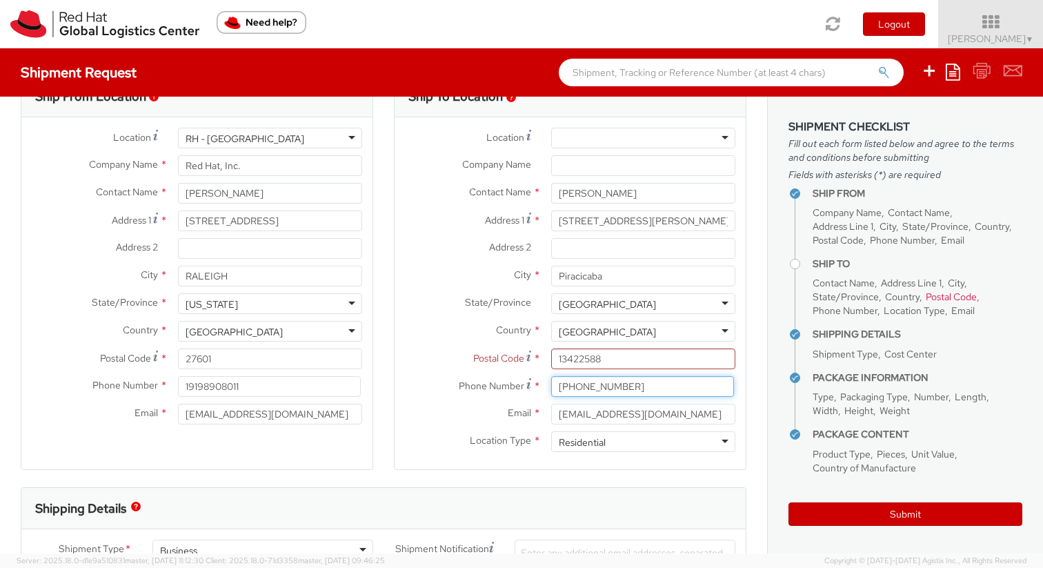
click at [655, 392] on input "+55 11 984456445" at bounding box center [642, 386] width 183 height 21
paste input "9 99679-1162"
type input "+55 19 99679-1162"
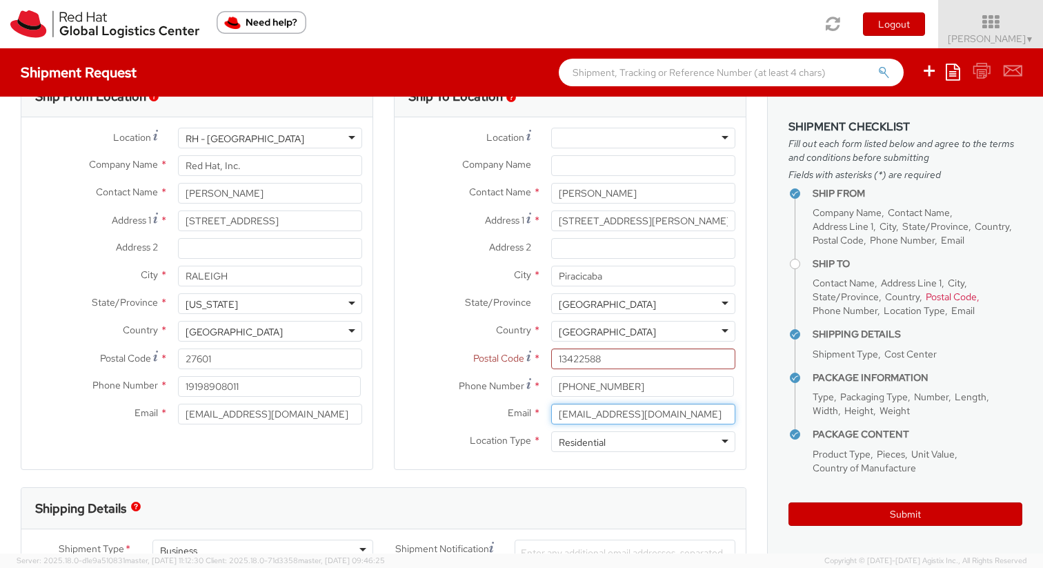
click at [639, 416] on input "edeassis@redhat.com" at bounding box center [643, 414] width 184 height 21
paste input "dfelipem"
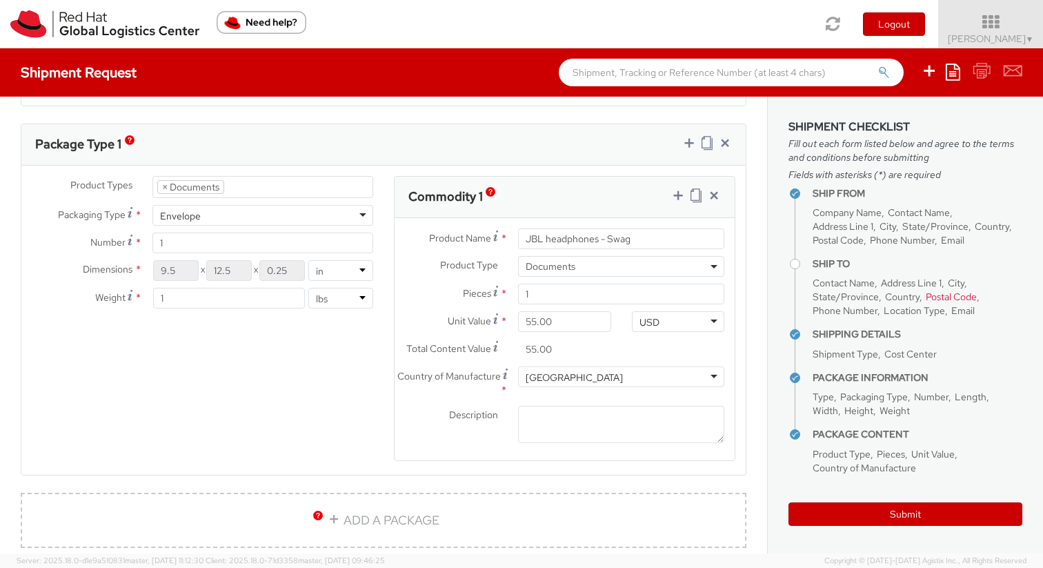
scroll to position [667, 0]
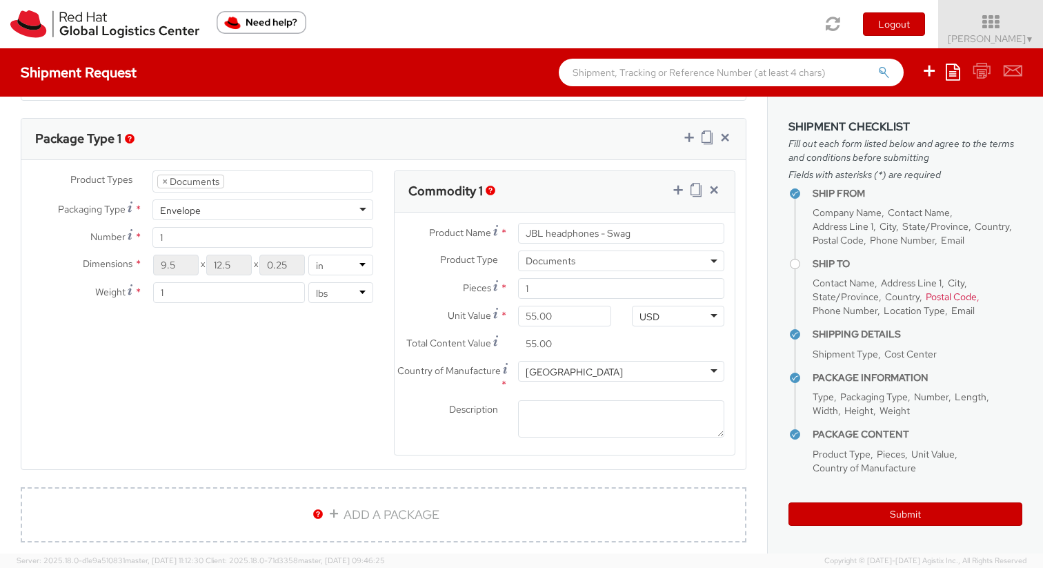
type input "dfelipem@redhat.com"
click at [716, 260] on b at bounding box center [714, 260] width 7 height 3
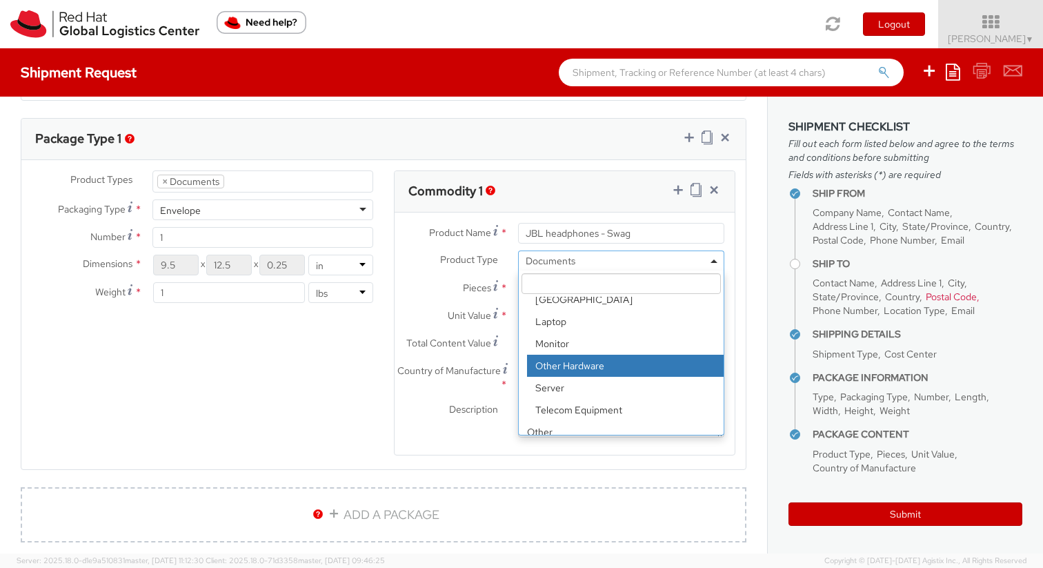
scroll to position [61, 0]
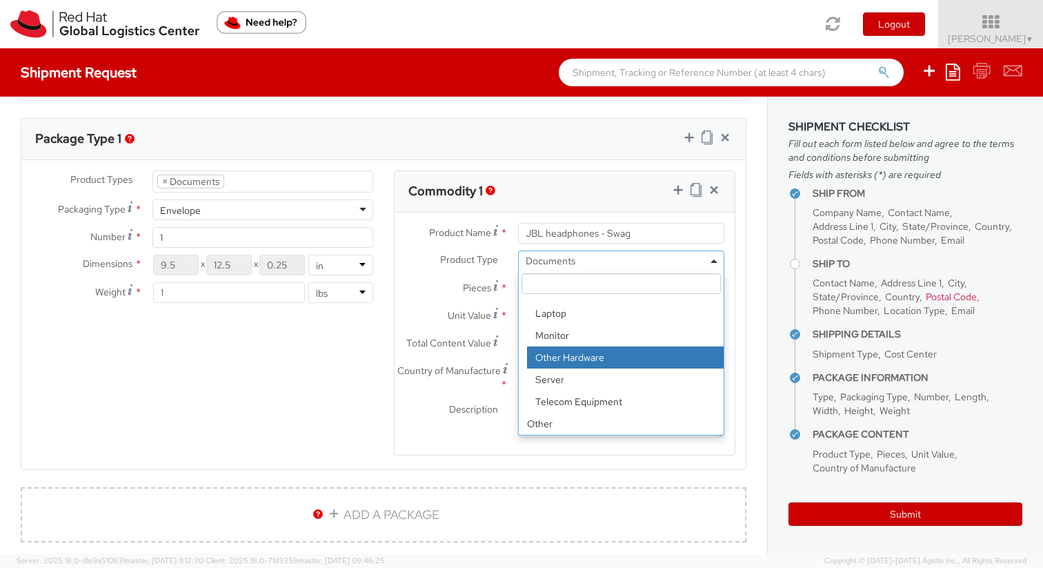
select select "HARD_OTHER"
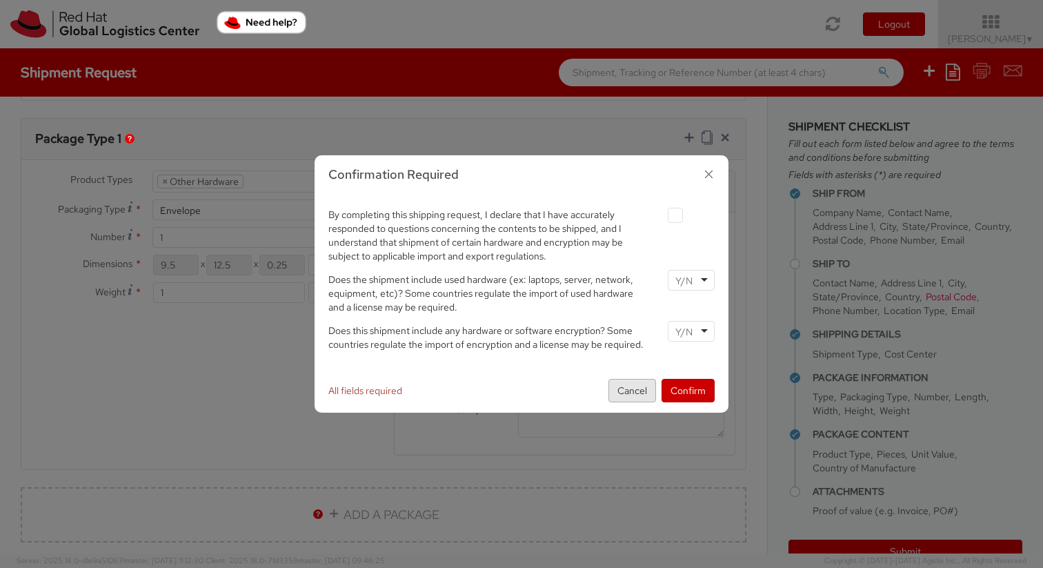
click at [632, 384] on button "Cancel" at bounding box center [633, 390] width 48 height 23
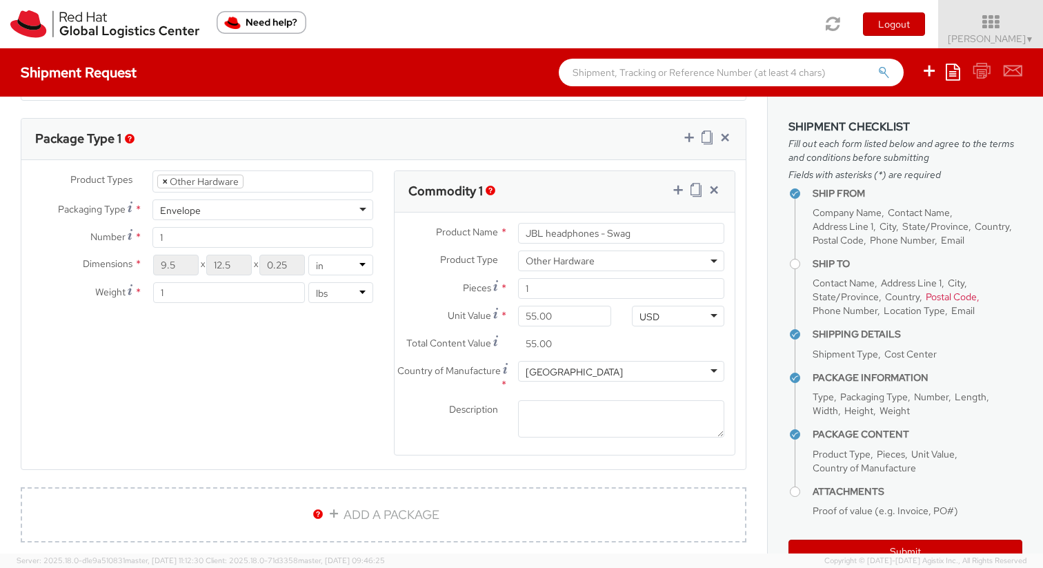
click at [166, 185] on span "×" at bounding box center [165, 181] width 6 height 12
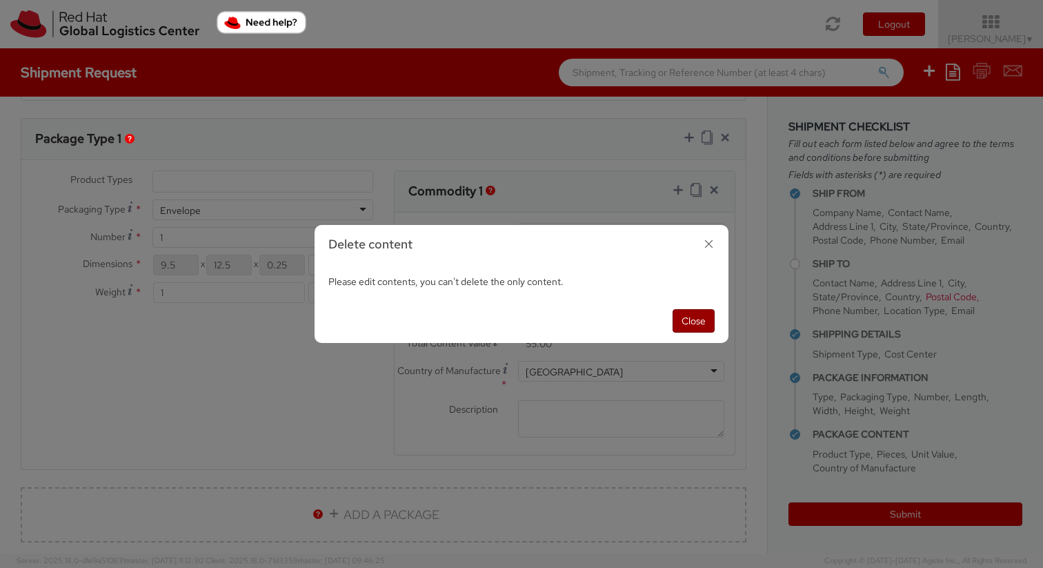
click at [702, 321] on button "Close" at bounding box center [694, 320] width 42 height 23
select select "HARD_OTHER"
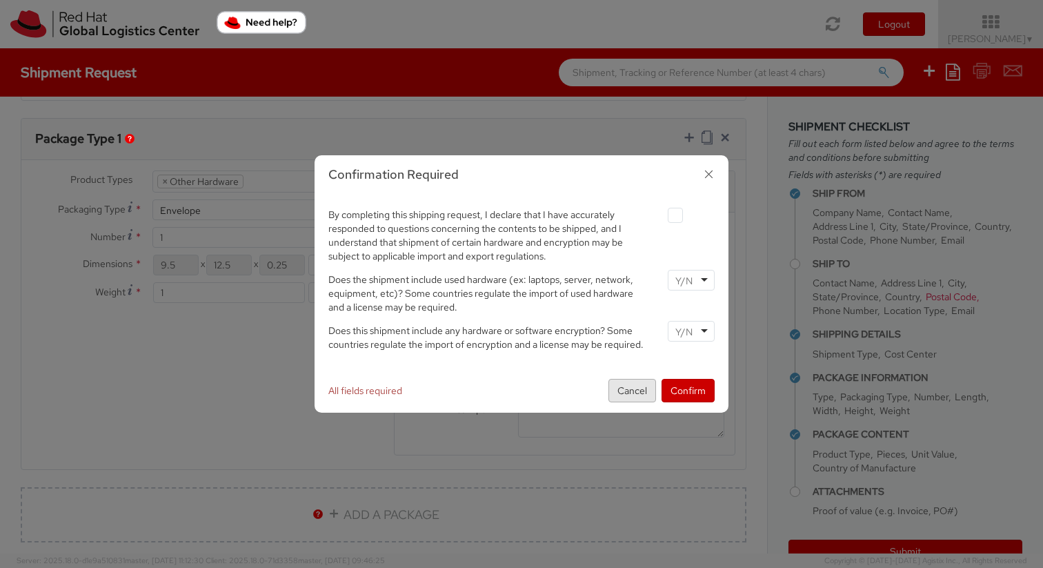
click at [623, 400] on button "Cancel" at bounding box center [633, 390] width 48 height 23
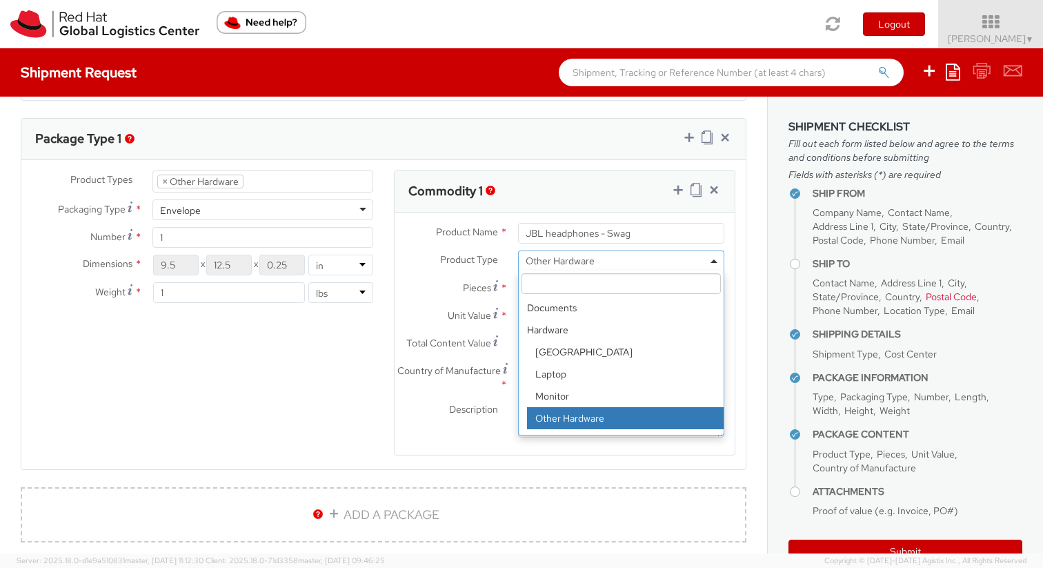
click at [678, 265] on span "Other Hardware" at bounding box center [621, 261] width 191 height 12
select select "OTHER"
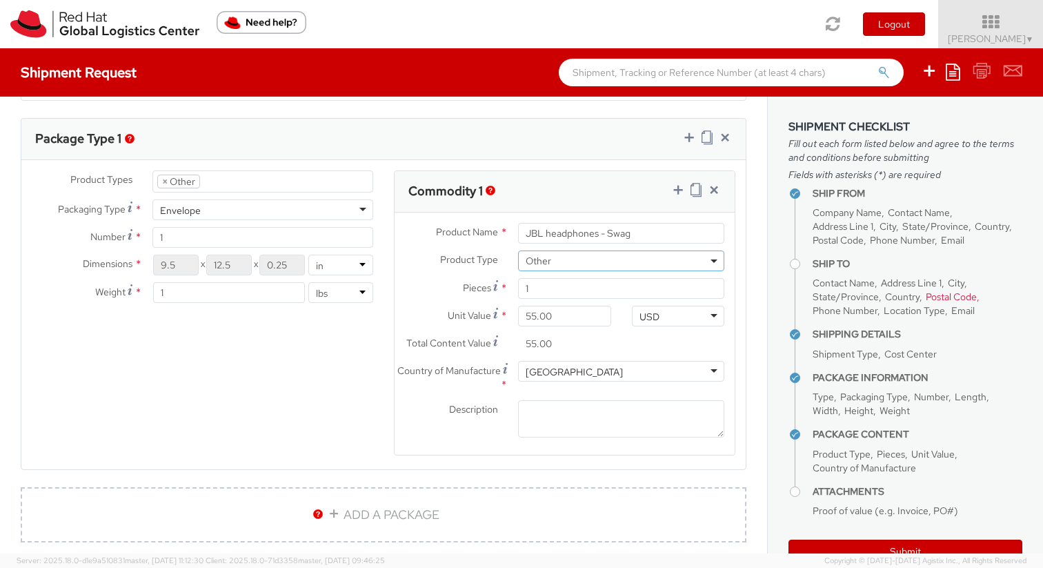
click at [246, 359] on div "Product Types * Documents Docking Station Laptop Monitor Other Hardware Server …" at bounding box center [383, 321] width 725 height 303
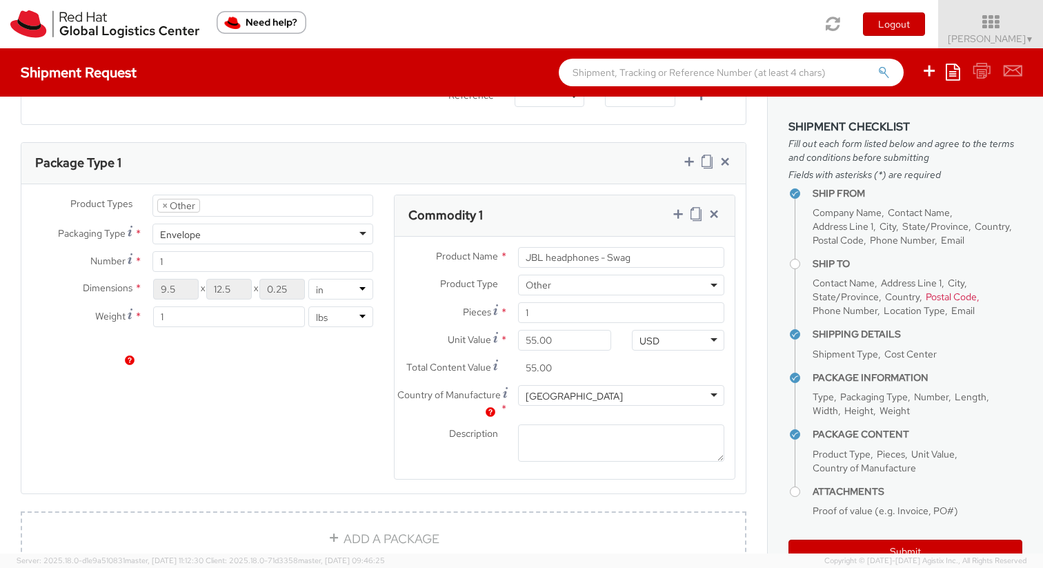
scroll to position [1068, 0]
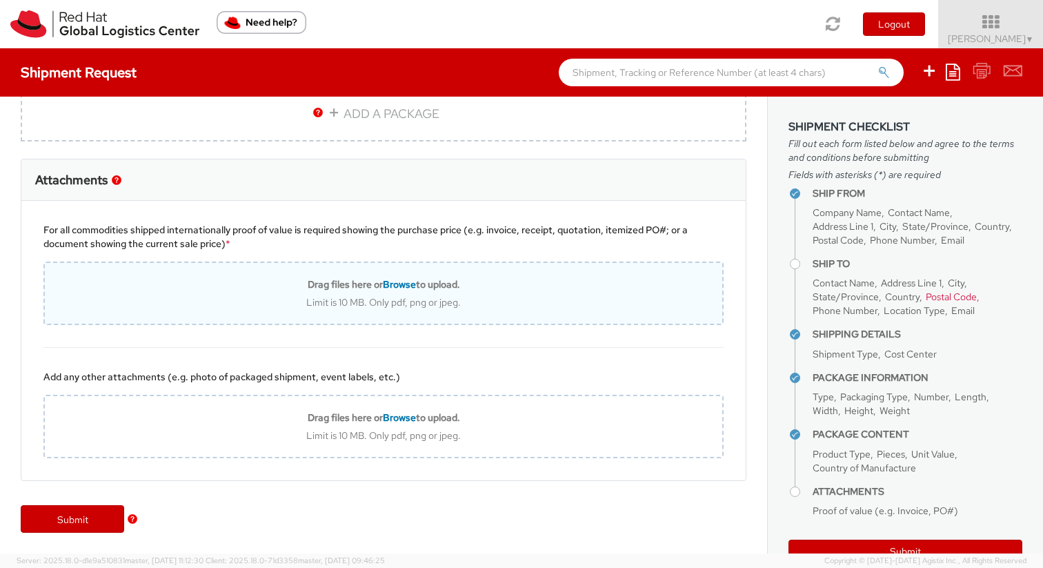
click at [441, 300] on div "Limit is 10 MB. Only pdf, png or jpeg." at bounding box center [384, 302] width 678 height 12
type input "C:\fakepath\Conf-40159215 (1).pdf"
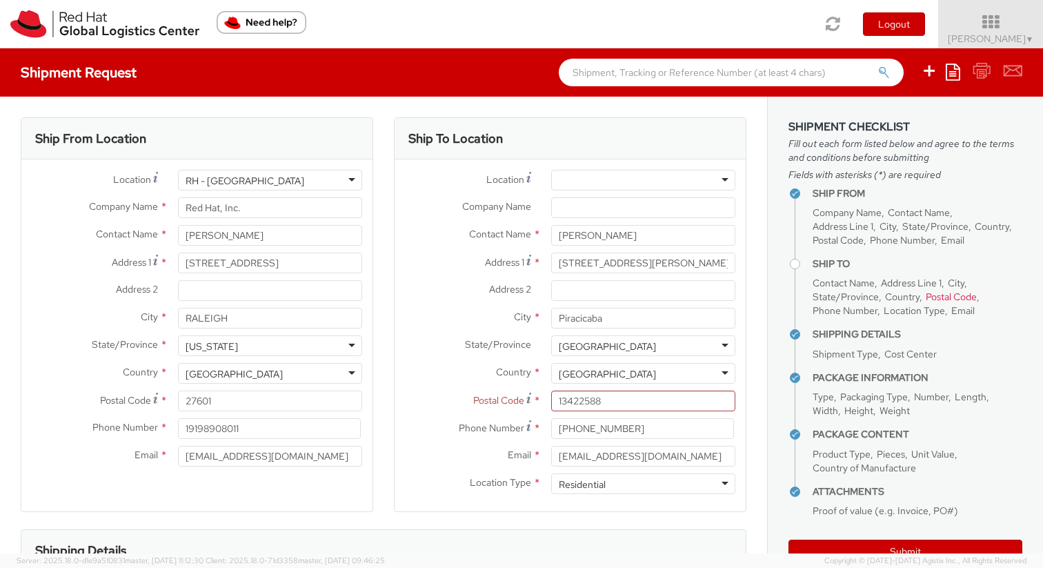
scroll to position [0, 0]
click at [636, 317] on input "Piracicaba" at bounding box center [643, 318] width 184 height 21
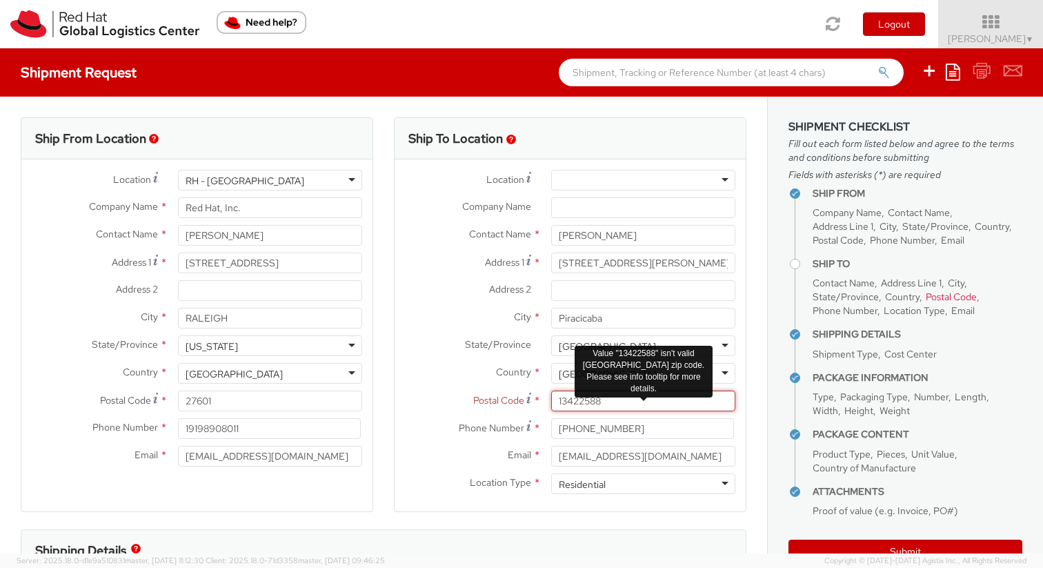
click at [634, 396] on input "13422588" at bounding box center [643, 401] width 184 height 21
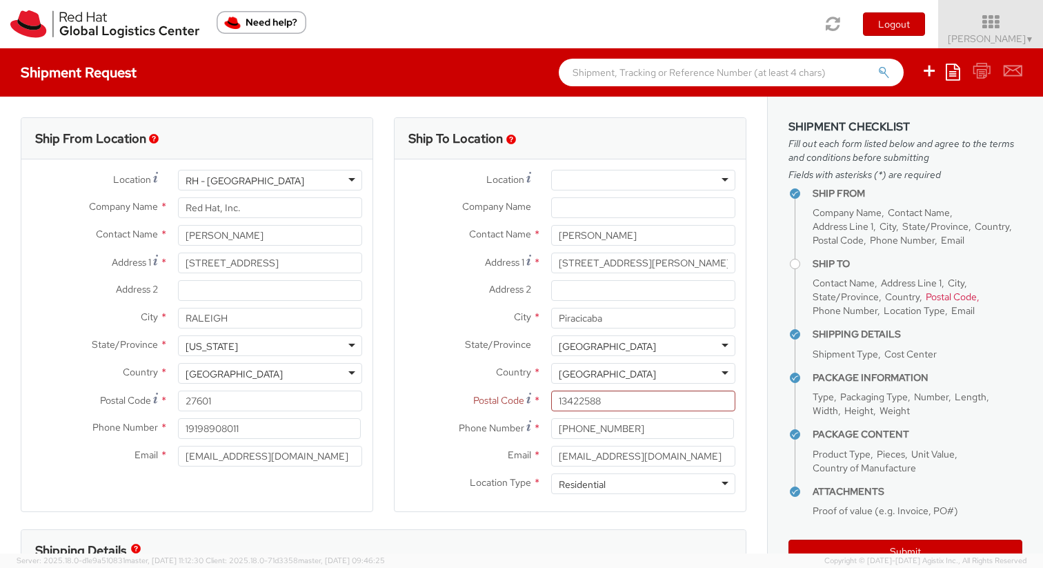
click at [412, 383] on div "Country * Brazil Brazil Afghanistan Albania Algeria American Samoa Andorra Ango…" at bounding box center [570, 373] width 351 height 21
click at [622, 322] on input "Piracicaba" at bounding box center [643, 318] width 184 height 21
click at [464, 270] on label "Address 1 *" at bounding box center [468, 262] width 146 height 19
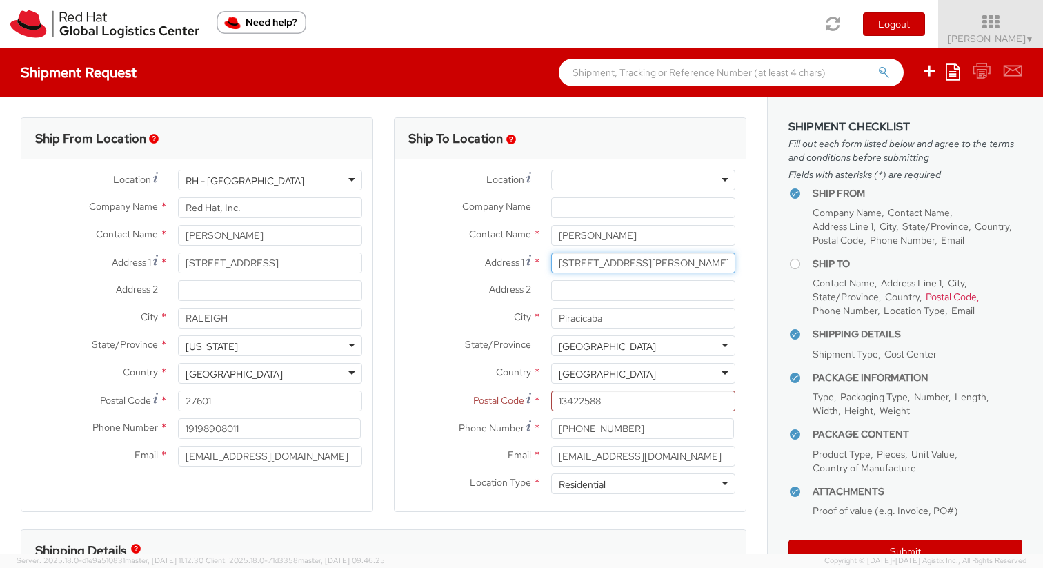
click at [551, 270] on input "Rua Tenente PM Antonio S de A Fl, 210" at bounding box center [643, 263] width 184 height 21
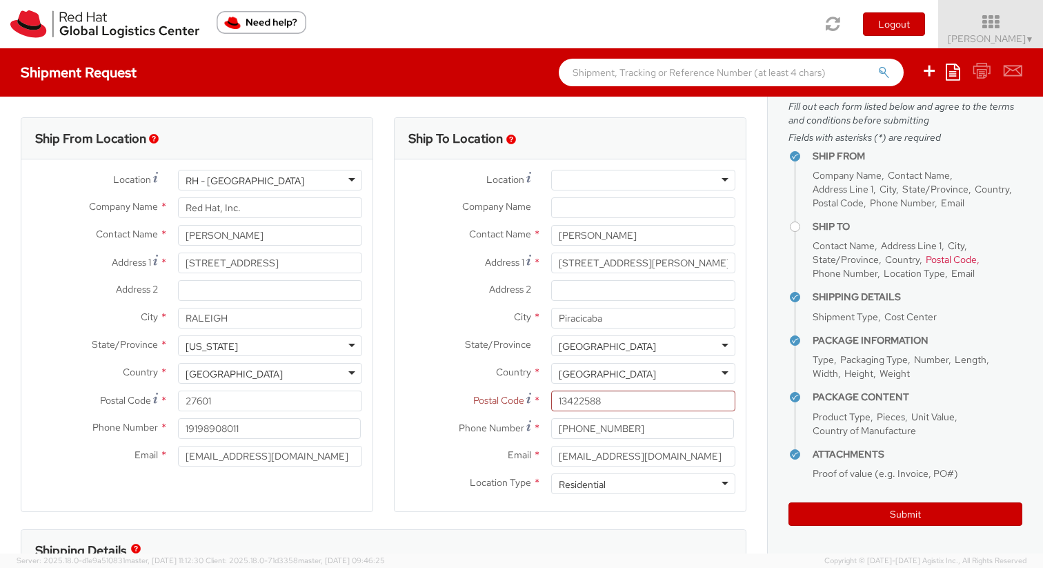
click at [927, 63] on icon at bounding box center [929, 70] width 17 height 17
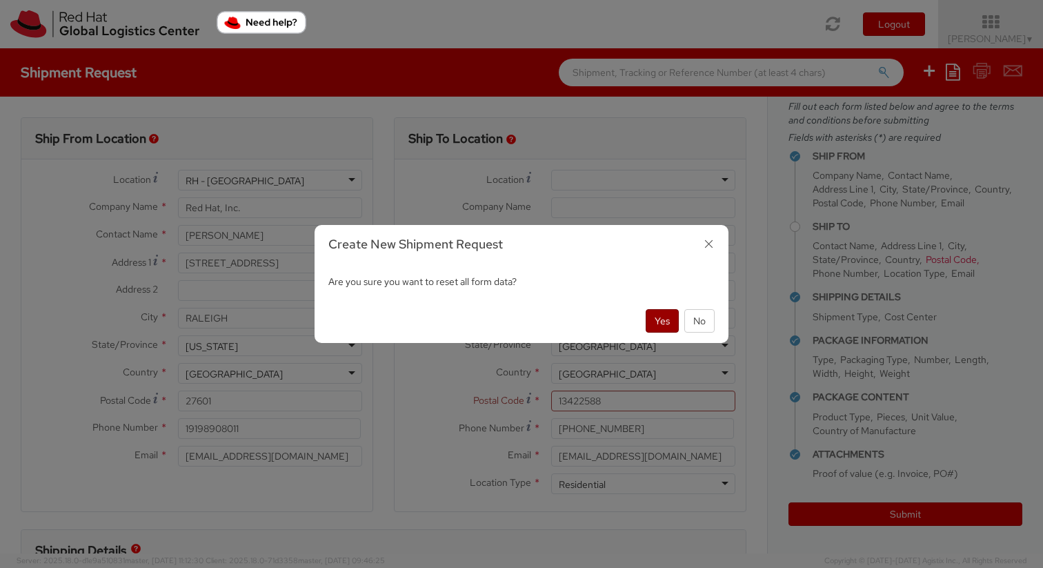
click at [665, 326] on button "Yes" at bounding box center [662, 320] width 33 height 23
select select
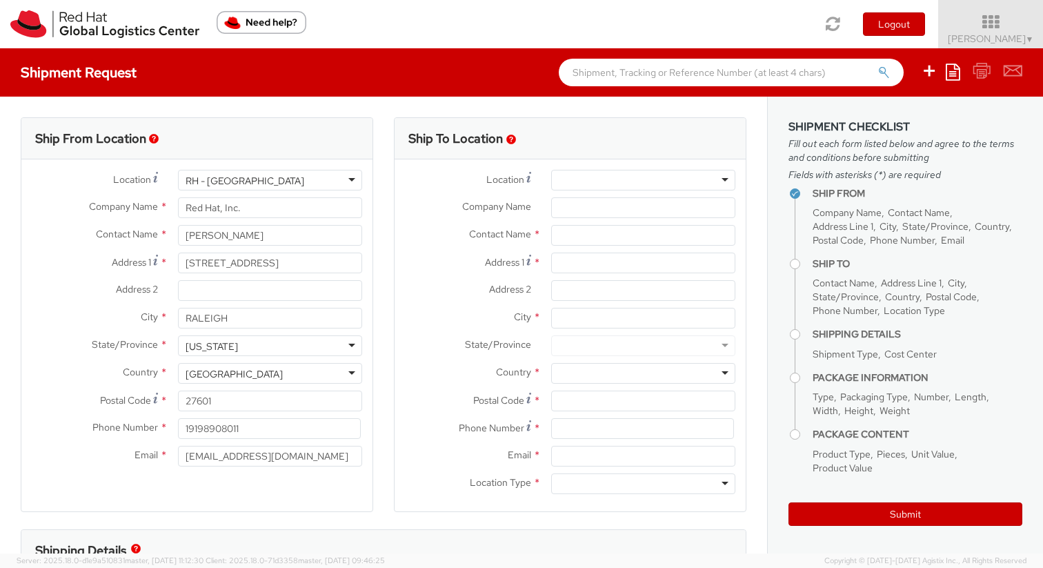
select select "505"
click at [615, 234] on input "text" at bounding box center [643, 235] width 184 height 21
paste input "Wesley Chun"
type input "Wesley Chun"
click at [589, 273] on input "Address 1 *" at bounding box center [643, 263] width 184 height 21
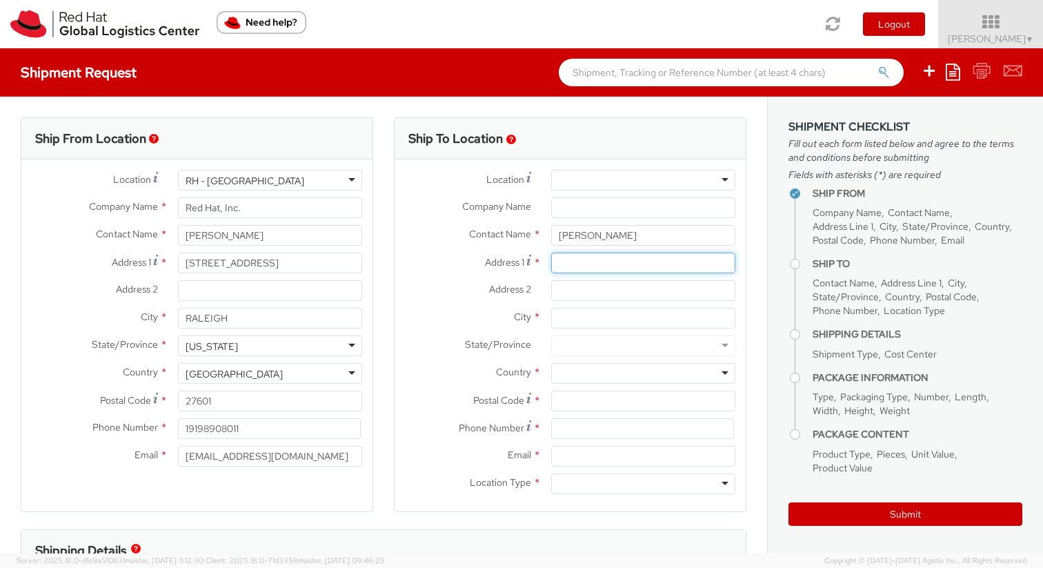
paste input "1160 Eureka Ave"
type input "1160 Eureka Ave"
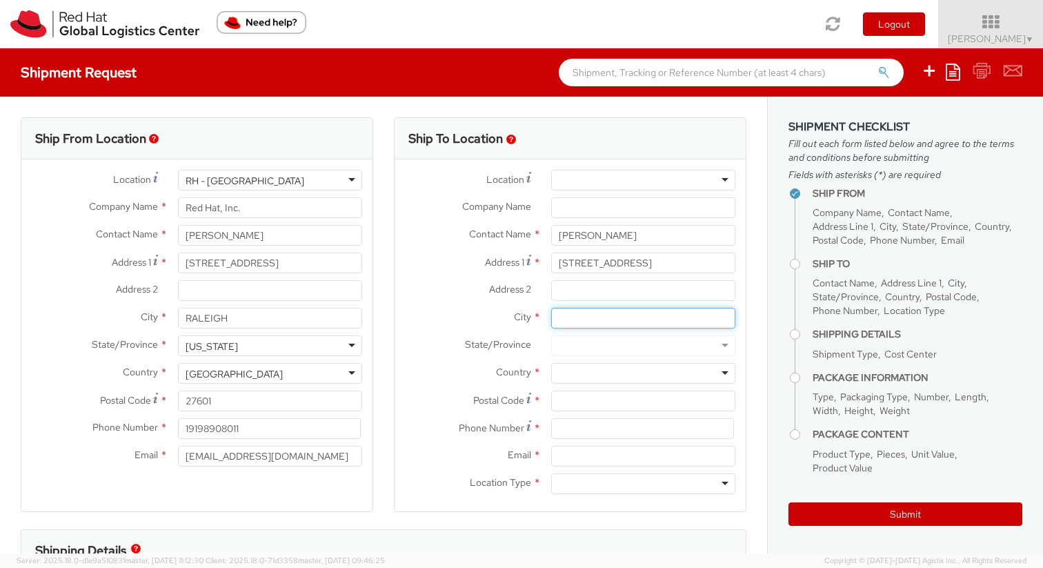
click at [609, 320] on input "City *" at bounding box center [643, 318] width 184 height 21
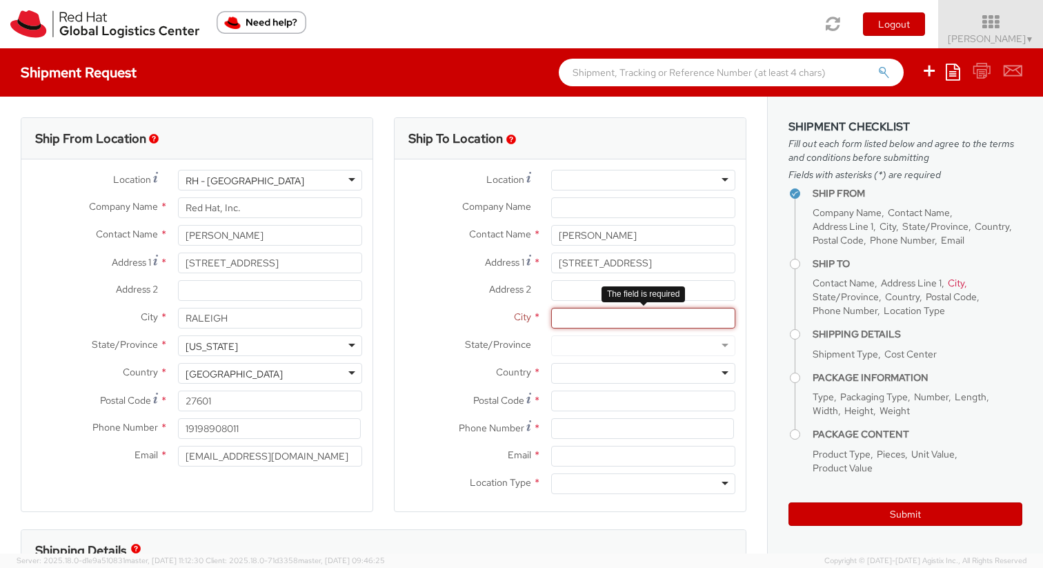
paste input "Los Altos"
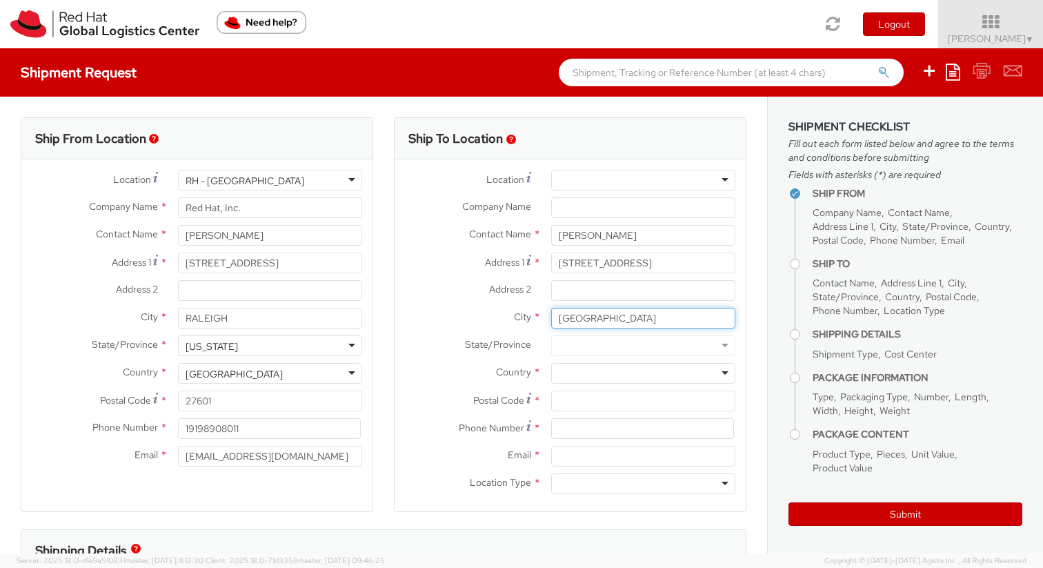
type input "Los Altos"
click at [674, 377] on div at bounding box center [643, 373] width 184 height 21
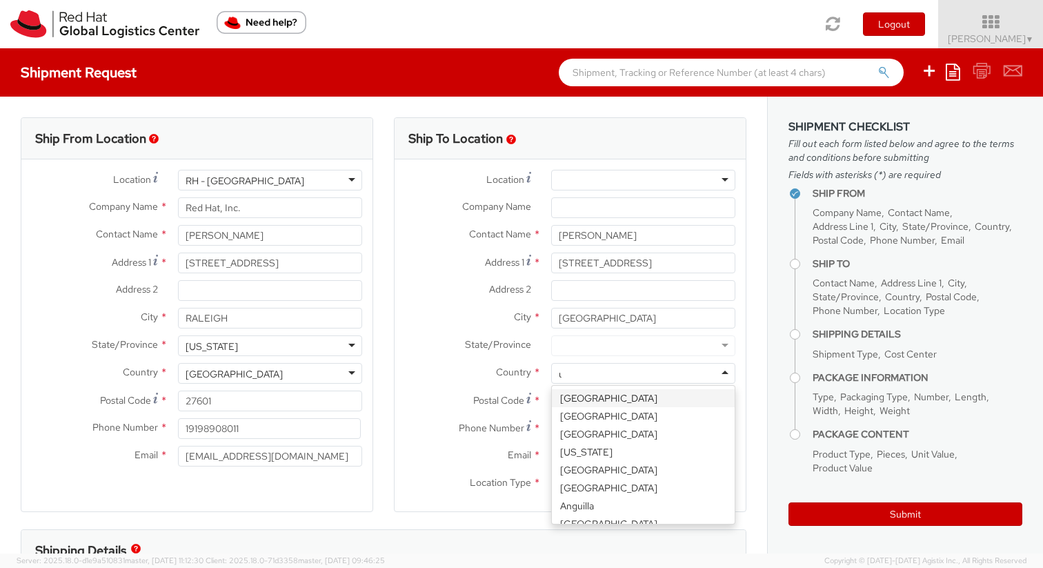
type input "un"
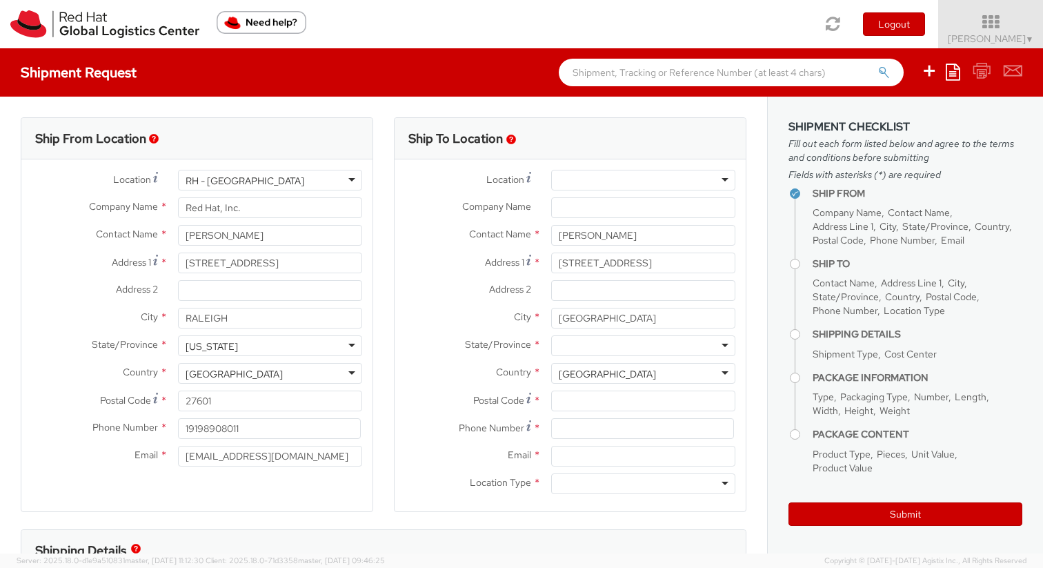
click at [645, 344] on div at bounding box center [643, 345] width 184 height 21
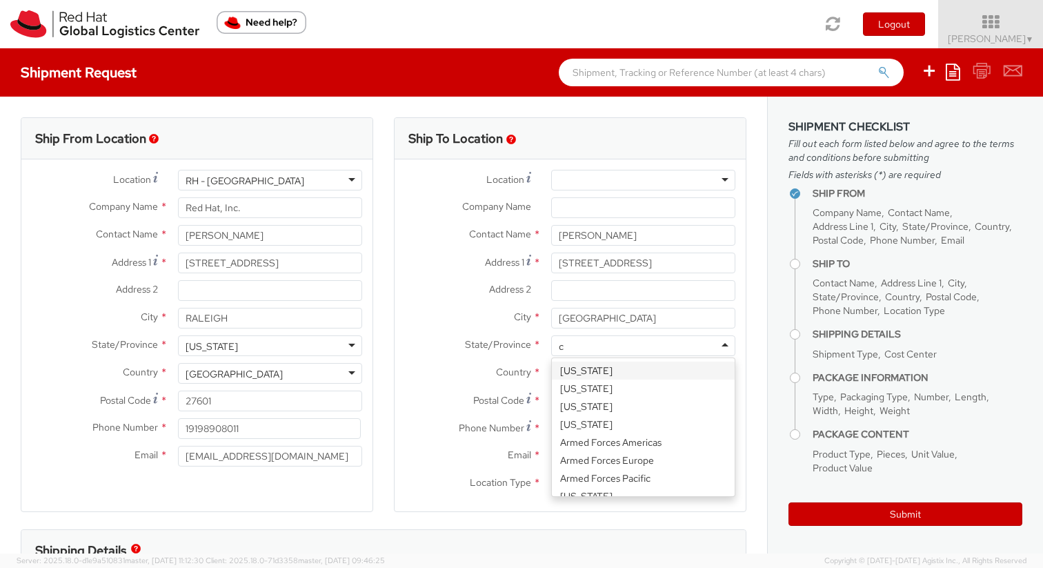
type input "ca"
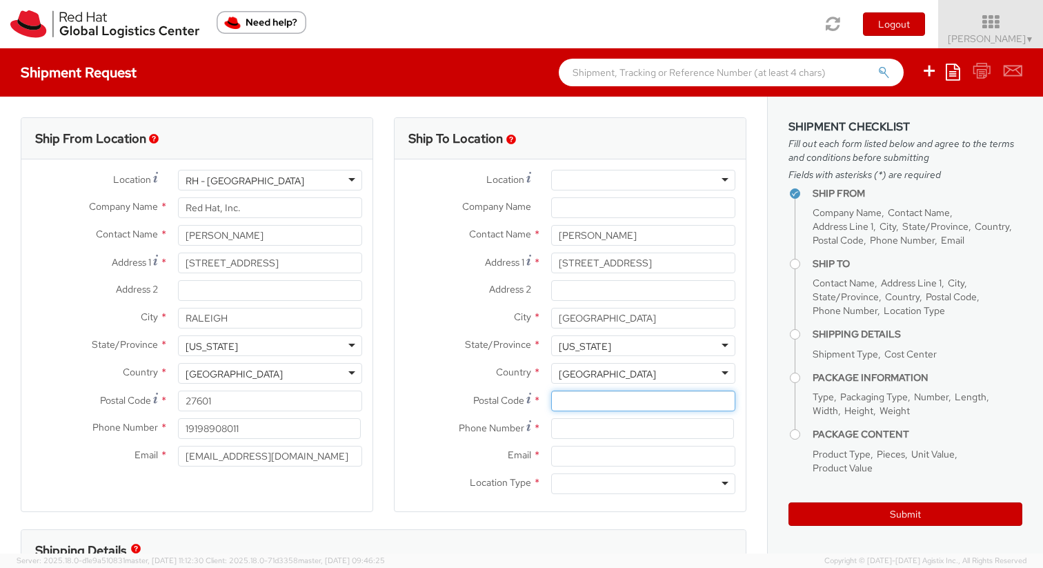
click at [585, 401] on input "Postal Code *" at bounding box center [643, 401] width 184 height 21
paste input "94024-5545"
type input "94024-5545"
click at [645, 429] on input at bounding box center [642, 428] width 183 height 21
paste input "+1-650-646-4937"
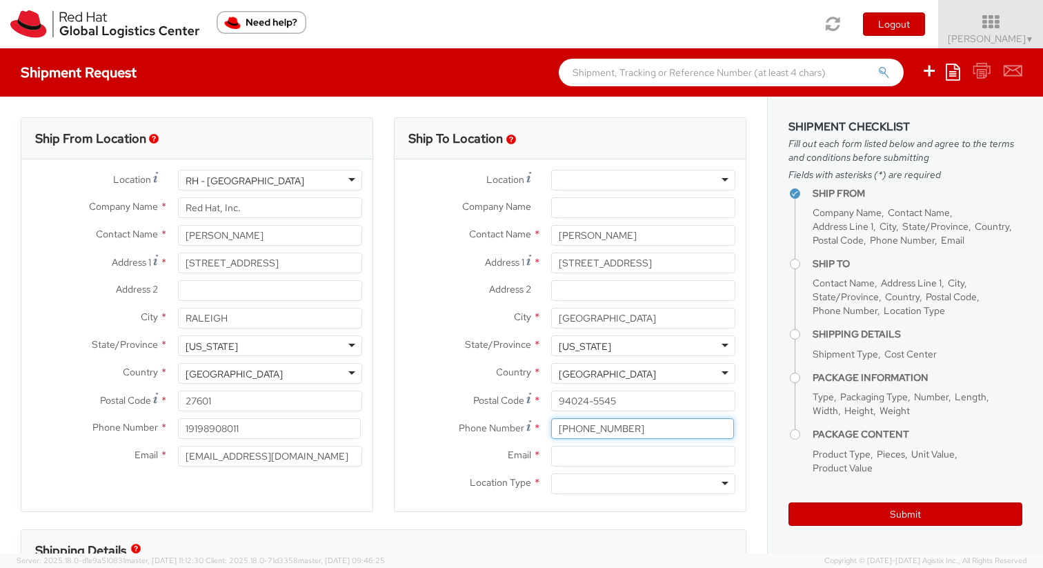
type input "+1-650-646-4937"
click at [651, 462] on input "Email *" at bounding box center [643, 456] width 184 height 21
paste input "wchun@redhat.com"
type input "wchun@redhat.com"
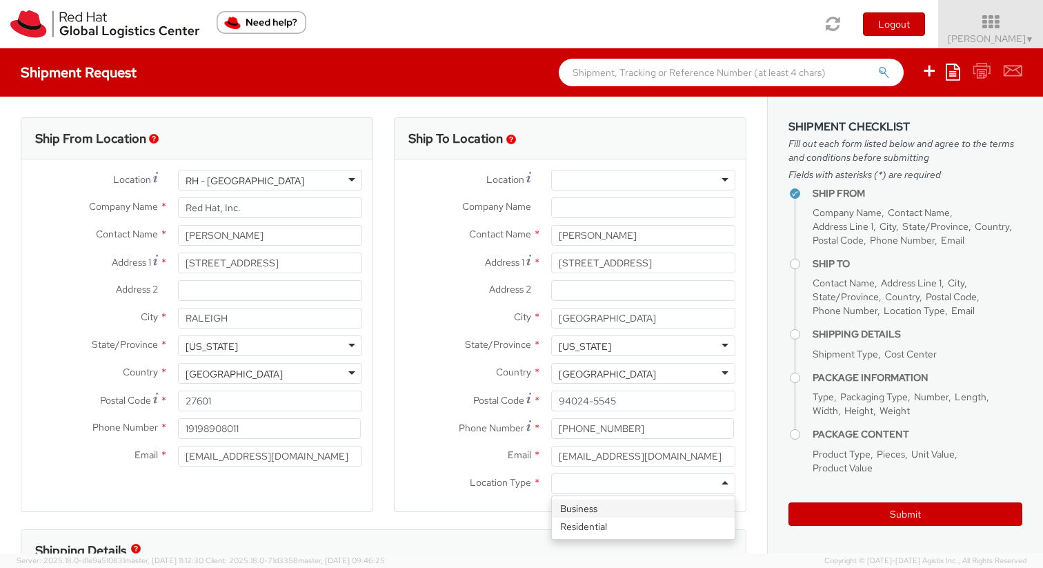
click at [650, 489] on div at bounding box center [643, 483] width 184 height 21
click at [516, 516] on div "Ship To Location Location * RH - Amsterdam - MSO RH - Amsterdam Data Center RH …" at bounding box center [570, 323] width 353 height 412
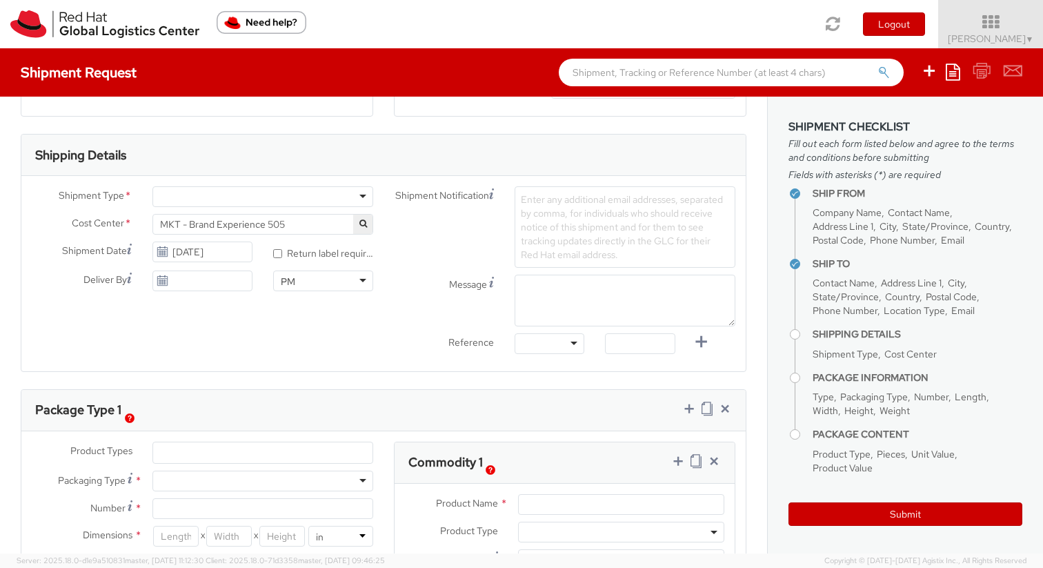
scroll to position [387, 0]
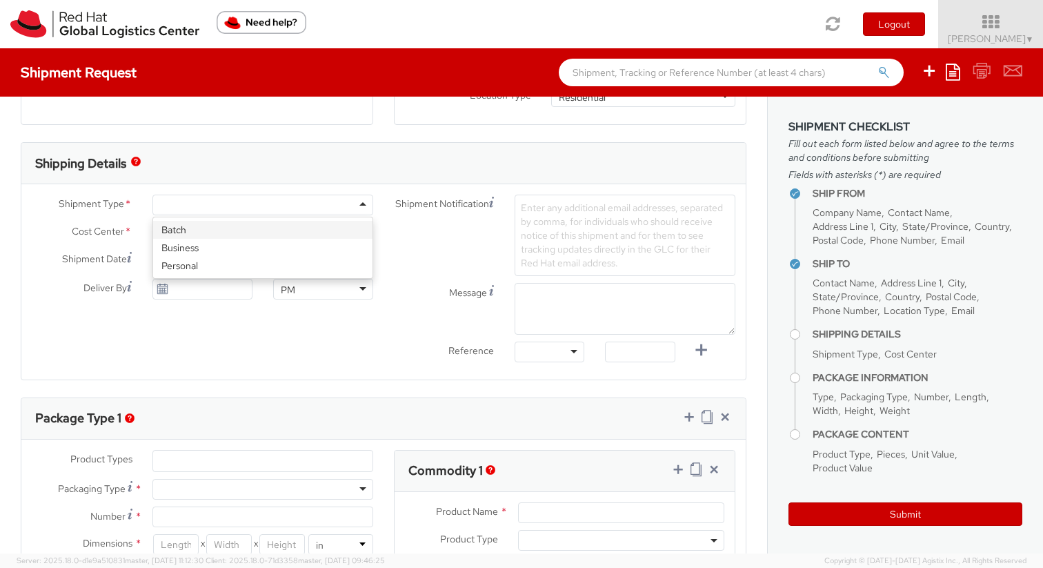
click at [355, 213] on div at bounding box center [263, 205] width 221 height 21
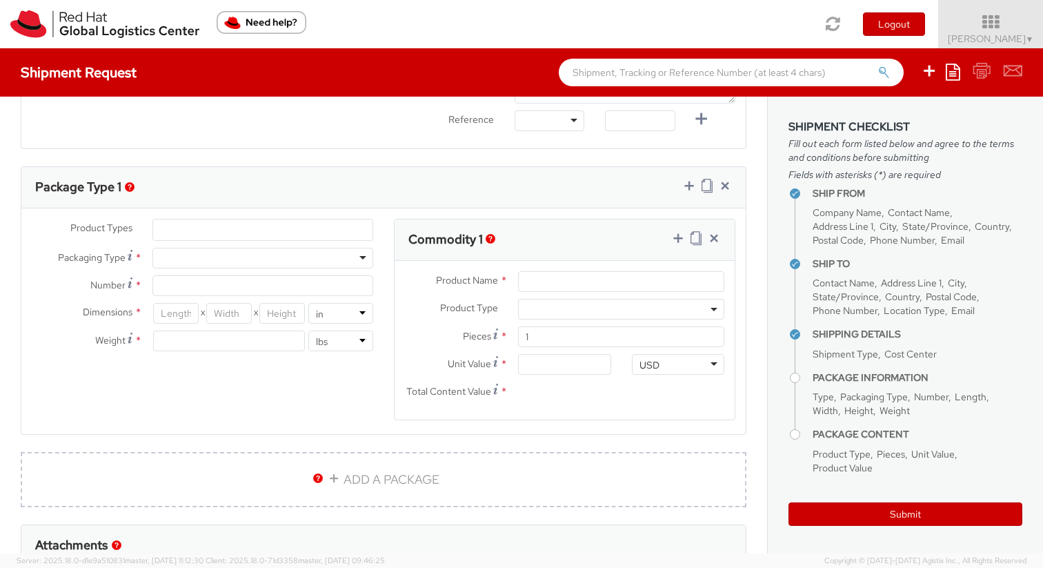
click at [346, 267] on div at bounding box center [263, 258] width 221 height 21
type input "1"
type input "9.5"
type input "12.5"
type input "0.25"
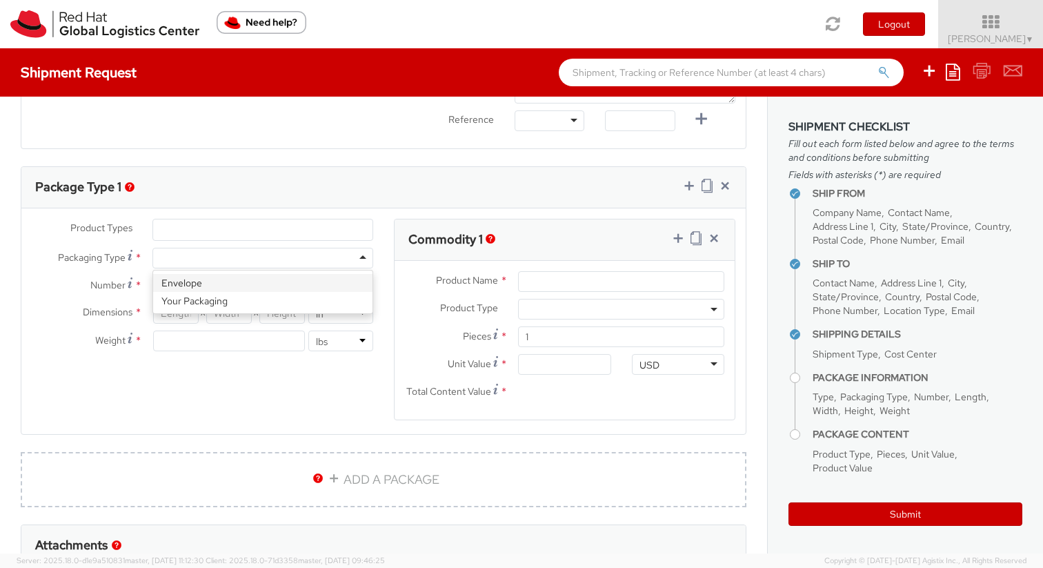
type input "1"
click at [257, 344] on input "1" at bounding box center [229, 341] width 152 height 21
type input ".25"
click at [264, 398] on div "Product Types * Documents Docking Station Laptop Monitor Other Hardware Server …" at bounding box center [383, 328] width 725 height 219
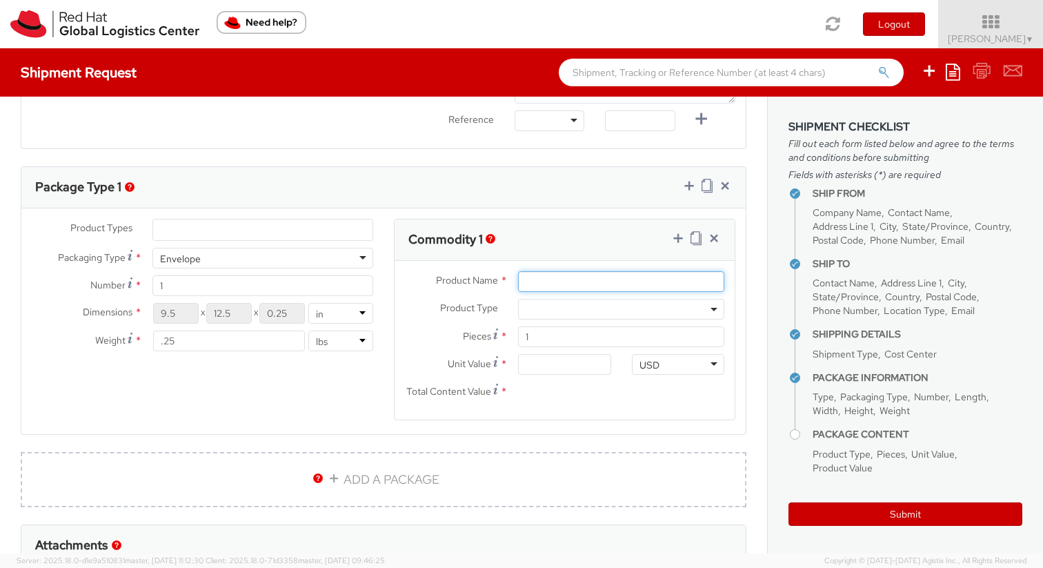
click at [602, 275] on input "Product Name *" at bounding box center [621, 281] width 206 height 21
type input "jbl headphones - swag"
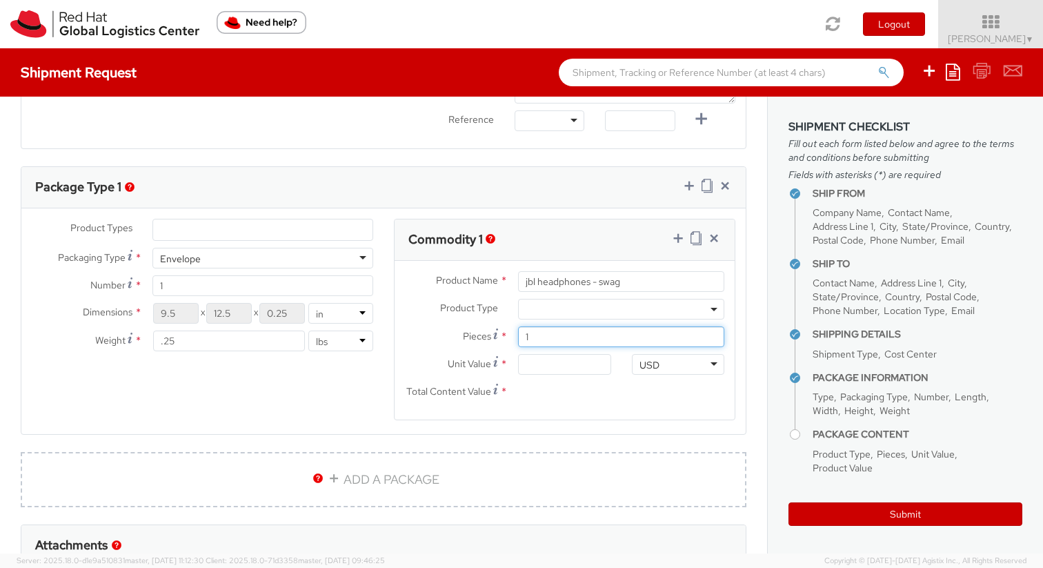
click at [551, 332] on input "1" at bounding box center [621, 336] width 206 height 21
click at [544, 366] on input "Unit Value *" at bounding box center [564, 364] width 92 height 21
type input "5.00"
type input "55.00"
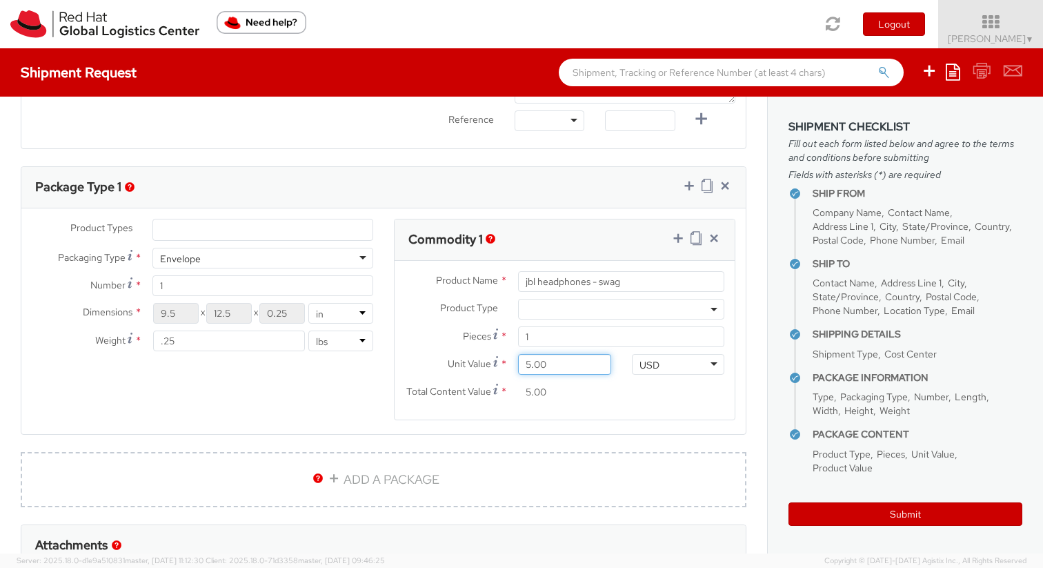
type input "55.00"
click at [369, 384] on div "Product Types * Documents Docking Station Laptop Monitor Other Hardware Server …" at bounding box center [383, 328] width 725 height 219
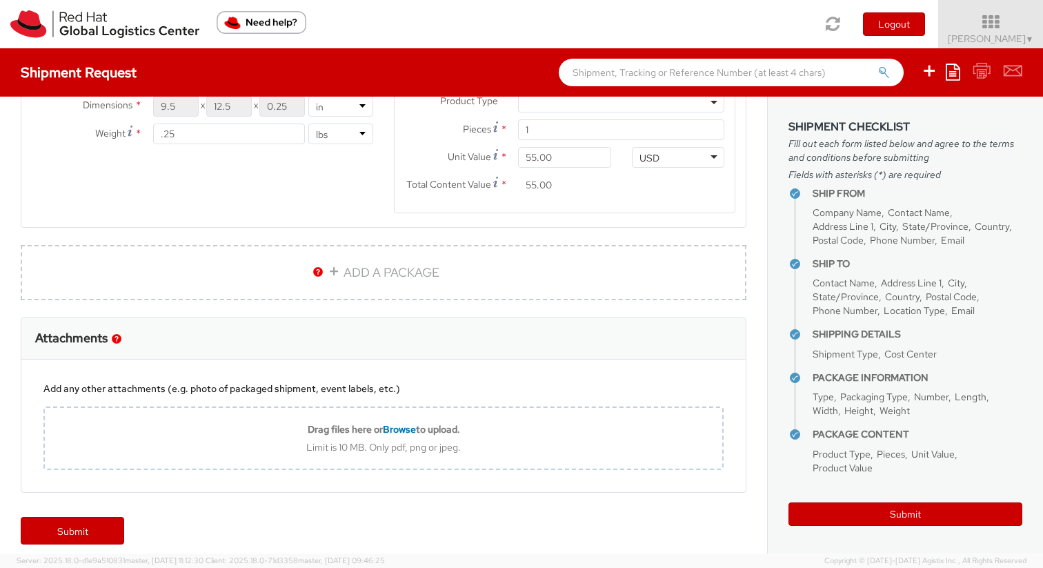
scroll to position [826, 0]
click at [99, 531] on link "Submit" at bounding box center [73, 530] width 104 height 28
type input "Wesley Chun"
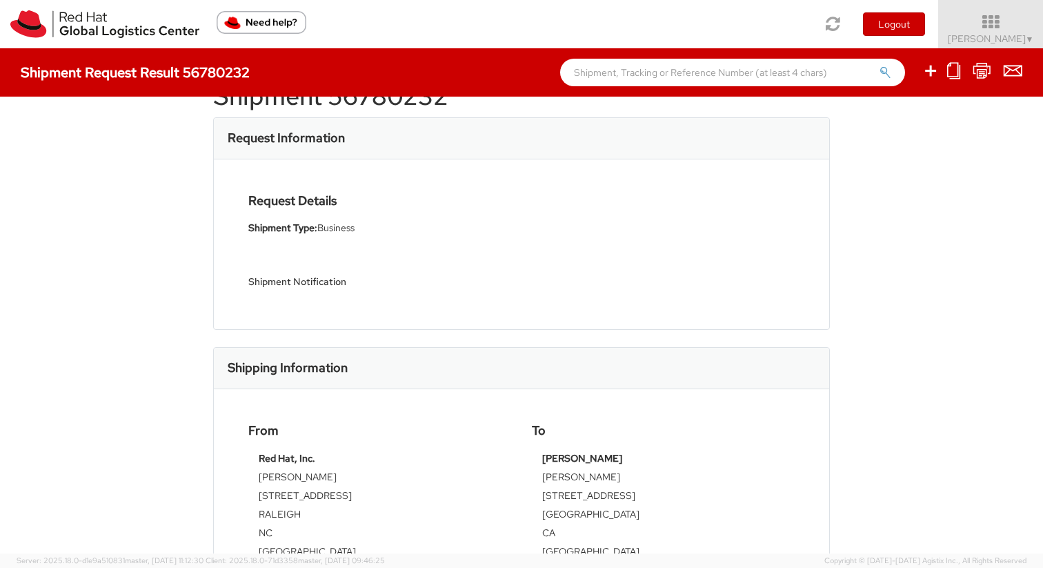
scroll to position [55, 0]
